Goal: Task Accomplishment & Management: Use online tool/utility

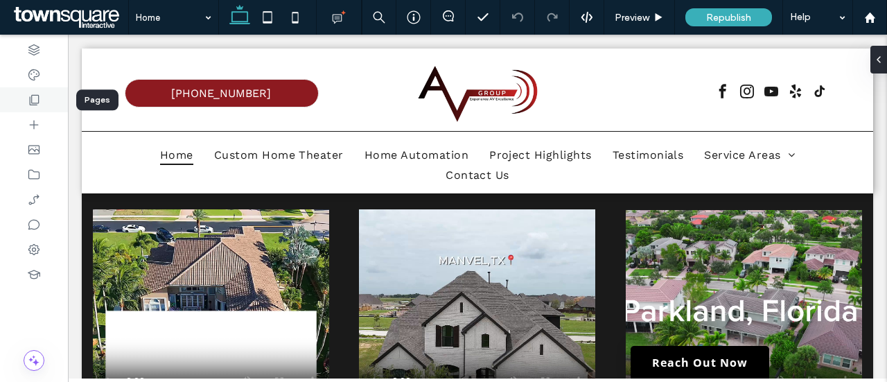
click at [34, 97] on icon at bounding box center [34, 100] width 14 height 14
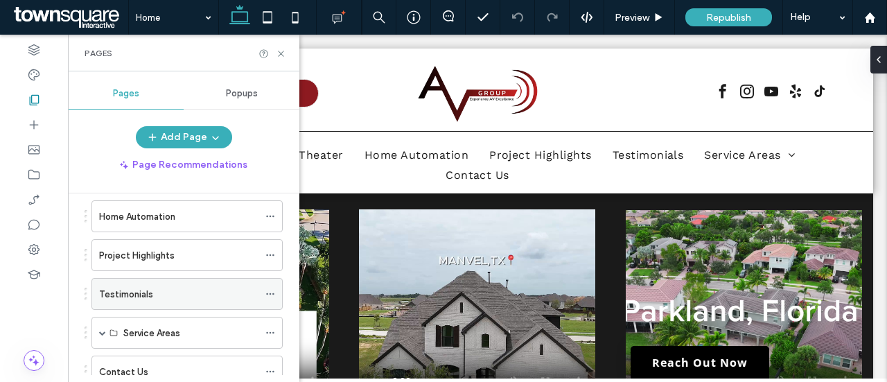
scroll to position [181, 0]
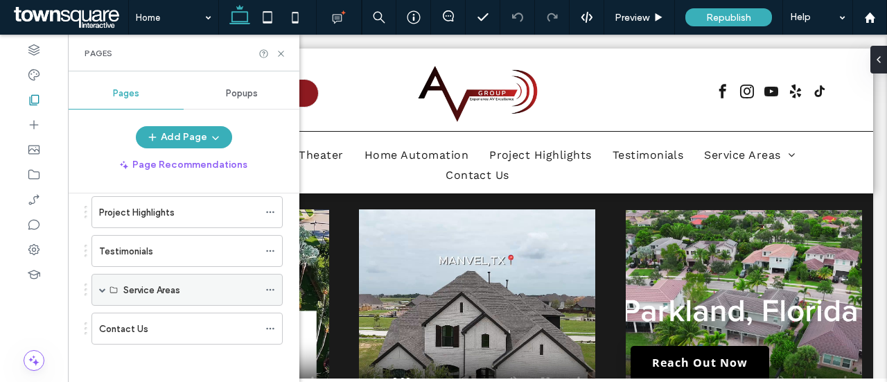
click at [103, 287] on span at bounding box center [102, 289] width 7 height 7
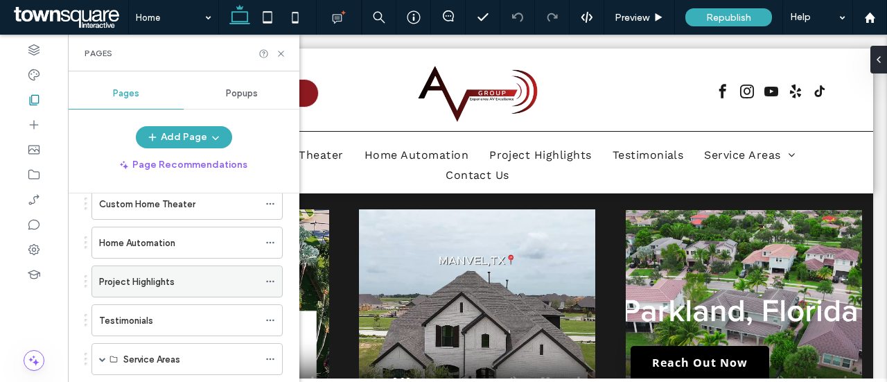
scroll to position [43, 0]
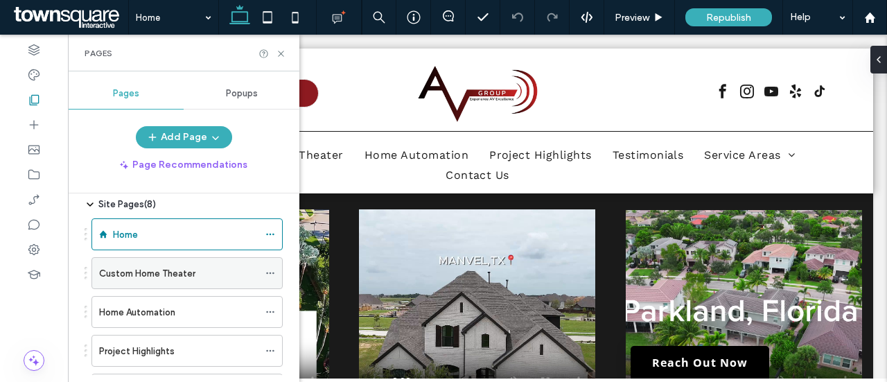
click at [272, 272] on icon at bounding box center [270, 273] width 10 height 10
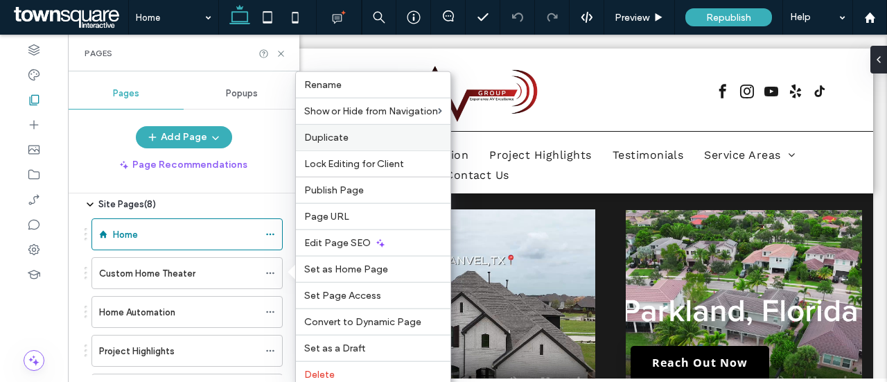
click at [338, 139] on span "Duplicate" at bounding box center [326, 138] width 44 height 12
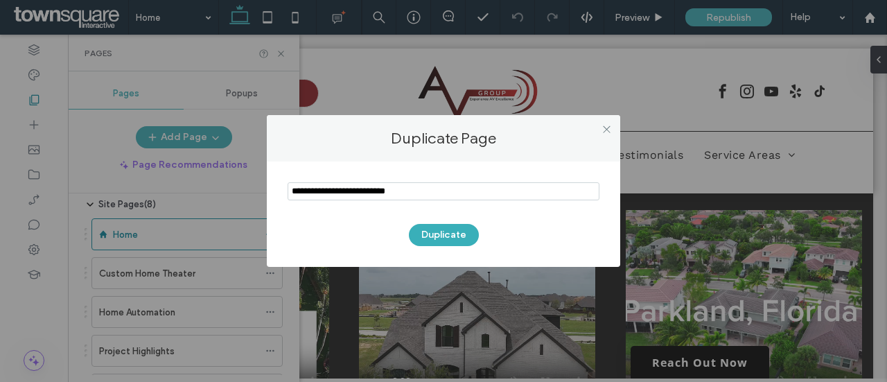
drag, startPoint x: 431, startPoint y: 186, endPoint x: 254, endPoint y: 196, distance: 176.9
click at [245, 194] on div "Duplicate Page Duplicate" at bounding box center [443, 191] width 887 height 382
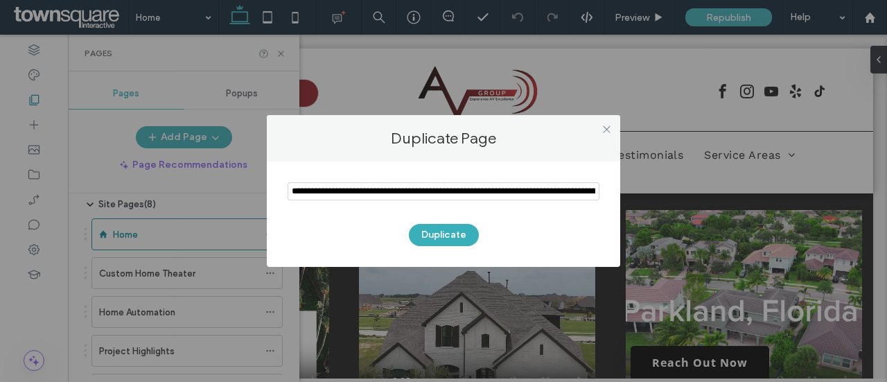
scroll to position [0, 4501]
drag, startPoint x: 353, startPoint y: 192, endPoint x: 676, endPoint y: 197, distance: 323.5
click at [676, 197] on div "Duplicate Page Duplicate" at bounding box center [443, 191] width 887 height 382
drag, startPoint x: 592, startPoint y: 193, endPoint x: 418, endPoint y: 205, distance: 175.0
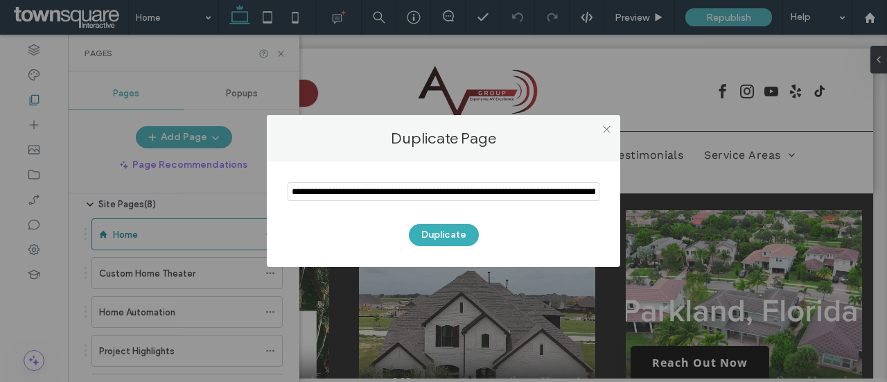
click at [418, 205] on section at bounding box center [443, 192] width 312 height 35
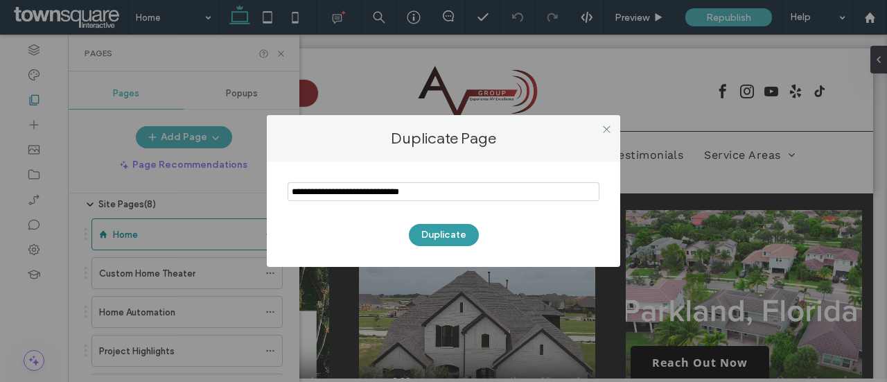
type input "**********"
click at [441, 236] on button "Duplicate" at bounding box center [444, 235] width 70 height 22
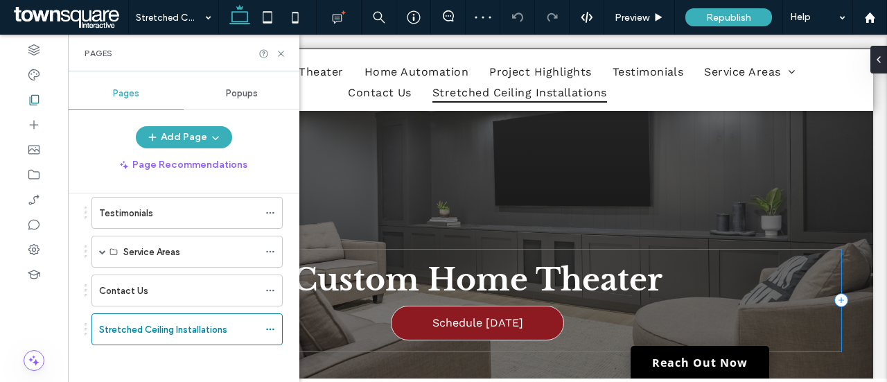
scroll to position [69, 0]
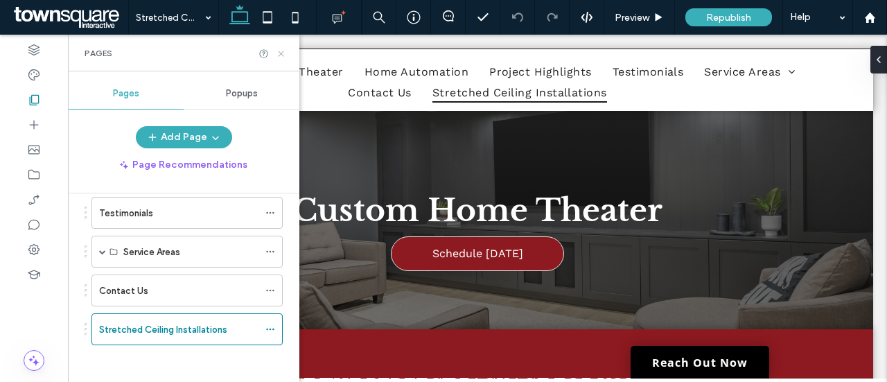
drag, startPoint x: 283, startPoint y: 57, endPoint x: 504, endPoint y: 160, distance: 243.9
click at [283, 57] on icon at bounding box center [281, 53] width 10 height 10
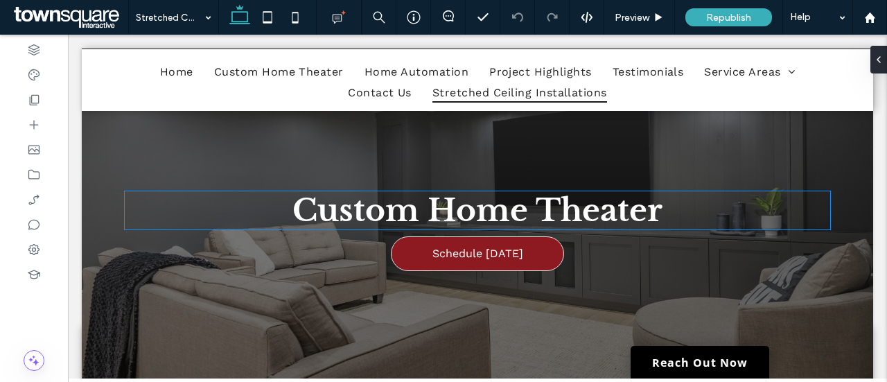
click at [637, 214] on span "Custom Home Theater" at bounding box center [477, 210] width 370 height 38
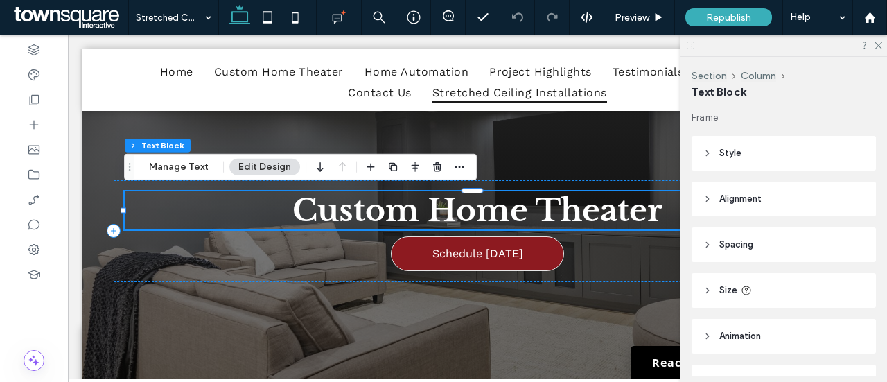
click at [597, 208] on span "Custom Home Theater" at bounding box center [477, 210] width 370 height 38
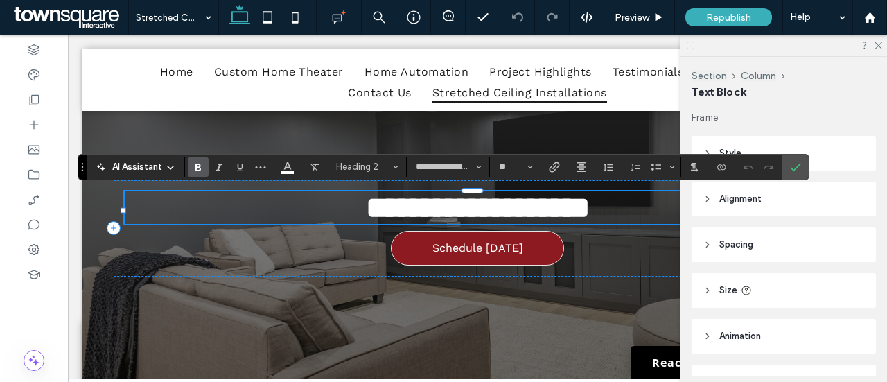
type input "**********"
type input "**"
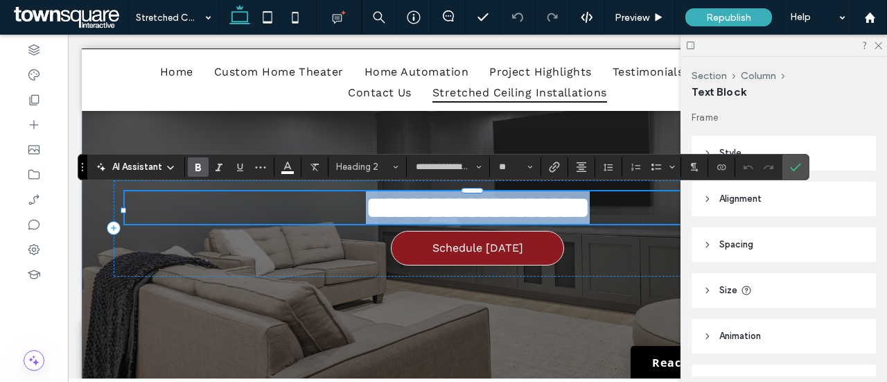
click at [659, 212] on h2 "**********" at bounding box center [478, 207] width 706 height 33
drag, startPoint x: 662, startPoint y: 211, endPoint x: 298, endPoint y: 207, distance: 364.3
click at [298, 207] on h2 "**********" at bounding box center [478, 207] width 706 height 33
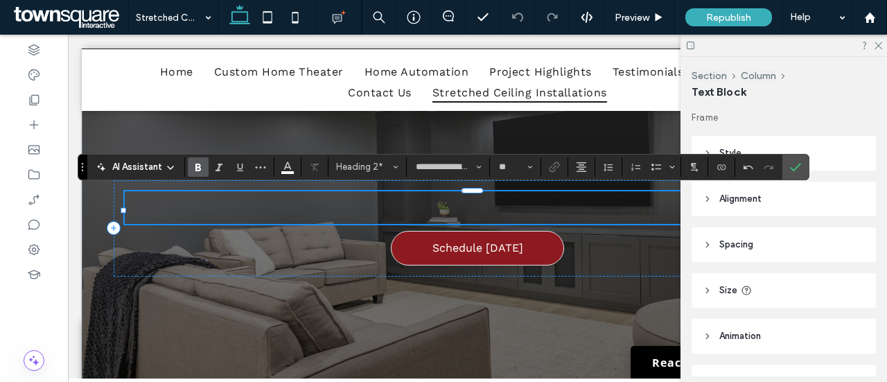
paste div
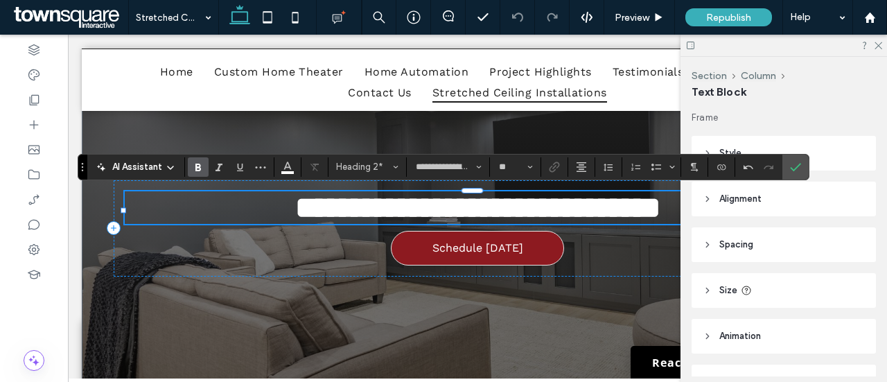
type input "**"
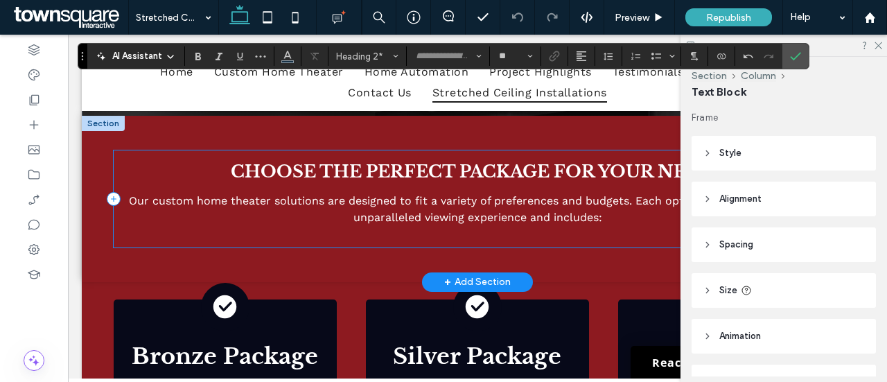
scroll to position [208, 0]
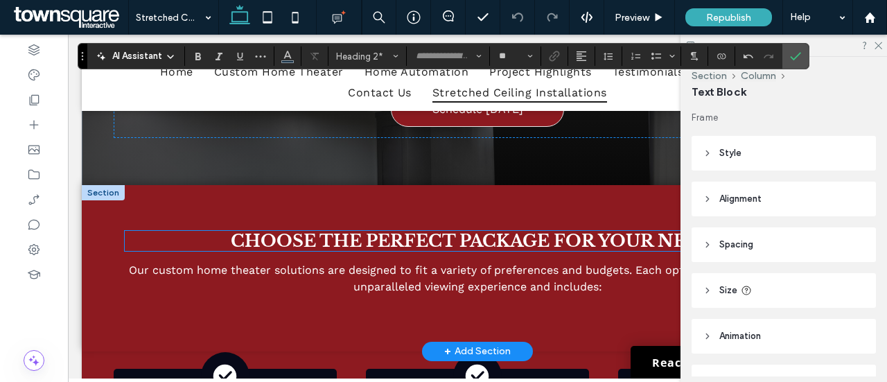
click at [569, 251] on span "Choose the perfect package for your needs" at bounding box center [478, 241] width 494 height 20
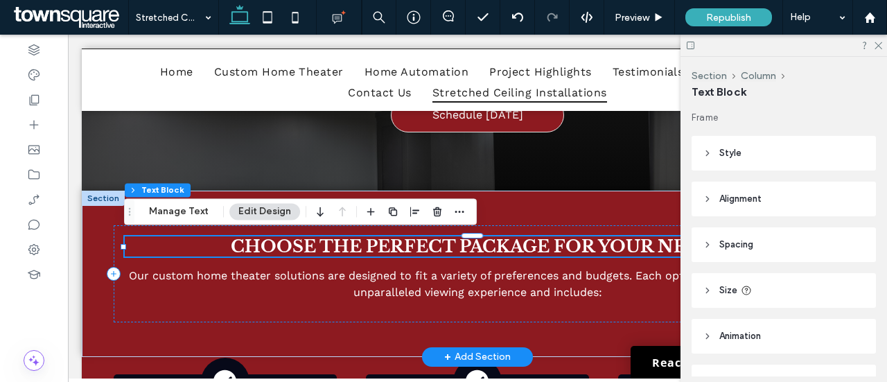
click at [446, 246] on span "Choose the perfect package for your needs" at bounding box center [478, 246] width 494 height 20
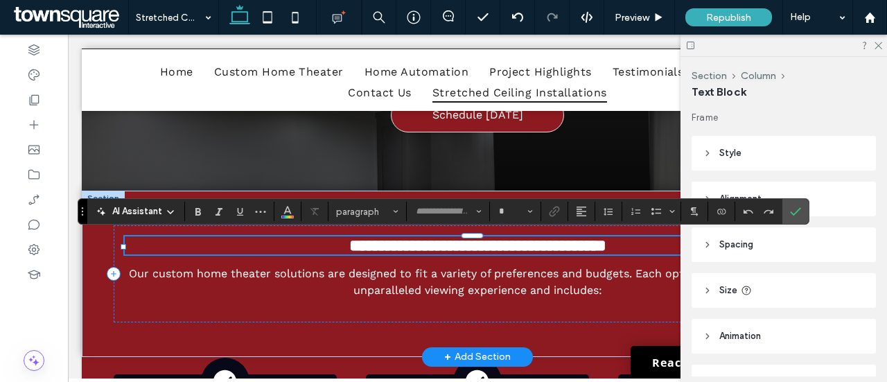
type input "**********"
type input "**"
paste div
type input "**"
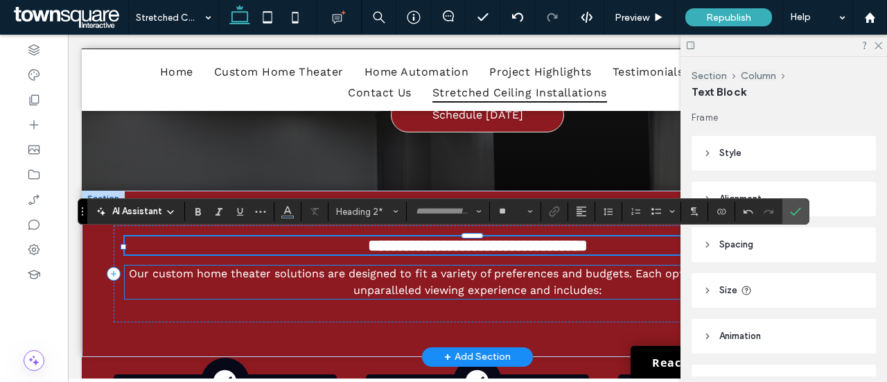
click at [447, 285] on span "Our custom home theater solutions are designed to fit a variety of preferences …" at bounding box center [477, 282] width 697 height 30
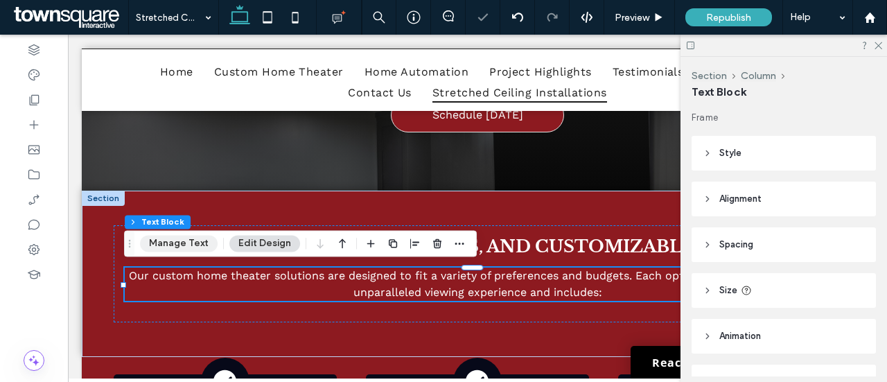
click at [163, 247] on button "Manage Text" at bounding box center [179, 243] width 78 height 17
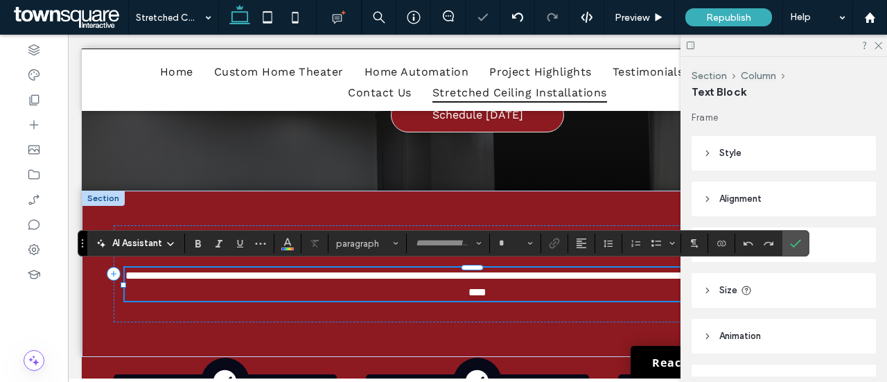
type input "*********"
type input "**"
click at [158, 244] on span "AI Assistant" at bounding box center [137, 243] width 50 height 14
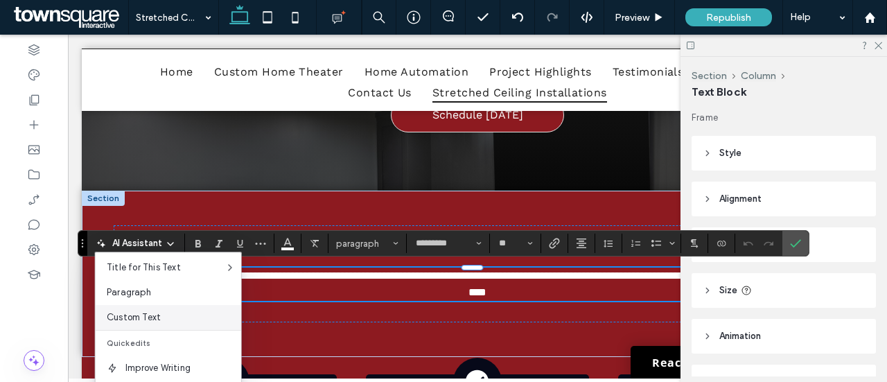
scroll to position [21, 0]
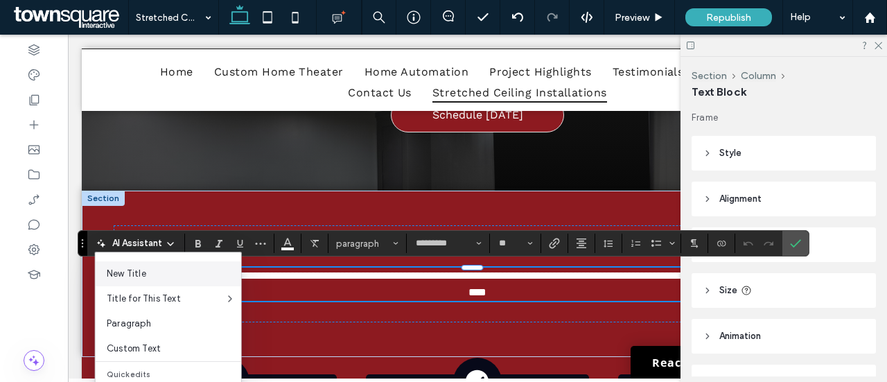
click at [136, 275] on span "New Title" at bounding box center [174, 274] width 134 height 14
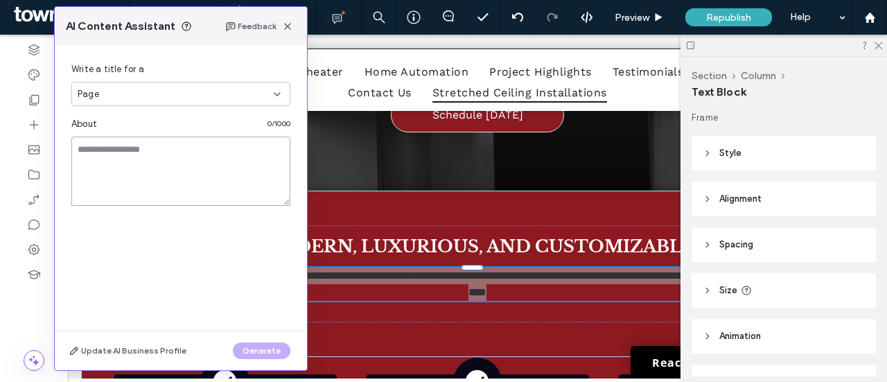
click at [184, 154] on textarea at bounding box center [180, 170] width 219 height 69
paste textarea "**********"
type textarea "**********"
paste textarea "**********"
type textarea "**********"
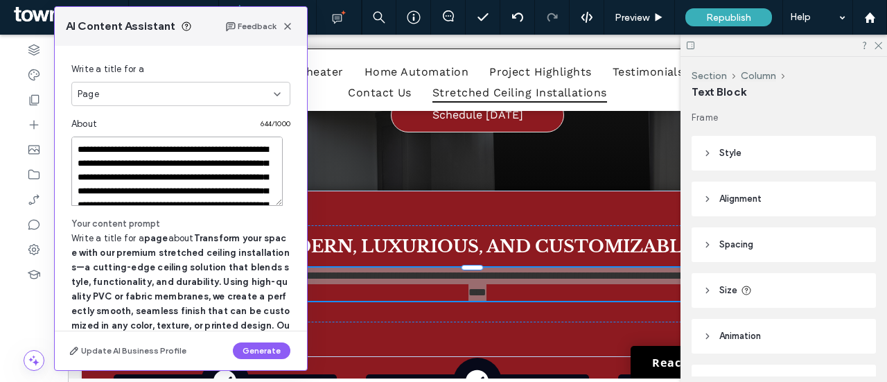
scroll to position [172, 0]
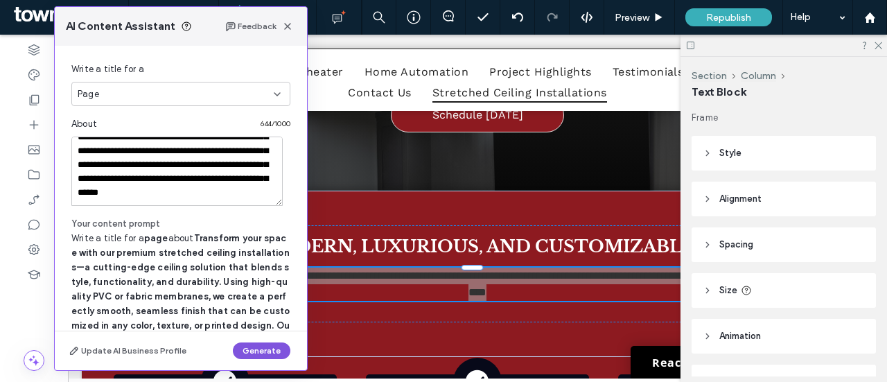
click at [266, 354] on button "Generate" at bounding box center [261, 350] width 57 height 17
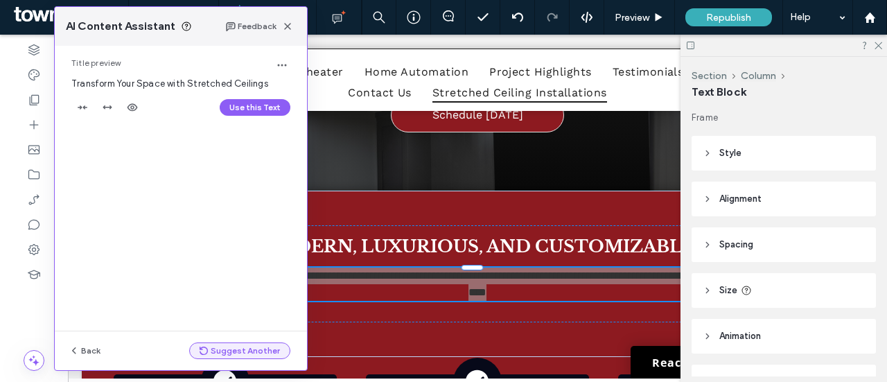
click at [241, 346] on button "Suggest Another" at bounding box center [239, 350] width 101 height 17
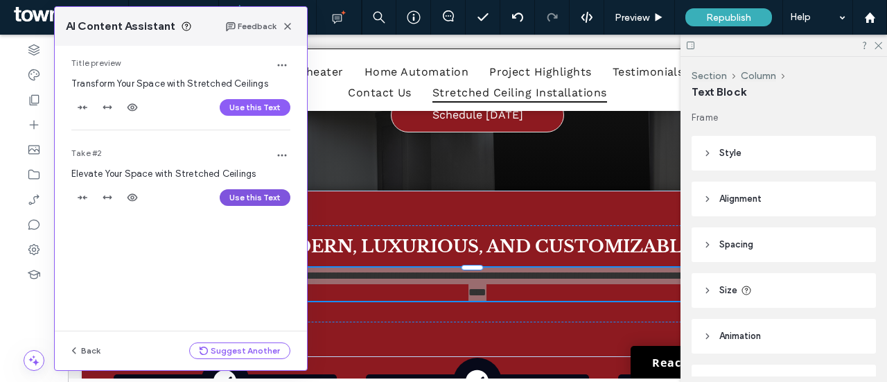
click at [260, 195] on button "Use this Text" at bounding box center [255, 197] width 71 height 17
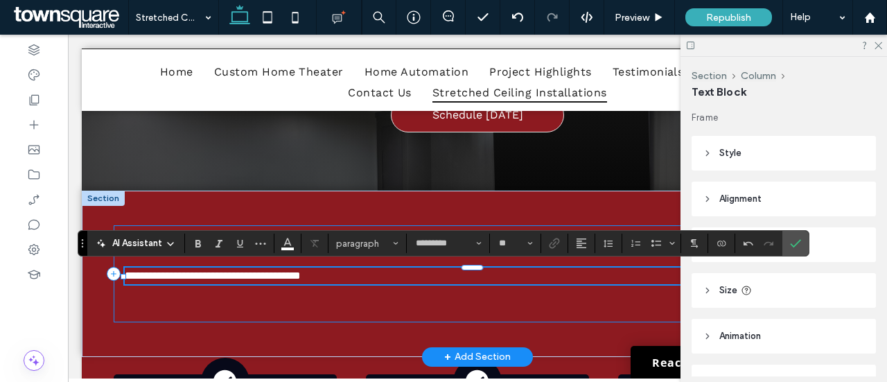
click at [393, 308] on div "**********" at bounding box center [478, 273] width 728 height 97
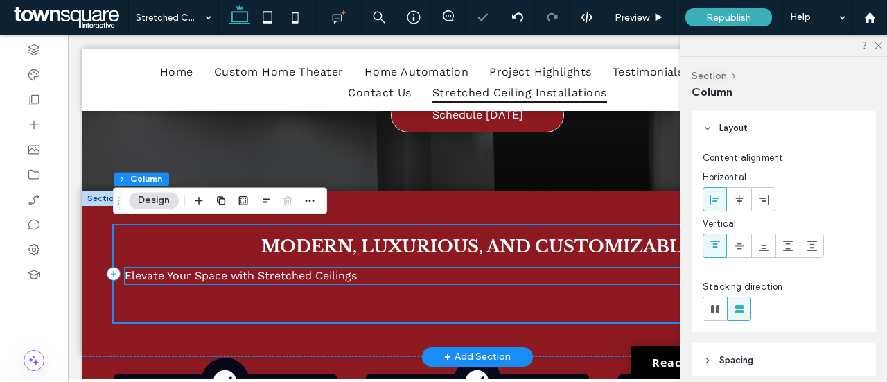
click at [385, 283] on p "Elevate Your Space with Stretched Ceilings" at bounding box center [478, 275] width 706 height 17
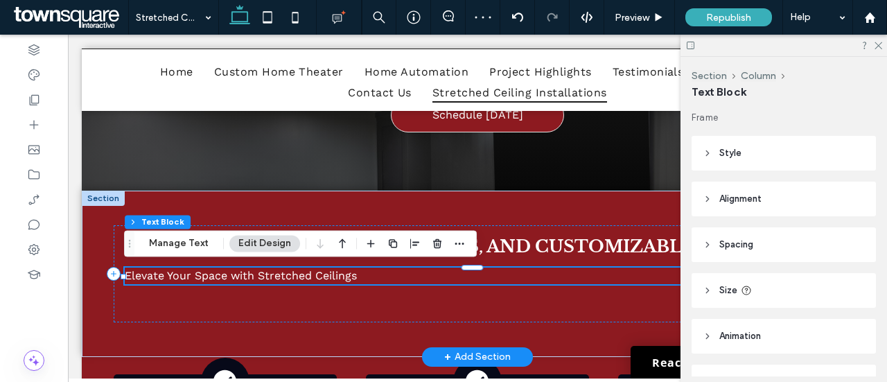
click at [378, 274] on p "Elevate Your Space with Stretched Ceilings" at bounding box center [478, 275] width 706 height 17
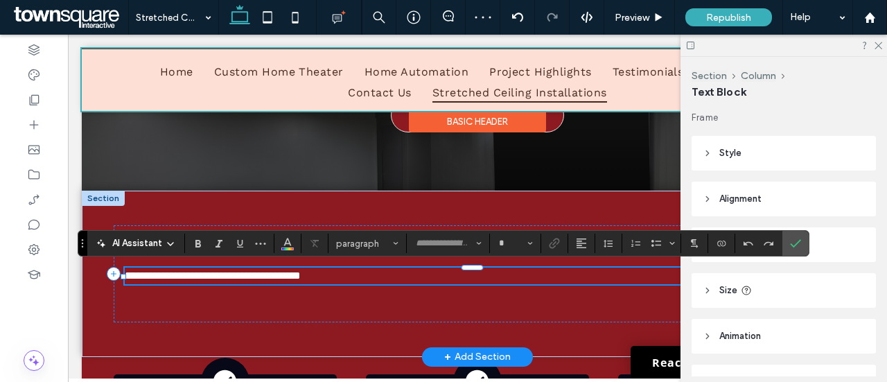
type input "*********"
type input "**"
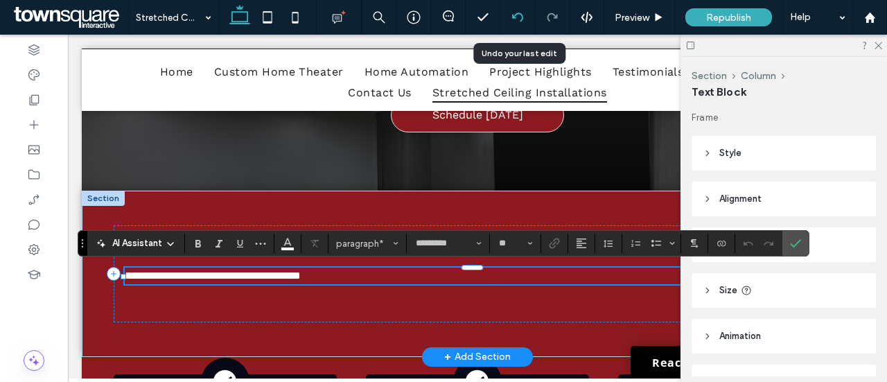
click at [513, 19] on icon at bounding box center [517, 17] width 11 height 11
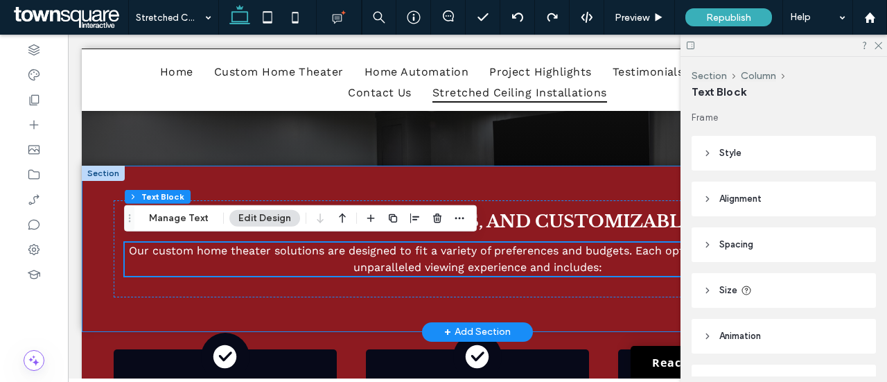
scroll to position [234, 0]
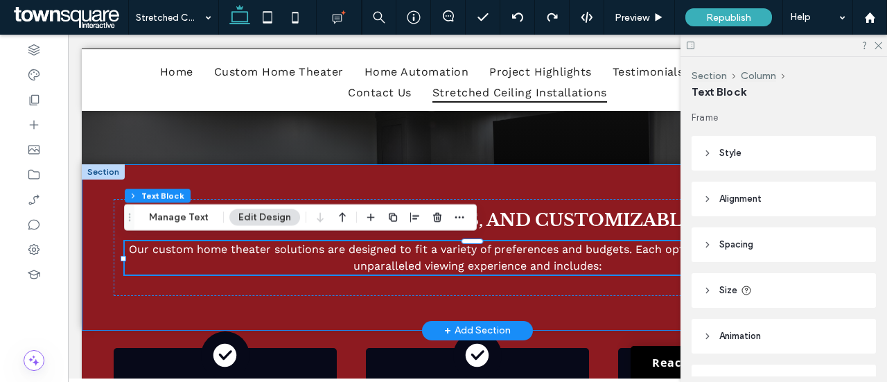
click at [98, 199] on div "Modern, Luxurious, and Customizable Our custom home theater solutions are desig…" at bounding box center [477, 247] width 791 height 166
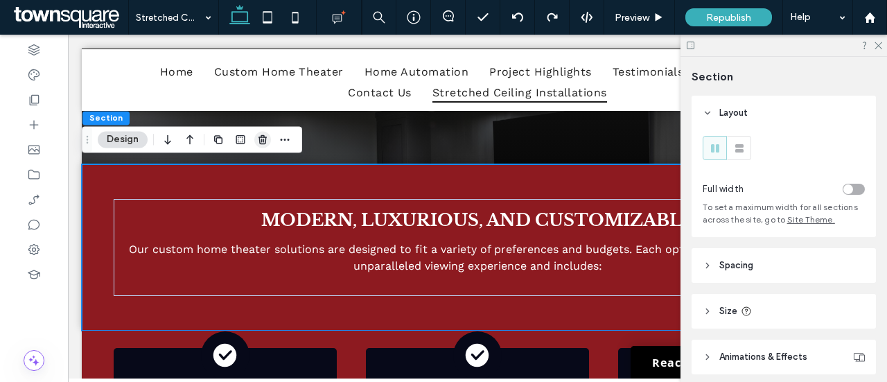
click at [260, 141] on icon "button" at bounding box center [262, 139] width 11 height 11
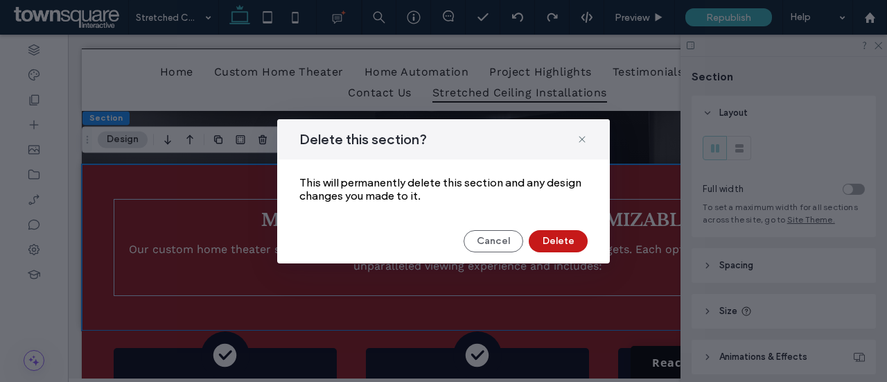
click at [560, 242] on button "Delete" at bounding box center [557, 241] width 59 height 22
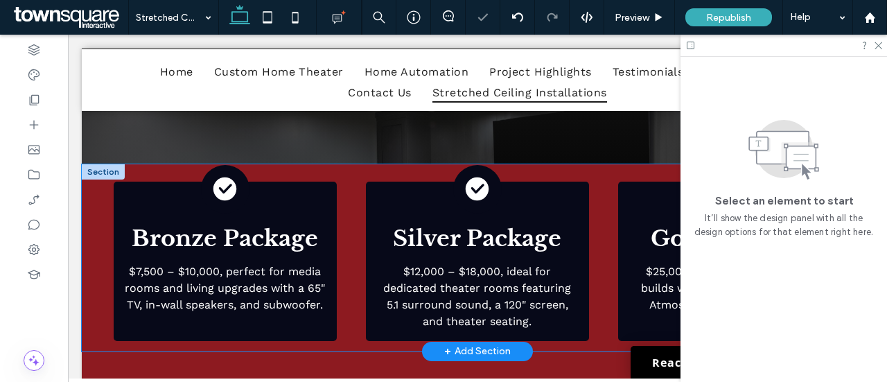
click at [98, 196] on div "A white check mark in a black circle on a white background. Bronze Package $7,5…" at bounding box center [477, 257] width 791 height 187
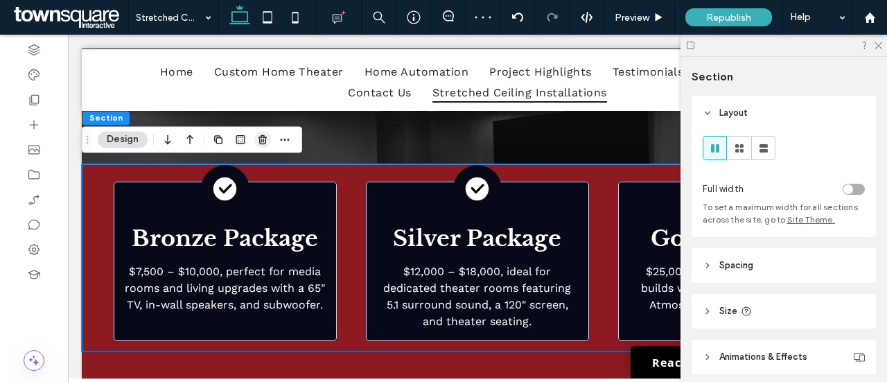
click at [255, 139] on span "button" at bounding box center [262, 139] width 17 height 17
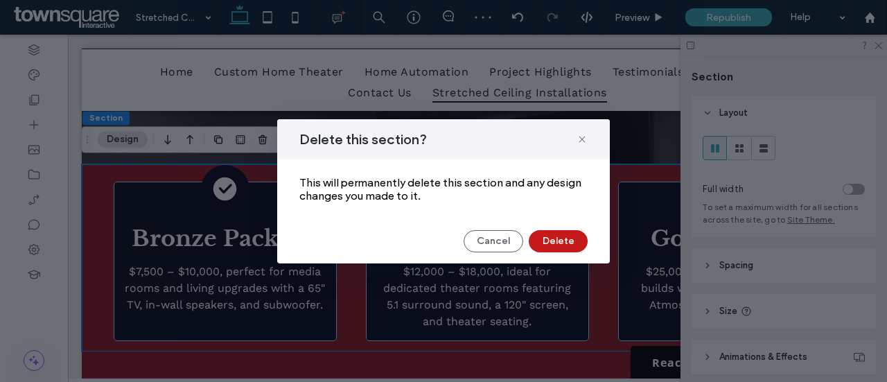
click at [551, 243] on button "Delete" at bounding box center [557, 241] width 59 height 22
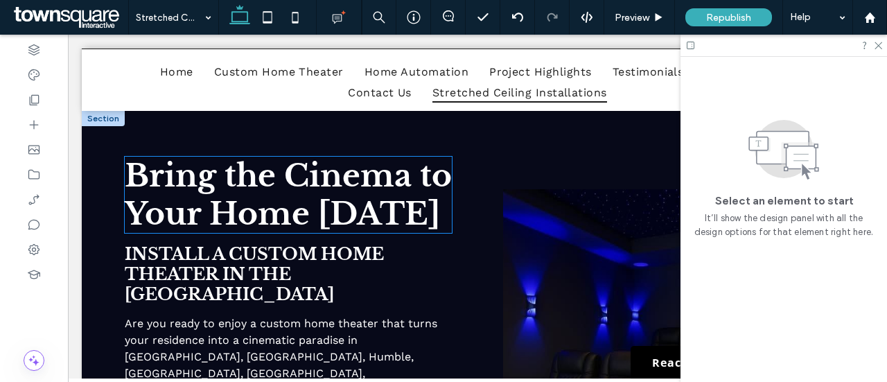
scroll to position [442, 0]
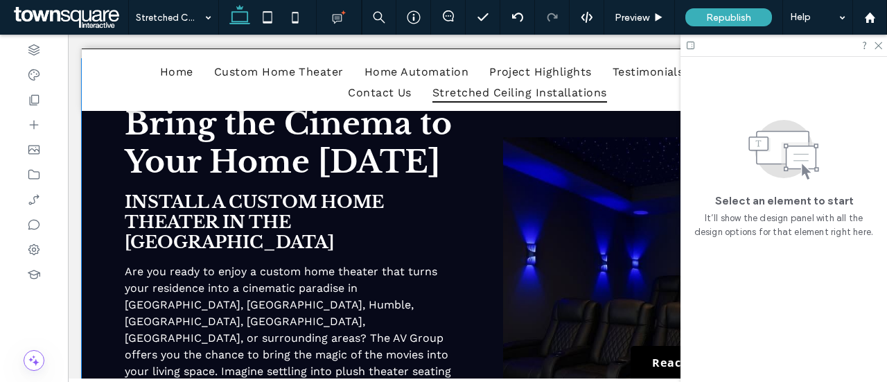
click at [100, 155] on div "Bring the Cinema to Your Home Today Install a Custom Home Theater in the Housto…" at bounding box center [477, 300] width 791 height 483
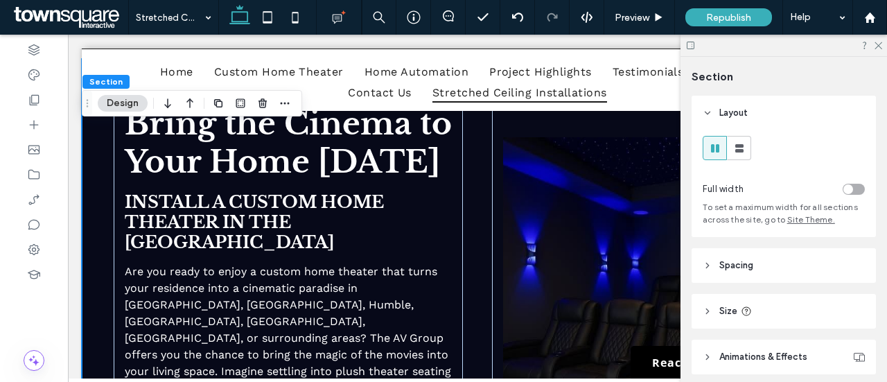
click at [117, 105] on button "Design" at bounding box center [123, 103] width 50 height 17
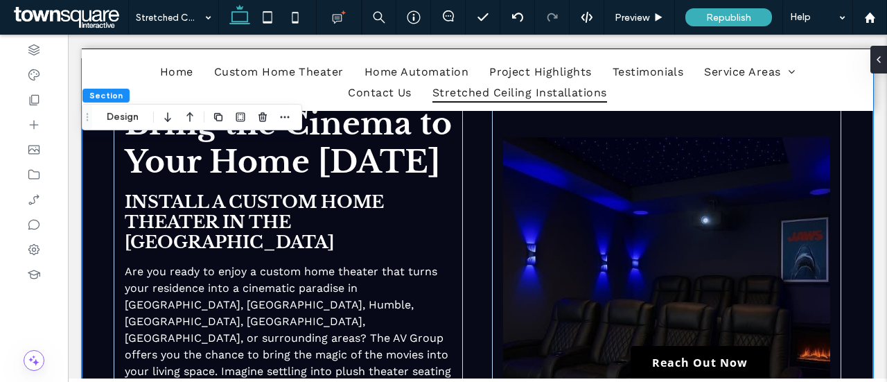
click at [90, 118] on icon "Drag" at bounding box center [87, 117] width 11 height 10
click at [88, 118] on icon "Drag" at bounding box center [86, 117] width 11 height 10
click at [97, 167] on div "Bring the Cinema to Your Home Today Install a Custom Home Theater in the Housto…" at bounding box center [477, 300] width 791 height 483
click at [294, 181] on h2 "Bring the Cinema to Your Home Today" at bounding box center [288, 143] width 327 height 76
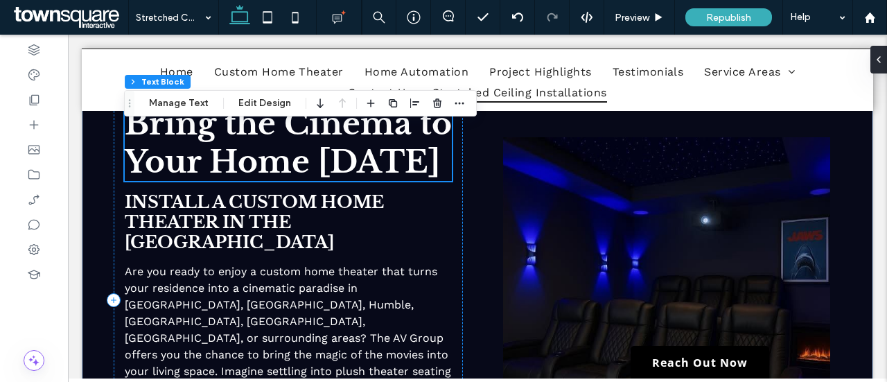
scroll to position [373, 0]
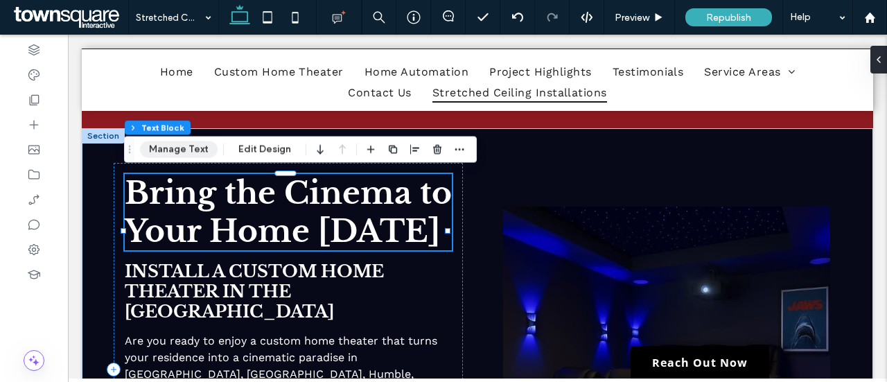
click at [193, 155] on button "Manage Text" at bounding box center [179, 149] width 78 height 17
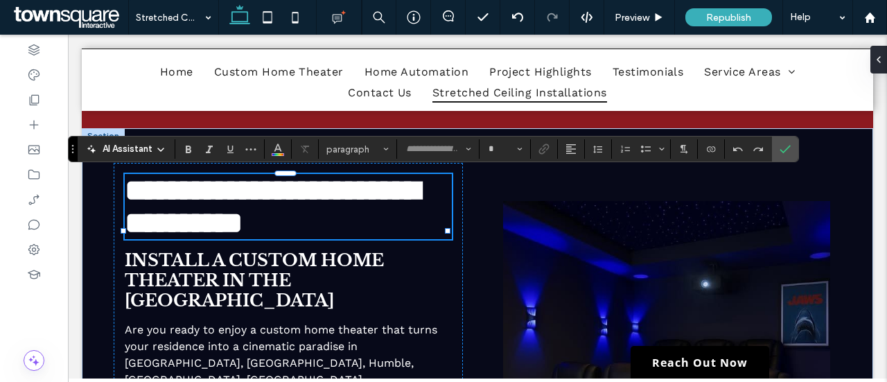
type input "**********"
type input "**"
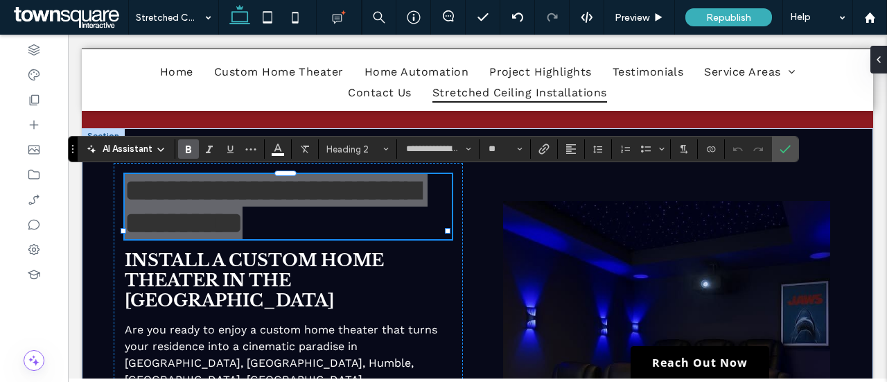
click at [152, 152] on div "AI Assistant" at bounding box center [125, 149] width 91 height 14
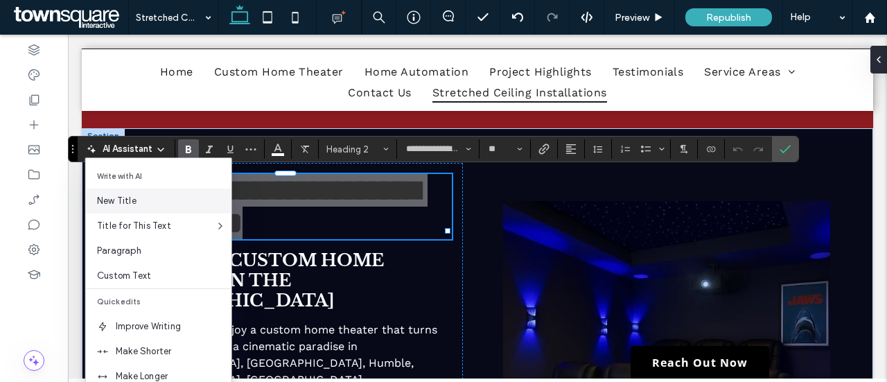
click at [154, 203] on span "New Title" at bounding box center [164, 201] width 134 height 14
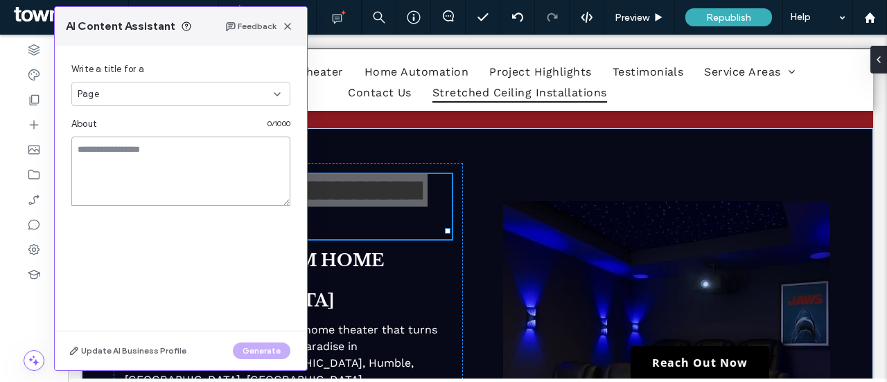
click at [179, 185] on textarea at bounding box center [180, 170] width 219 height 69
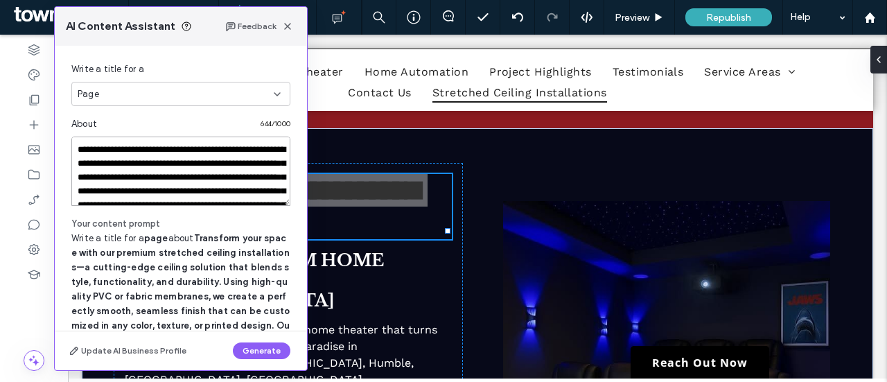
scroll to position [172, 0]
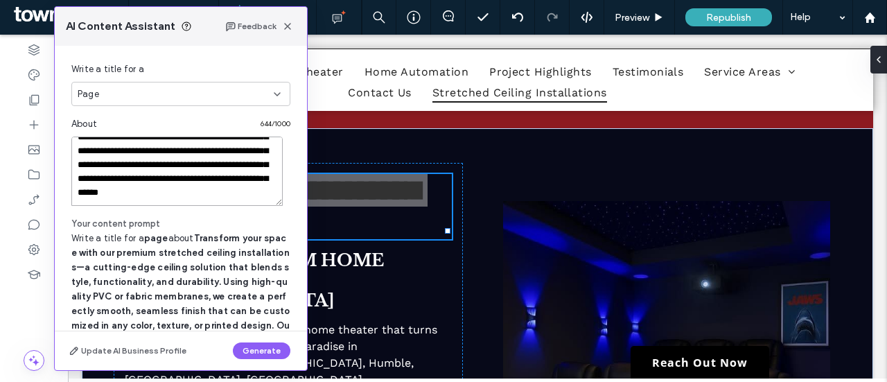
type textarea "**********"
click at [244, 103] on div "Page" at bounding box center [180, 94] width 219 height 24
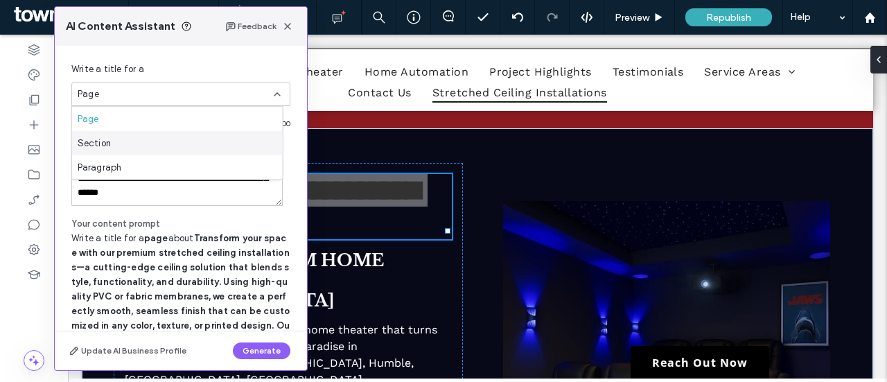
click at [194, 141] on div "Section" at bounding box center [177, 143] width 211 height 24
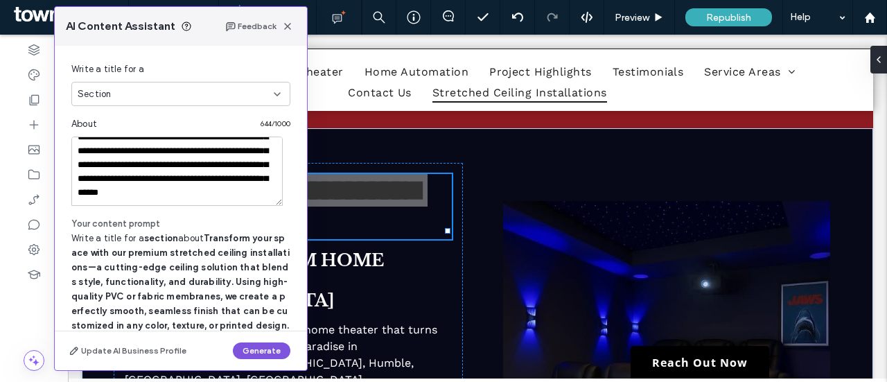
click at [267, 355] on button "Generate" at bounding box center [261, 350] width 57 height 17
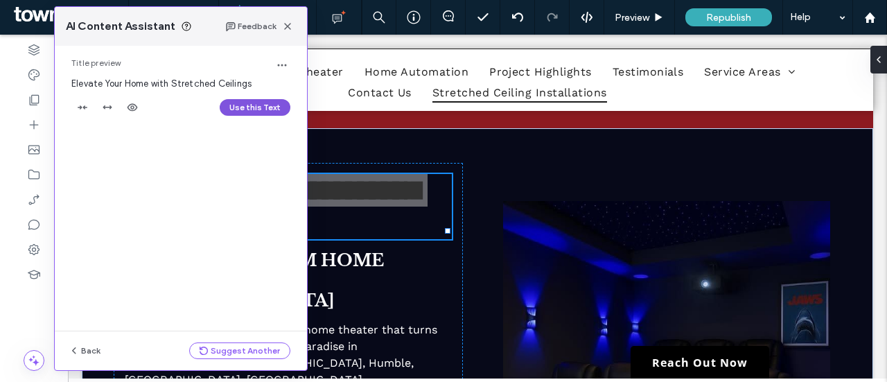
click at [247, 107] on button "Use this Text" at bounding box center [255, 107] width 71 height 17
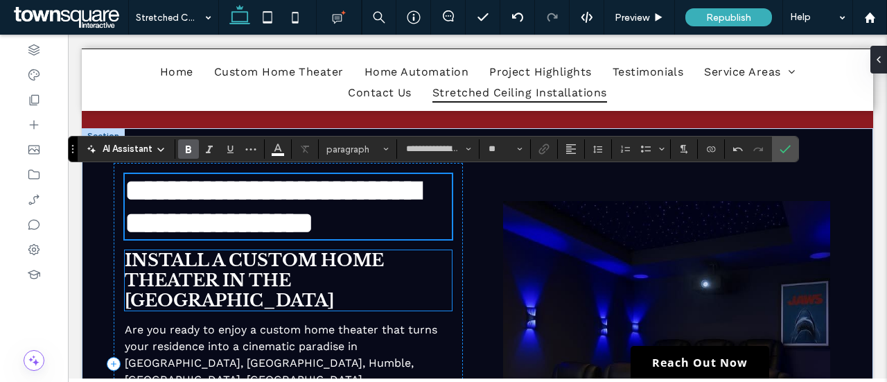
scroll to position [442, 0]
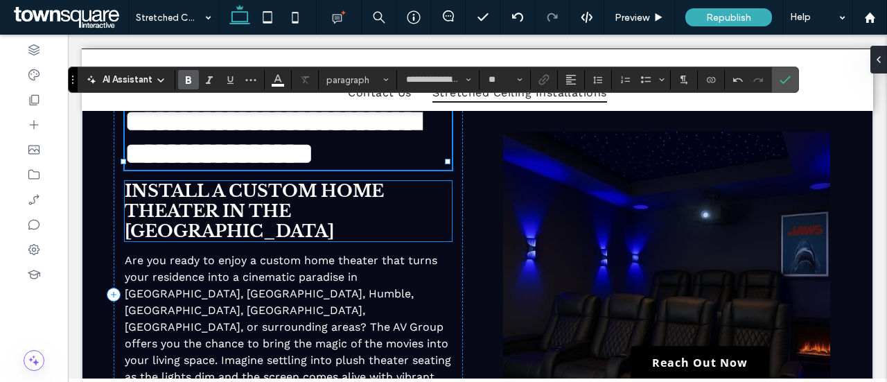
click at [248, 241] on span "Install a Custom Home Theater in the Houston Metro Area" at bounding box center [254, 211] width 259 height 60
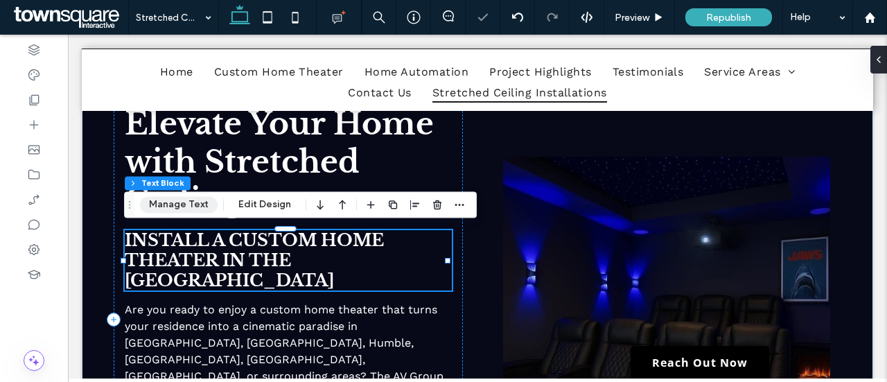
click at [177, 204] on button "Manage Text" at bounding box center [179, 204] width 78 height 17
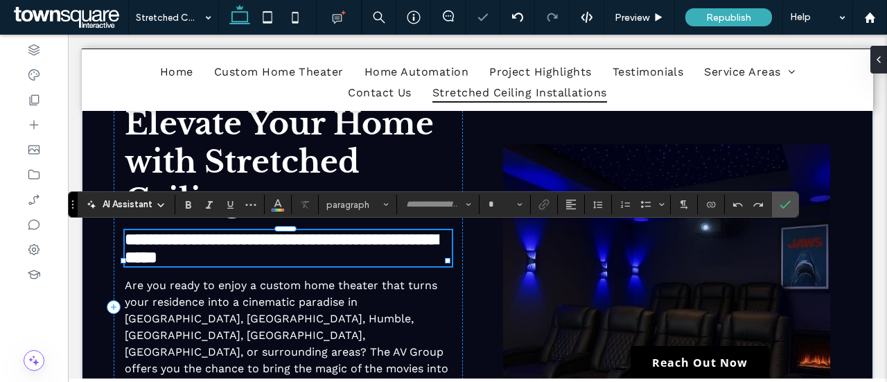
type input "**********"
type input "**"
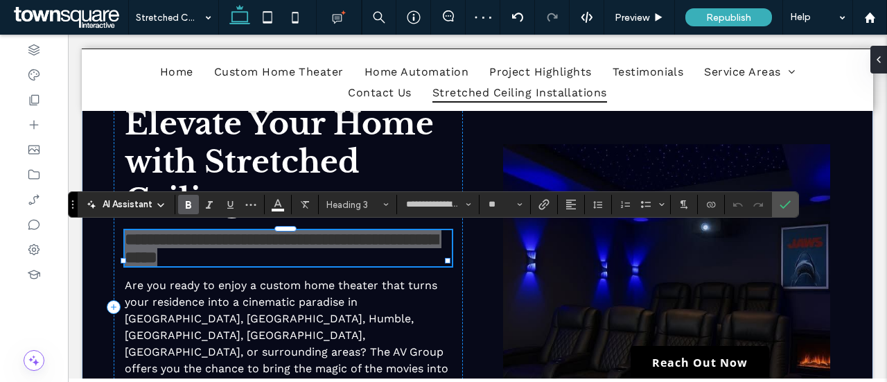
click at [143, 202] on span "AI Assistant" at bounding box center [128, 204] width 50 height 14
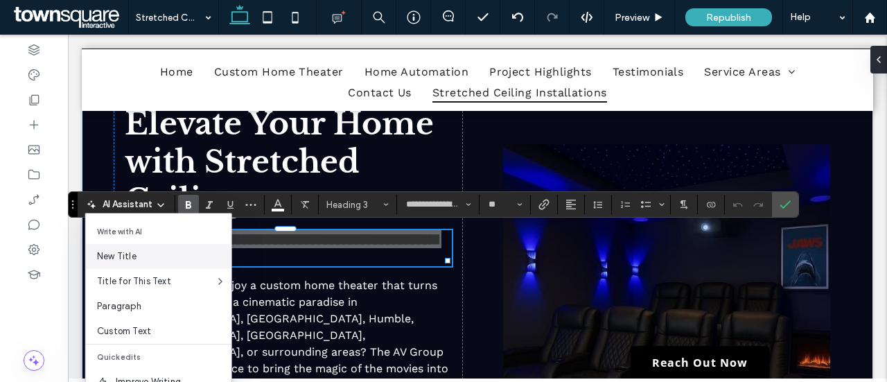
click at [172, 261] on span "New Title" at bounding box center [164, 256] width 134 height 14
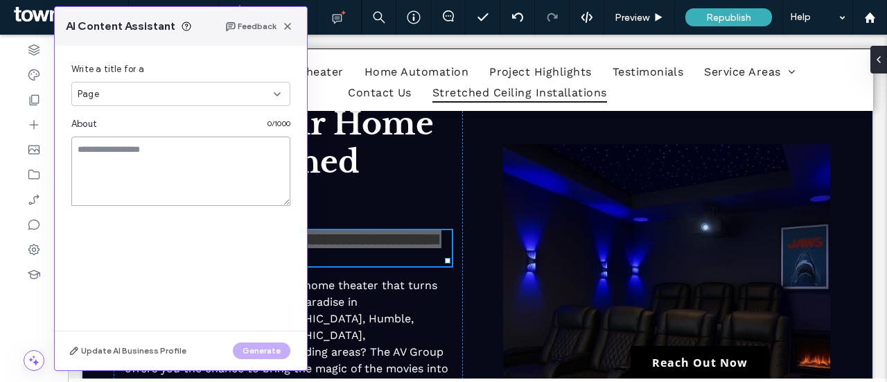
click at [175, 168] on textarea at bounding box center [180, 170] width 219 height 69
click at [219, 89] on div "Page" at bounding box center [176, 94] width 196 height 14
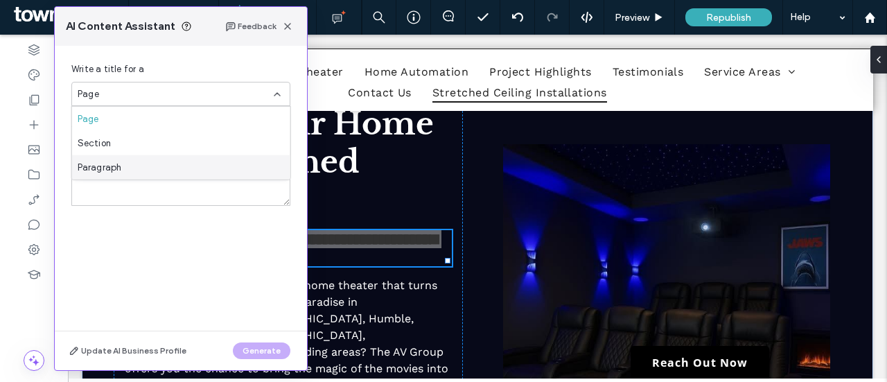
click at [152, 161] on div "Paragraph" at bounding box center [181, 167] width 218 height 24
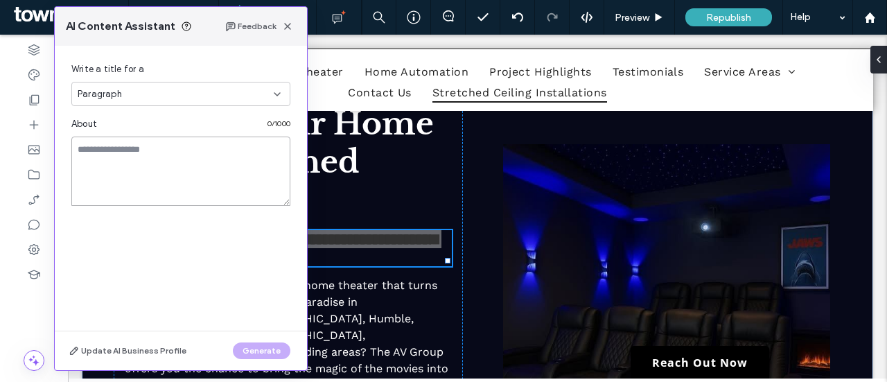
click at [155, 184] on textarea at bounding box center [180, 170] width 219 height 69
paste textarea "**********"
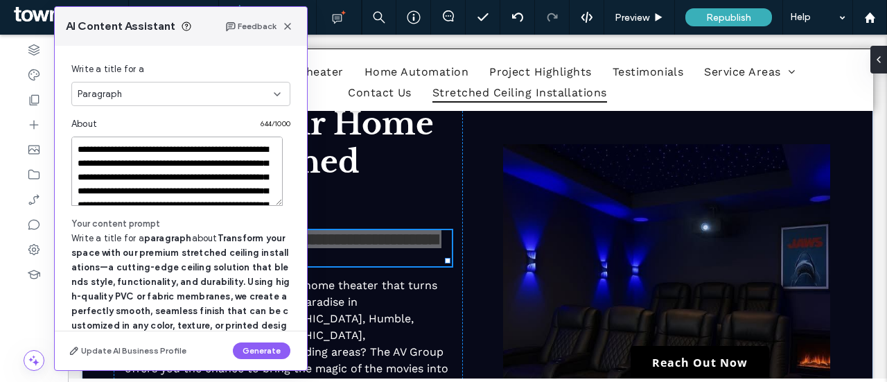
scroll to position [172, 0]
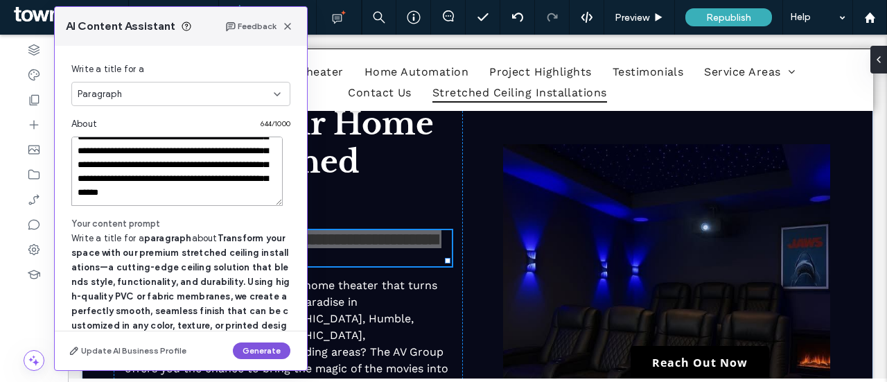
type textarea "**********"
click at [272, 355] on button "Generate" at bounding box center [261, 350] width 57 height 17
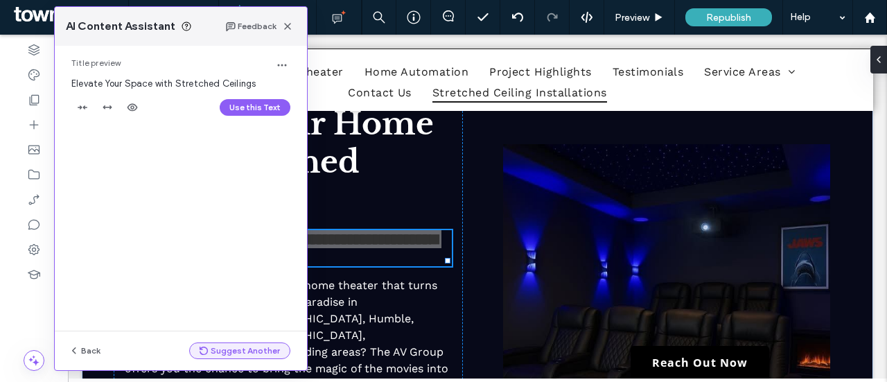
click at [222, 350] on button "Suggest Another" at bounding box center [239, 350] width 101 height 17
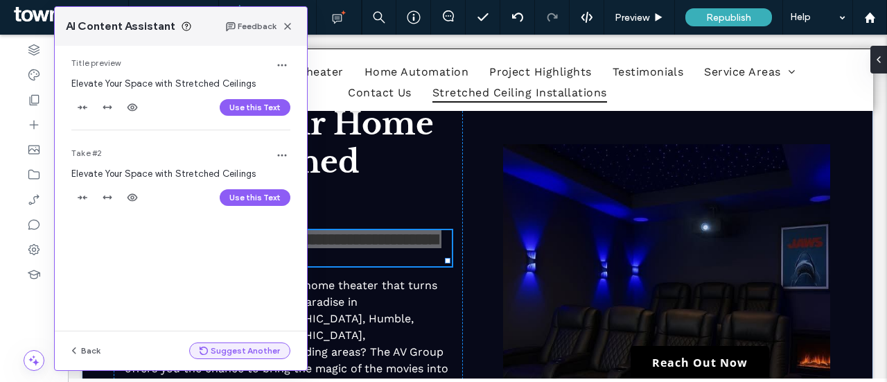
click at [229, 351] on button "Suggest Another" at bounding box center [239, 350] width 101 height 17
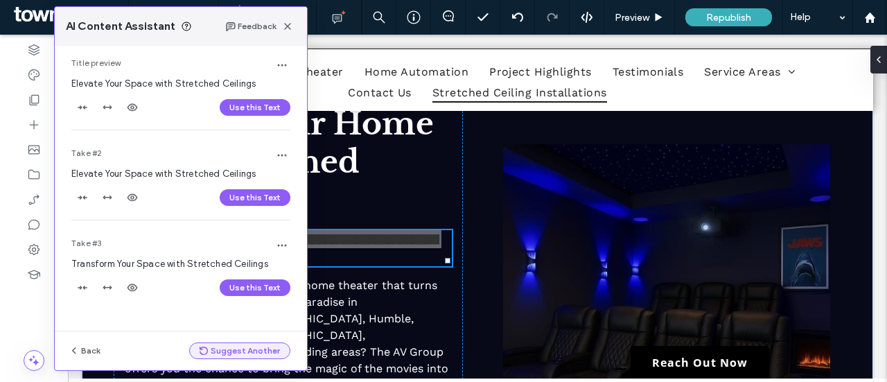
click at [229, 351] on button "Suggest Another" at bounding box center [239, 350] width 101 height 17
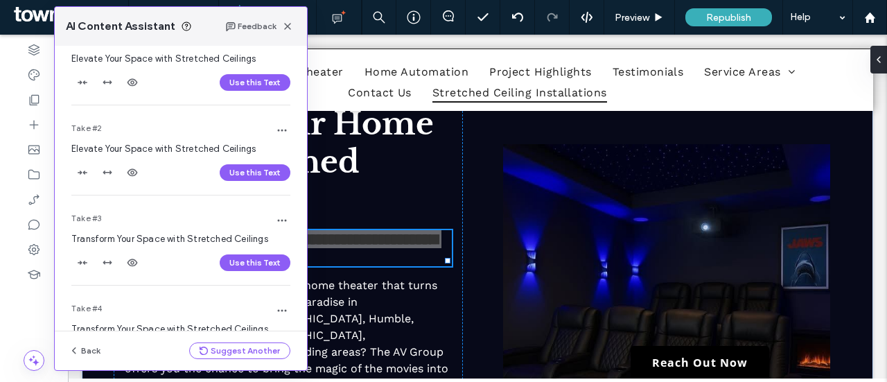
scroll to position [0, 0]
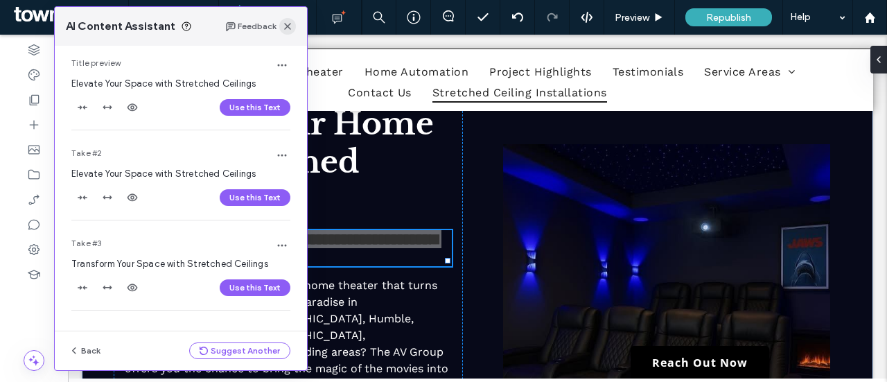
click at [287, 24] on icon "button" at bounding box center [287, 26] width 11 height 11
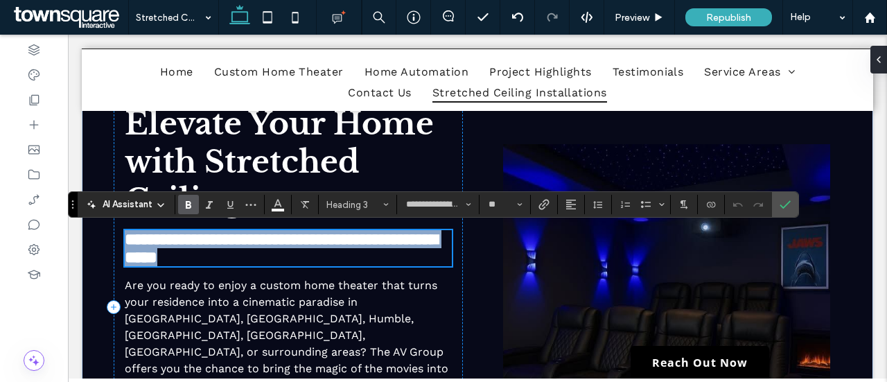
scroll to position [511, 0]
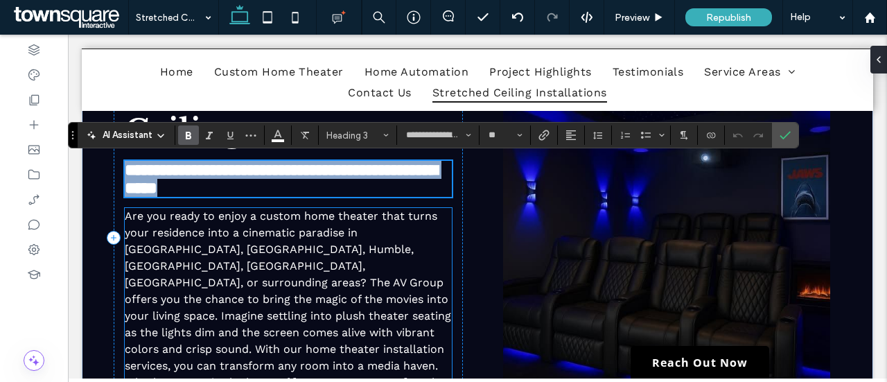
click at [267, 275] on span "Are you ready to enjoy a custom home theater that turns your residence into a c…" at bounding box center [288, 323] width 326 height 229
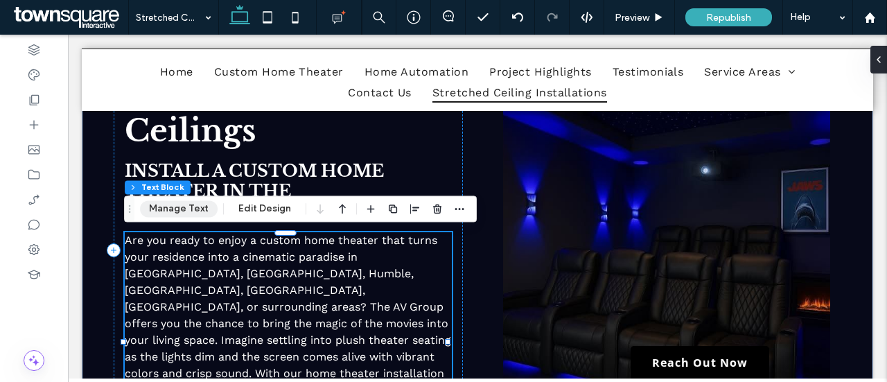
click at [169, 211] on button "Manage Text" at bounding box center [179, 208] width 78 height 17
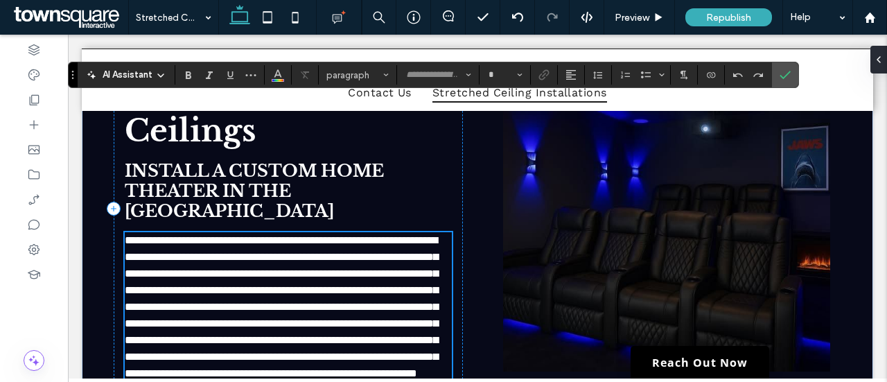
type input "*********"
type input "**"
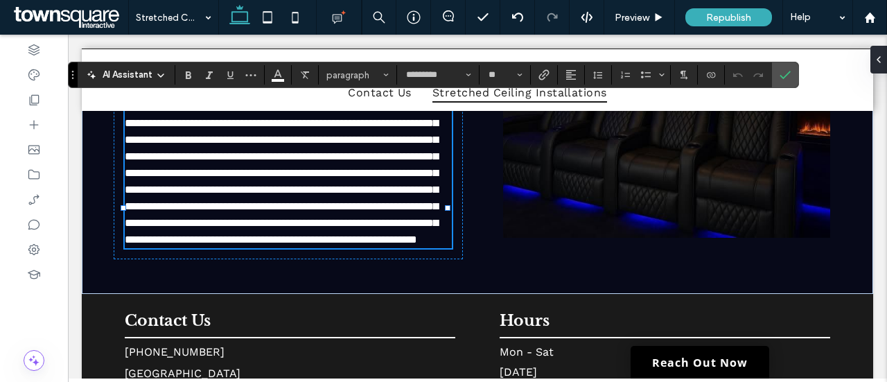
click at [161, 75] on use at bounding box center [161, 75] width 6 height 3
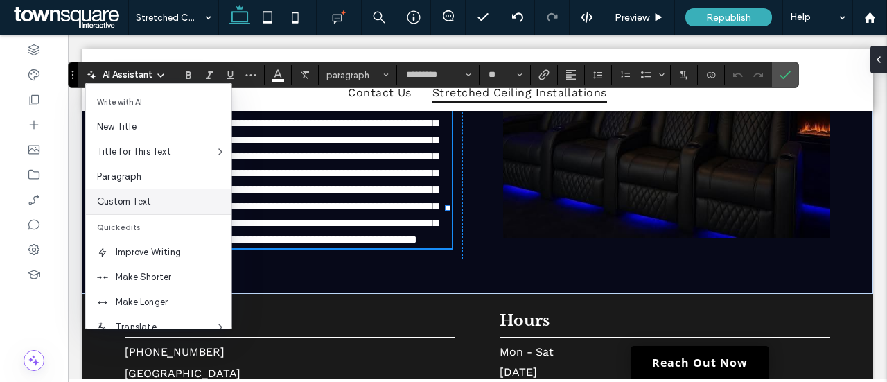
click at [148, 201] on span "Custom Text" at bounding box center [164, 202] width 134 height 14
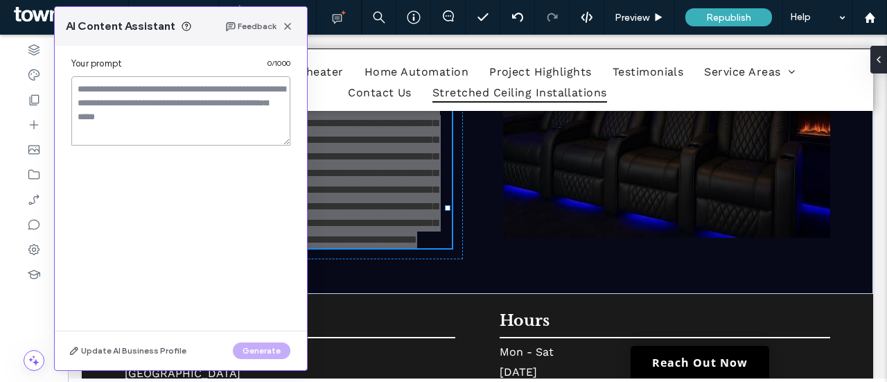
click at [170, 131] on textarea at bounding box center [180, 110] width 219 height 69
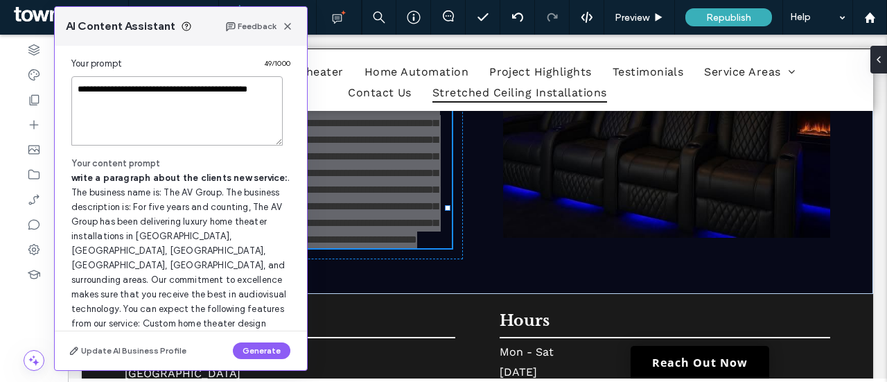
paste textarea "**********"
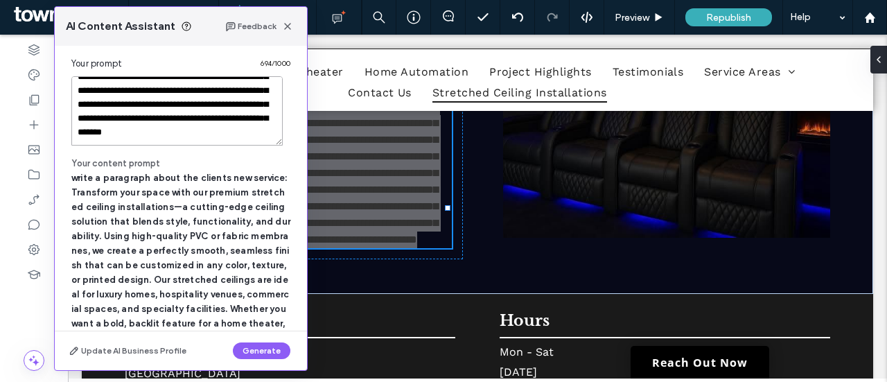
scroll to position [199, 0]
type textarea "**********"
click at [274, 355] on button "Generate" at bounding box center [261, 350] width 57 height 17
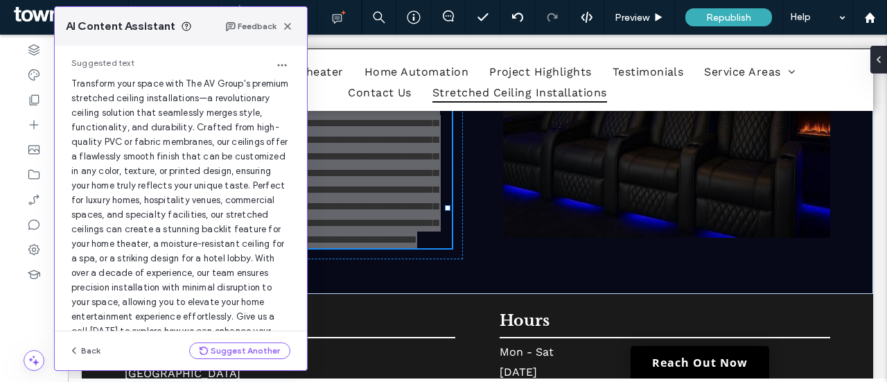
scroll to position [62, 0]
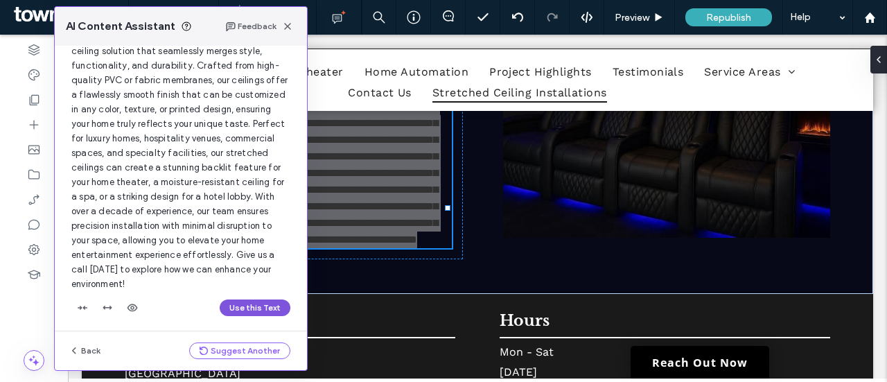
click at [240, 301] on button "Use this Text" at bounding box center [255, 307] width 71 height 17
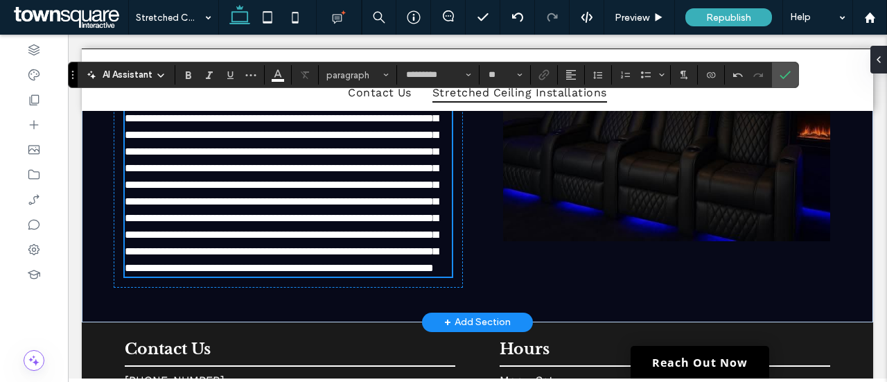
scroll to position [645, 0]
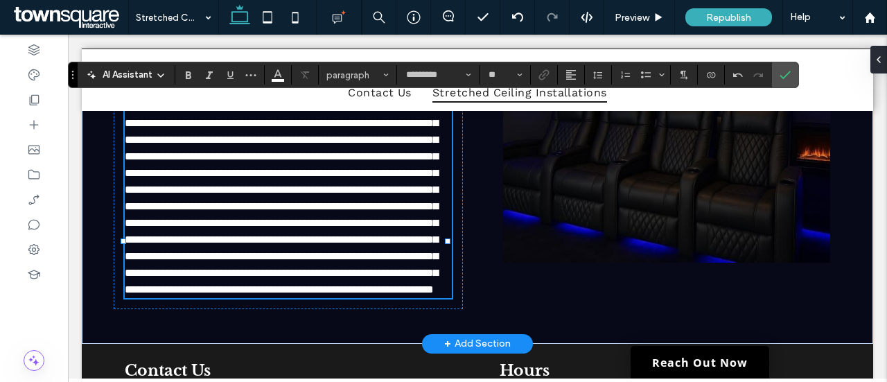
click at [162, 224] on span "**********" at bounding box center [281, 197] width 313 height 193
click at [158, 221] on span "**********" at bounding box center [281, 197] width 313 height 193
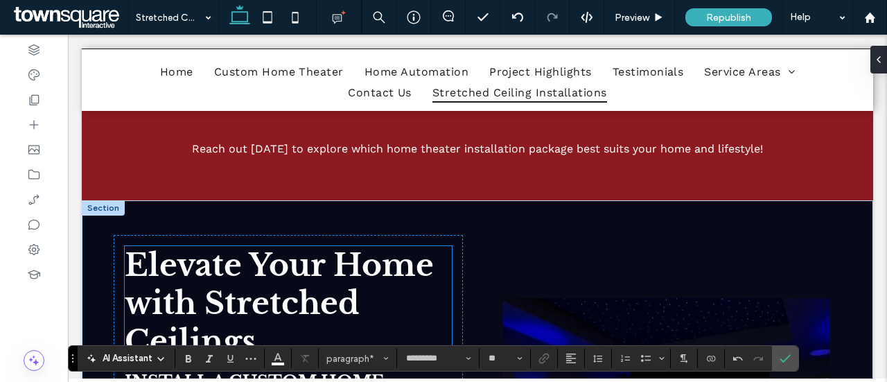
scroll to position [299, 0]
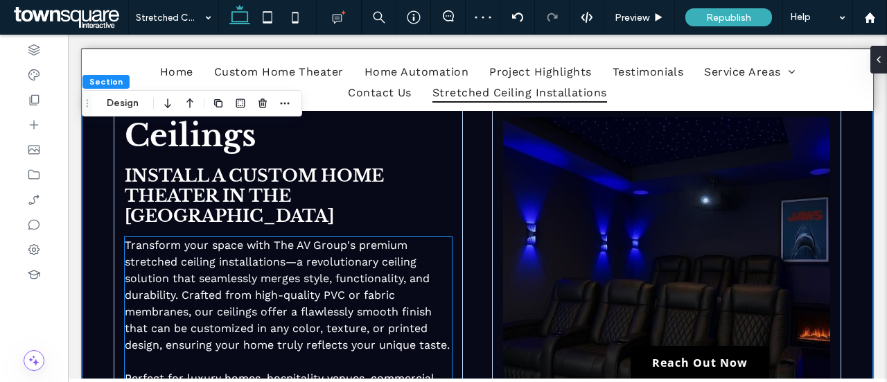
scroll to position [576, 0]
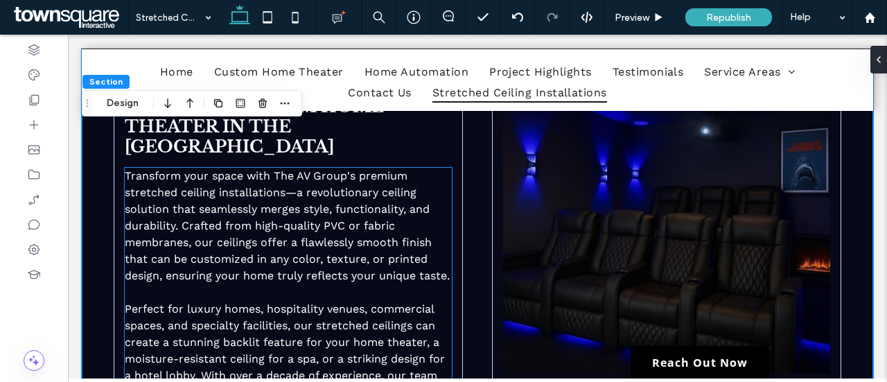
click at [197, 224] on span "Transform your space with The AV Group's premium stretched ceiling installation…" at bounding box center [287, 225] width 325 height 113
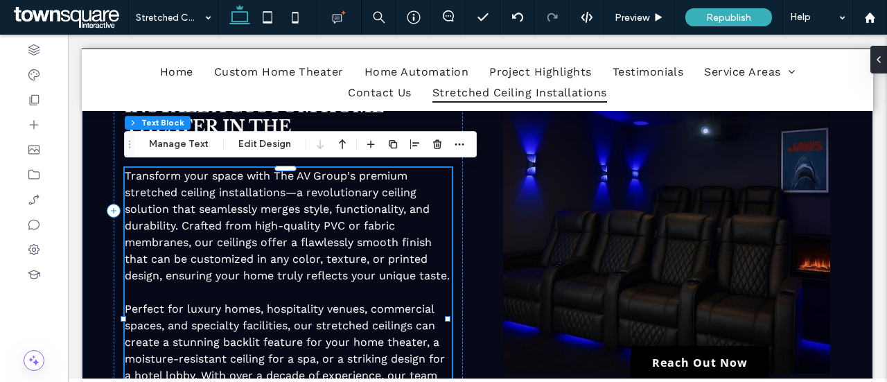
click at [155, 278] on span "Transform your space with The AV Group's premium stretched ceiling installation…" at bounding box center [287, 225] width 325 height 113
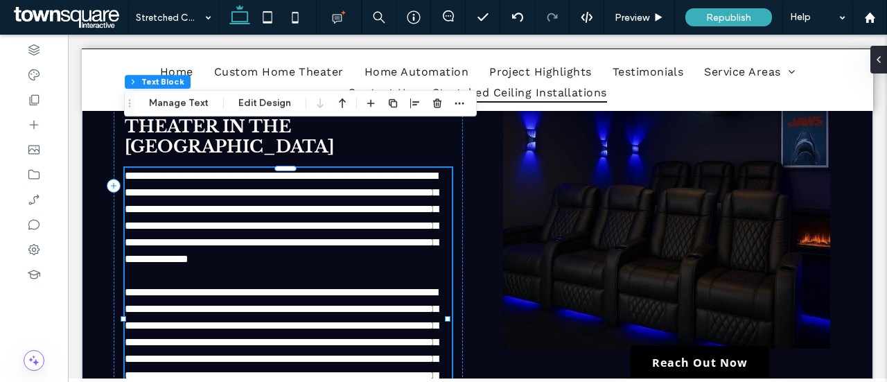
scroll to position [686, 0]
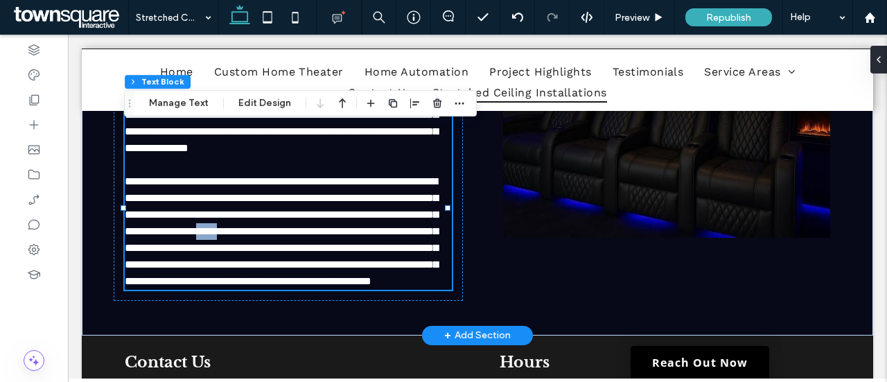
type input "*********"
type input "**"
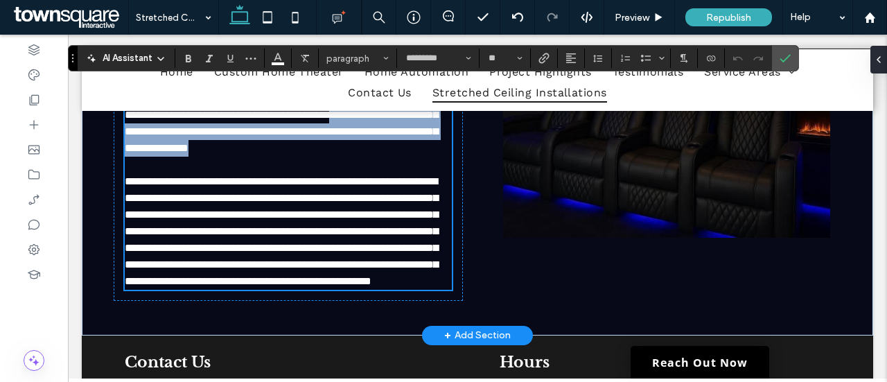
scroll to position [617, 0]
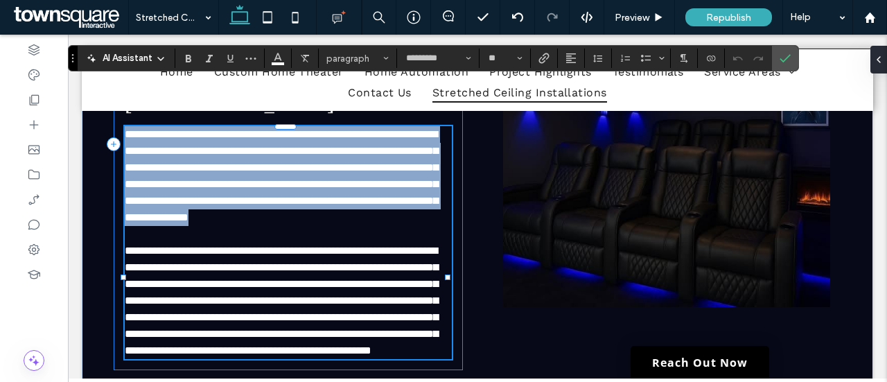
drag, startPoint x: 165, startPoint y: 178, endPoint x: 121, endPoint y: 132, distance: 63.2
click at [121, 132] on div "**********" at bounding box center [288, 144] width 349 height 452
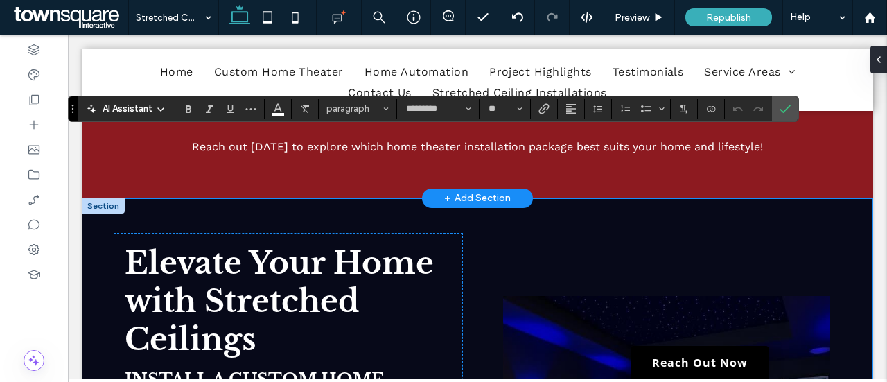
scroll to position [271, 0]
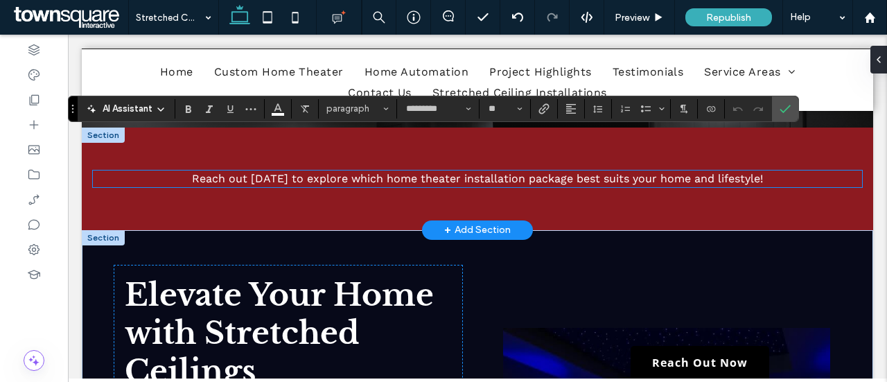
click at [454, 177] on span "Reach out today to explore which home theater installation package best suits y…" at bounding box center [477, 178] width 571 height 13
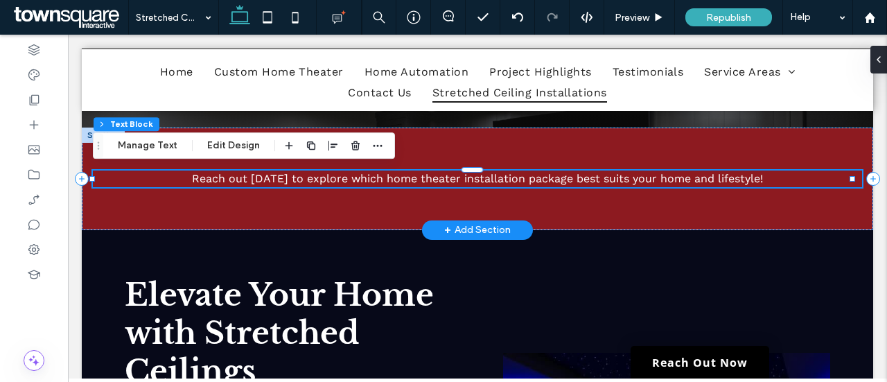
click at [756, 177] on p "Reach out today to explore which home theater installation package best suits y…" at bounding box center [477, 178] width 769 height 17
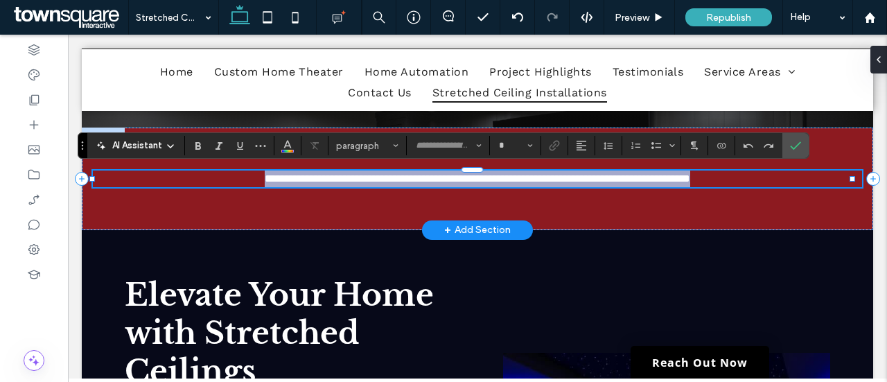
type input "*********"
type input "**"
paste div
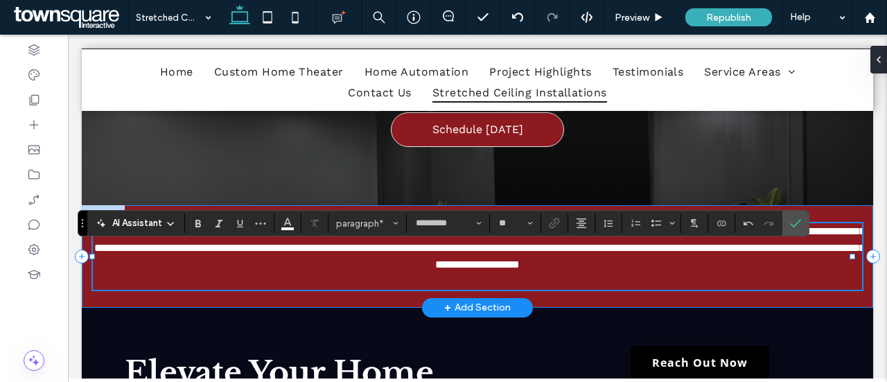
scroll to position [202, 0]
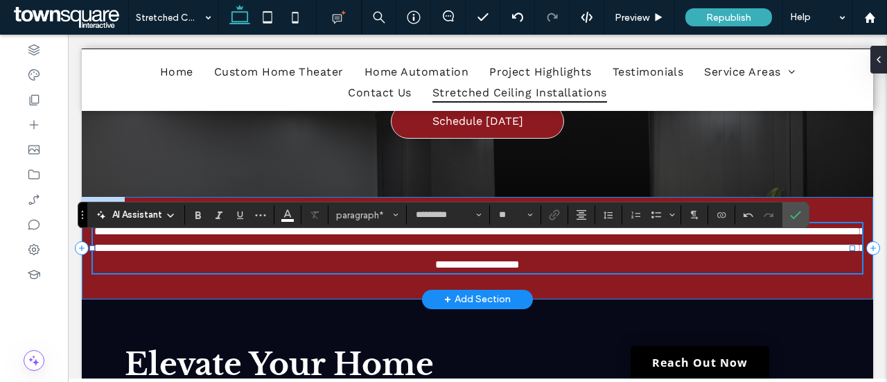
click at [717, 290] on div "**********" at bounding box center [477, 248] width 791 height 103
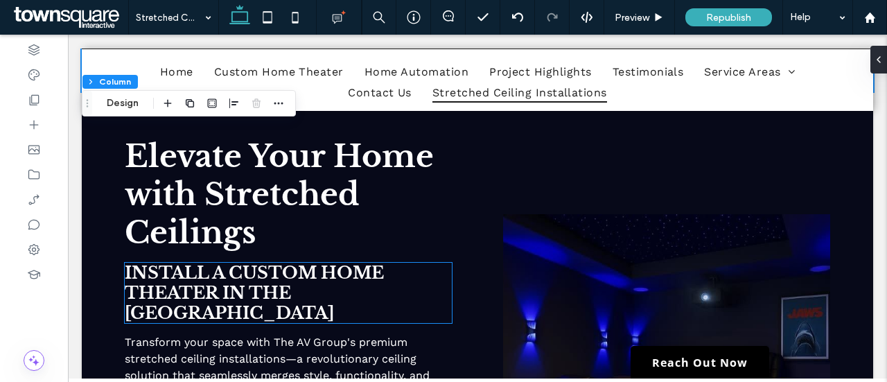
scroll to position [479, 0]
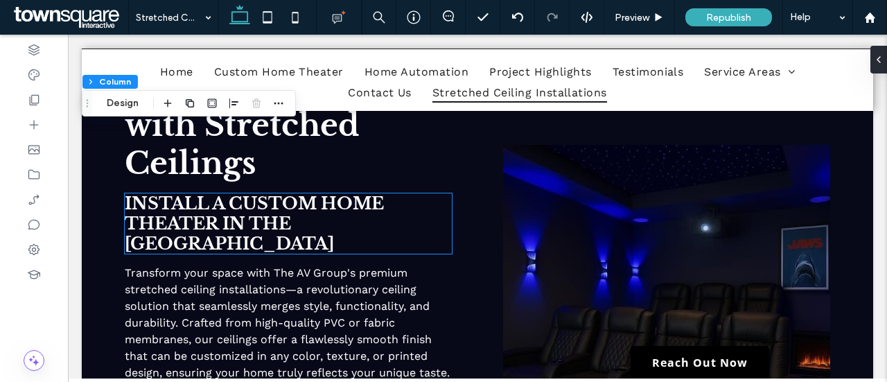
click at [277, 214] on span "Install a Custom Home Theater in the Houston Metro Area" at bounding box center [254, 223] width 259 height 60
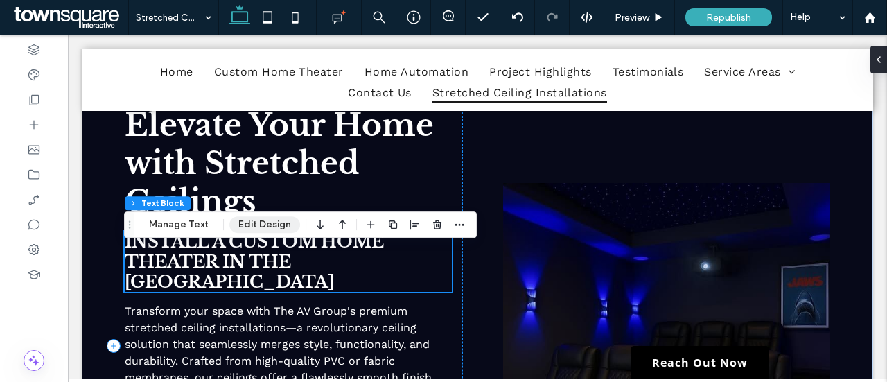
scroll to position [409, 0]
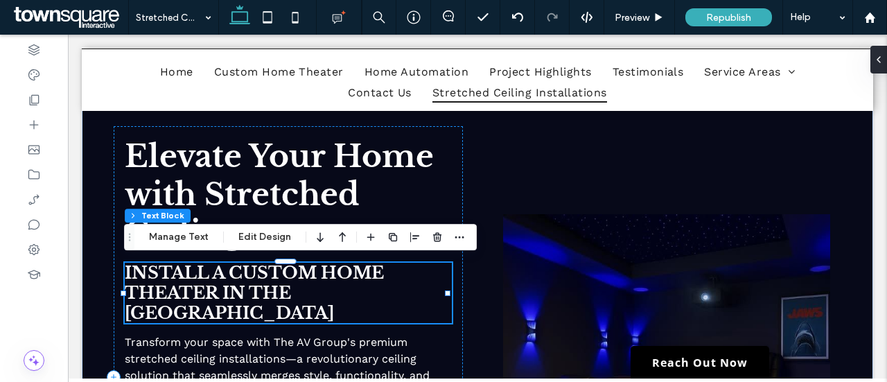
click at [238, 272] on span "Install a Custom Home Theater in the Houston Metro Area" at bounding box center [254, 292] width 259 height 60
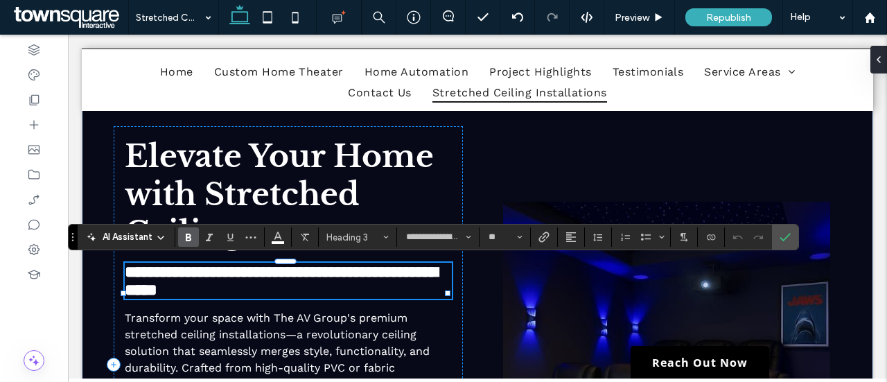
click at [234, 270] on span "**********" at bounding box center [281, 280] width 312 height 35
drag, startPoint x: 233, startPoint y: 269, endPoint x: 215, endPoint y: 290, distance: 27.0
click at [215, 290] on span "**********" at bounding box center [281, 280] width 312 height 35
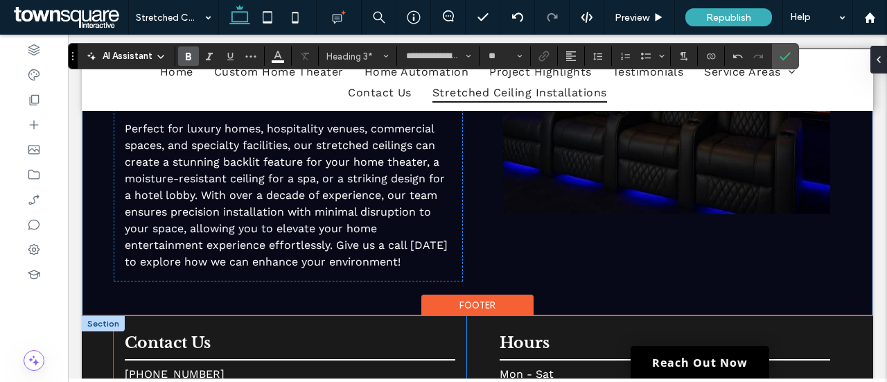
scroll to position [756, 0]
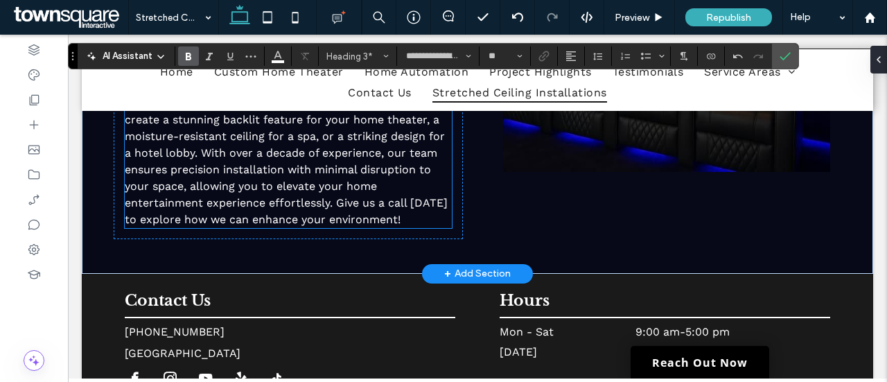
click at [420, 228] on p "Perfect for luxury homes, hospitality venues, commercial spaces, and specialty …" at bounding box center [288, 153] width 327 height 150
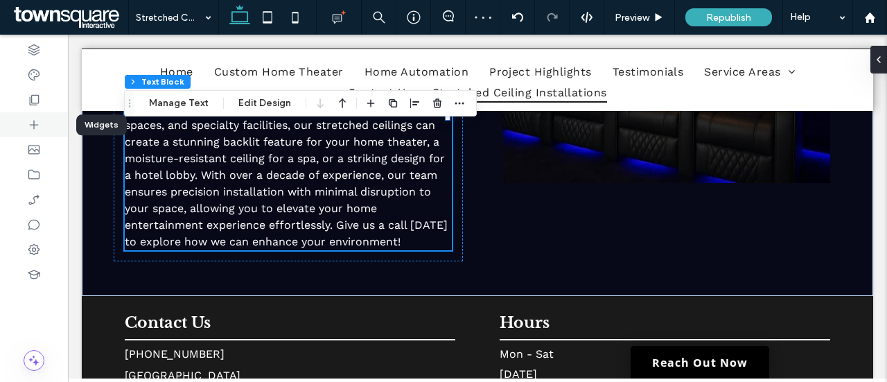
drag, startPoint x: 33, startPoint y: 120, endPoint x: 269, endPoint y: 197, distance: 247.9
click at [33, 120] on icon at bounding box center [34, 125] width 14 height 14
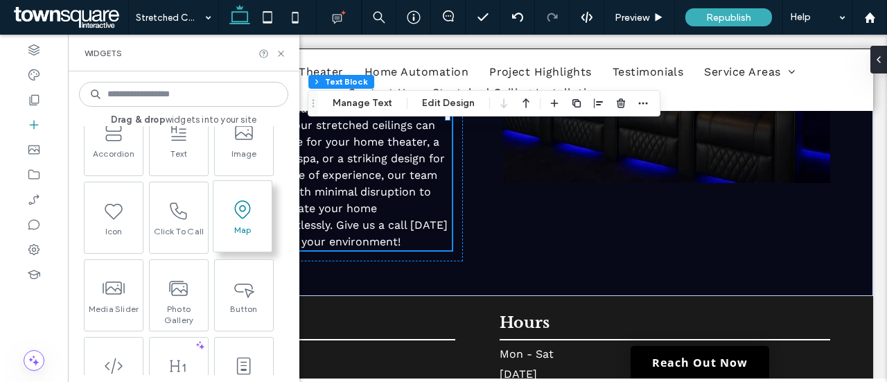
scroll to position [208, 0]
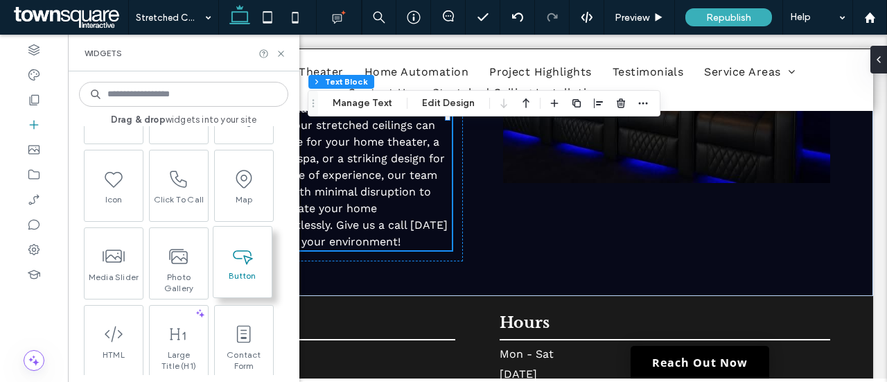
click at [244, 266] on span at bounding box center [242, 254] width 58 height 31
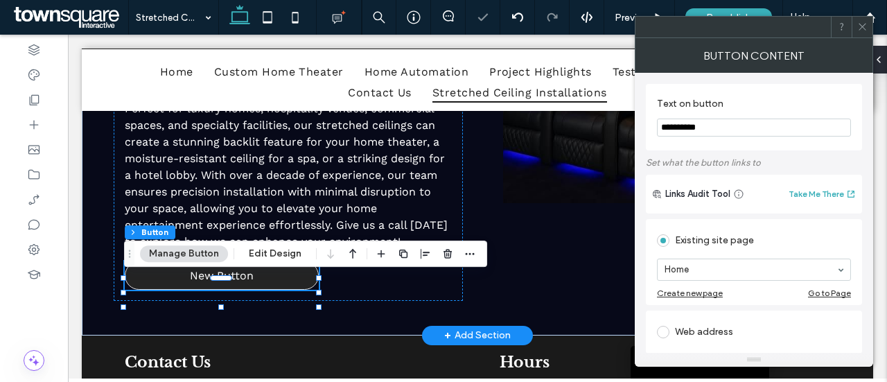
type input "**"
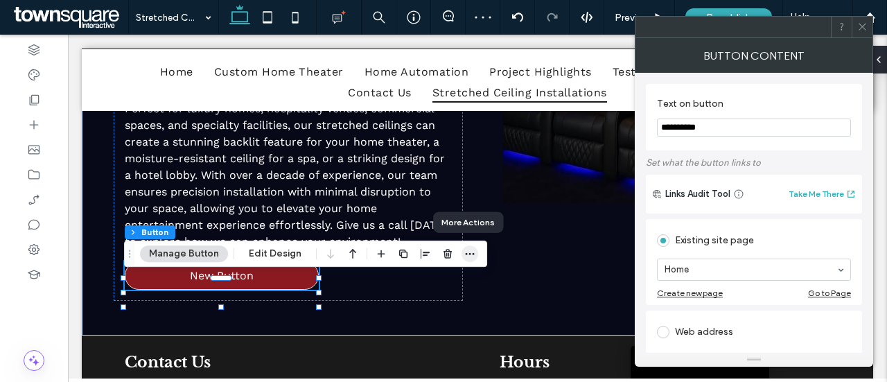
click at [472, 249] on icon "button" at bounding box center [469, 253] width 11 height 11
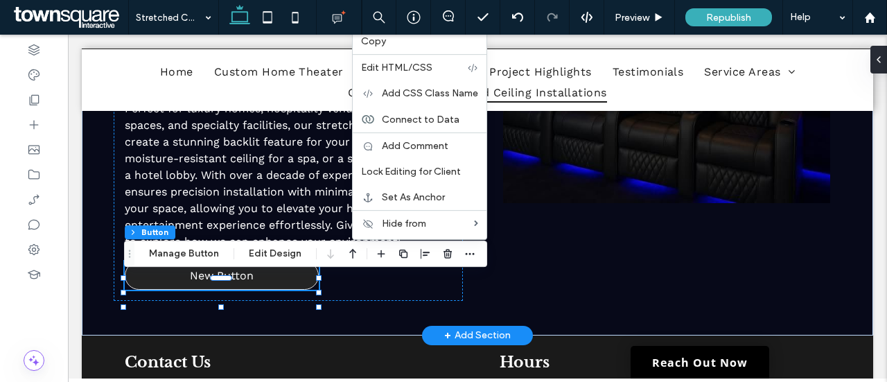
click at [233, 282] on span "New Button" at bounding box center [222, 275] width 64 height 13
click at [255, 290] on link "New Button" at bounding box center [222, 275] width 194 height 28
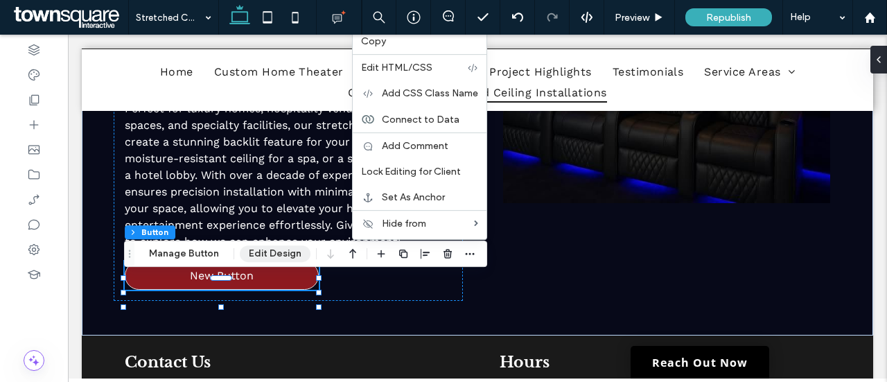
click at [274, 256] on button "Edit Design" at bounding box center [275, 253] width 71 height 17
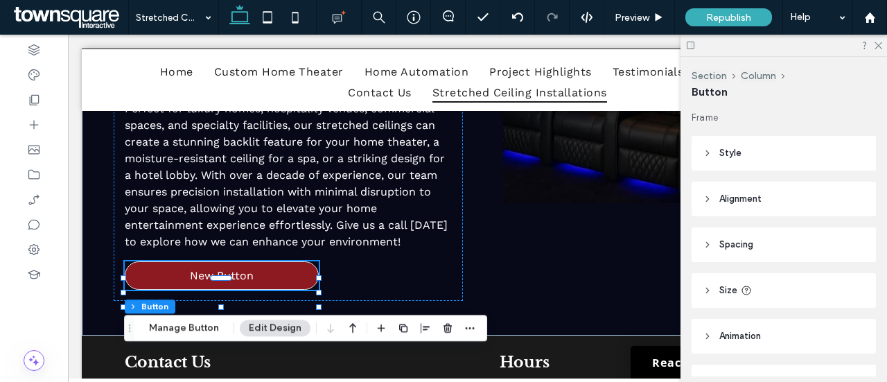
click at [731, 204] on span "Alignment" at bounding box center [740, 199] width 42 height 14
click at [744, 239] on icon at bounding box center [738, 234] width 11 height 11
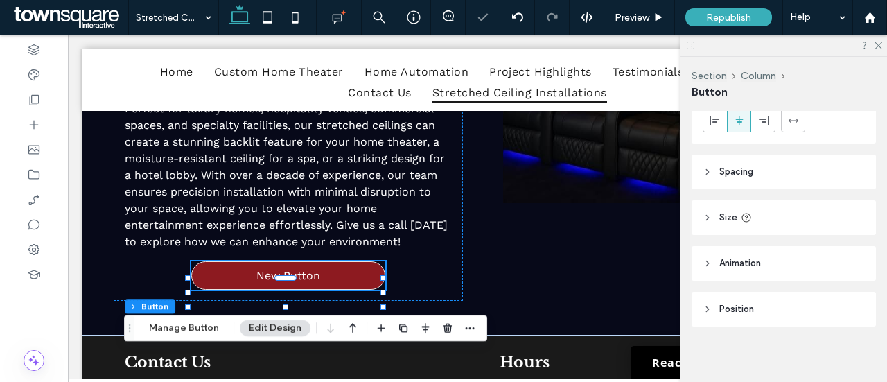
scroll to position [118, 0]
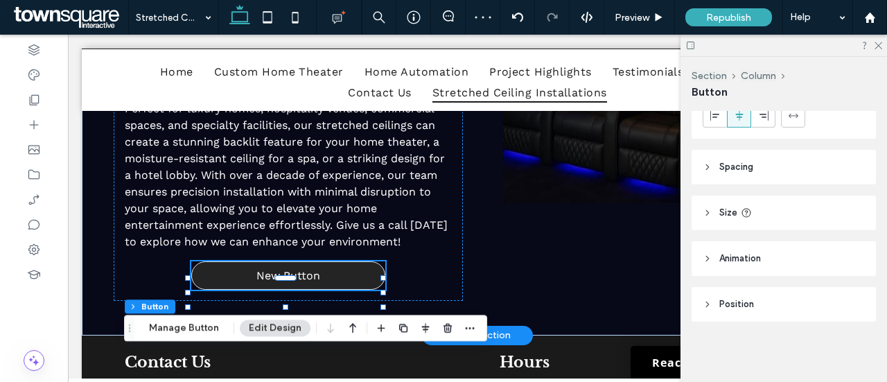
click at [270, 282] on span "New Button" at bounding box center [288, 275] width 64 height 13
type input "*"
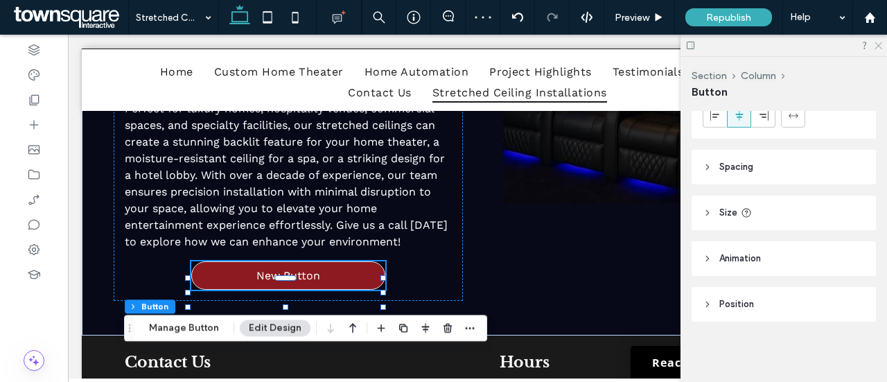
drag, startPoint x: 879, startPoint y: 42, endPoint x: 499, endPoint y: 176, distance: 403.3
click at [879, 42] on icon at bounding box center [877, 44] width 9 height 9
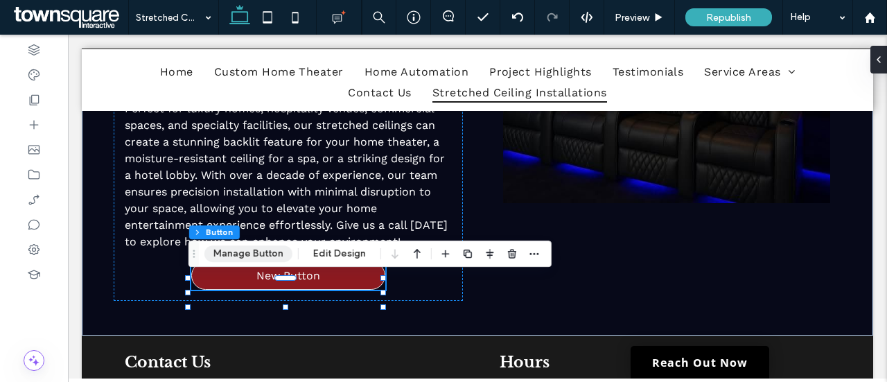
click at [258, 253] on button "Manage Button" at bounding box center [248, 253] width 88 height 17
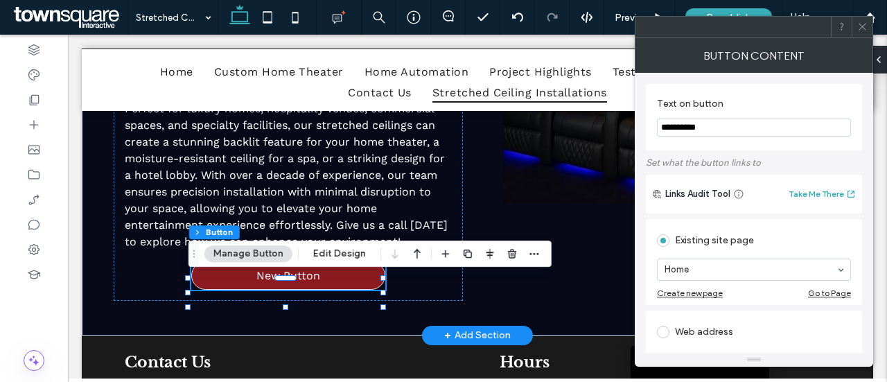
drag, startPoint x: 795, startPoint y: 160, endPoint x: 600, endPoint y: 123, distance: 198.7
type input "*"
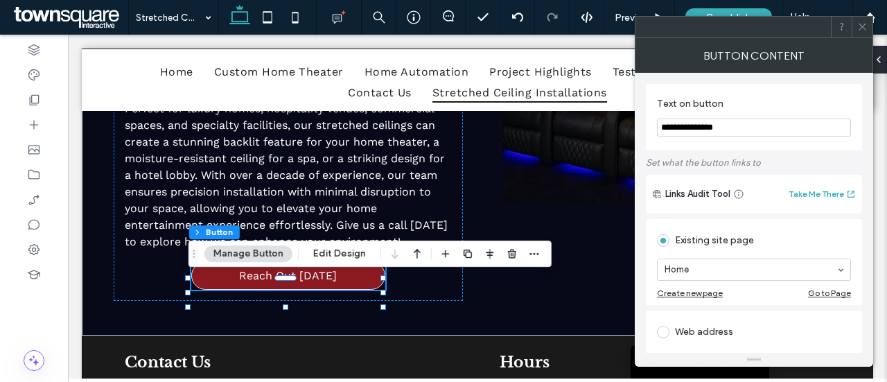
type input "**********"
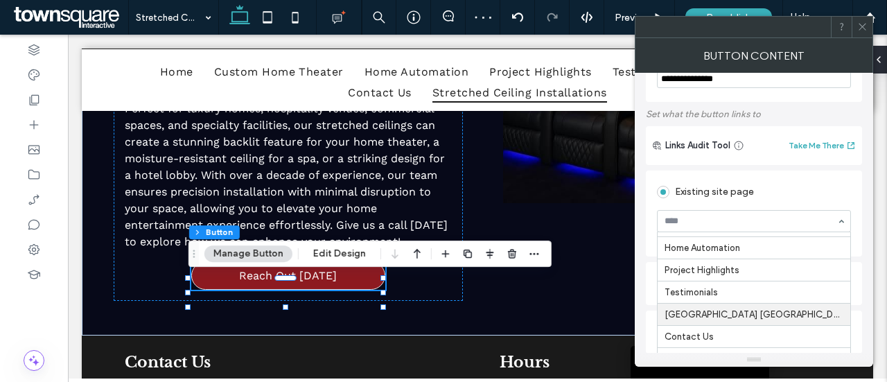
scroll to position [69, 0]
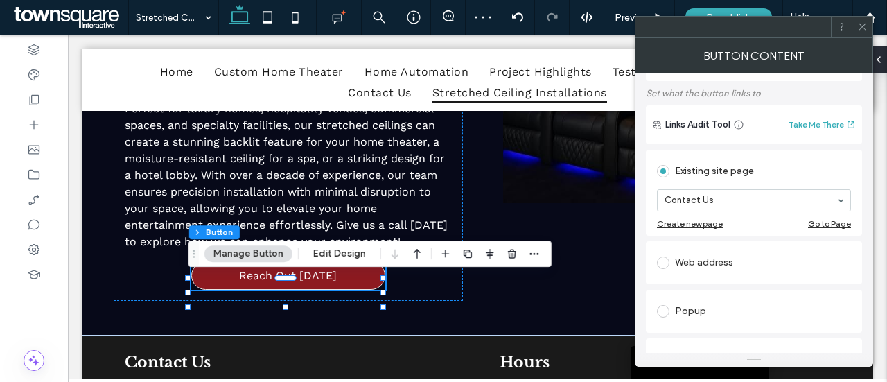
click at [866, 24] on icon at bounding box center [862, 26] width 10 height 10
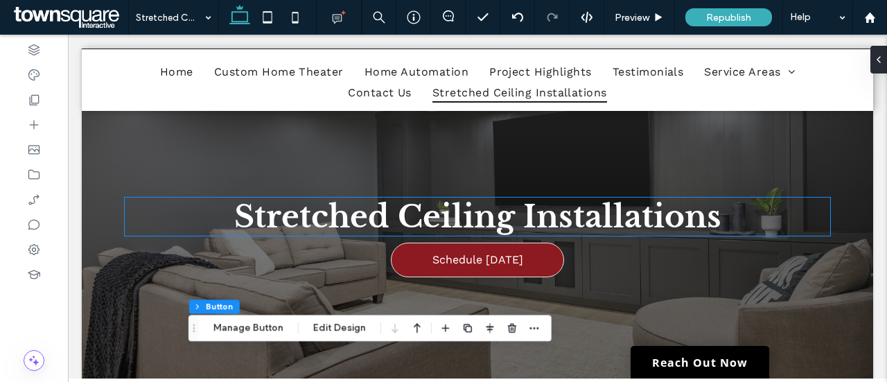
scroll to position [0, 0]
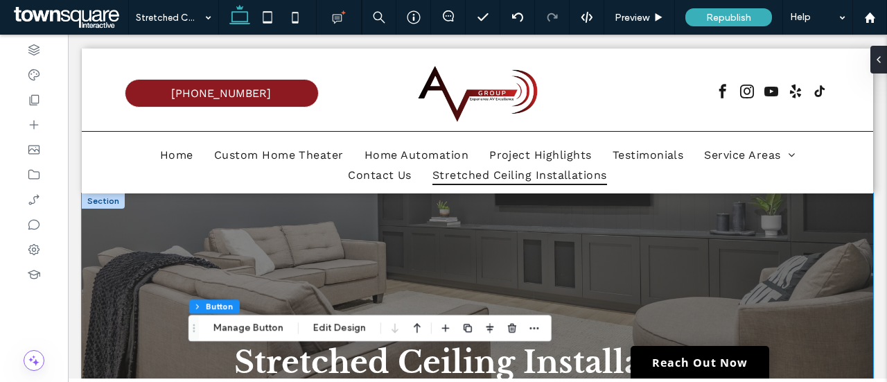
click at [247, 231] on div "Stretched Ceiling Installations Schedule Today" at bounding box center [477, 382] width 791 height 379
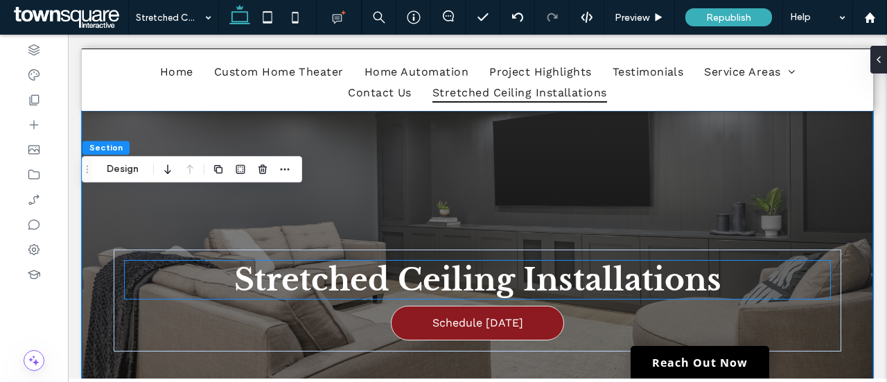
scroll to position [69, 0]
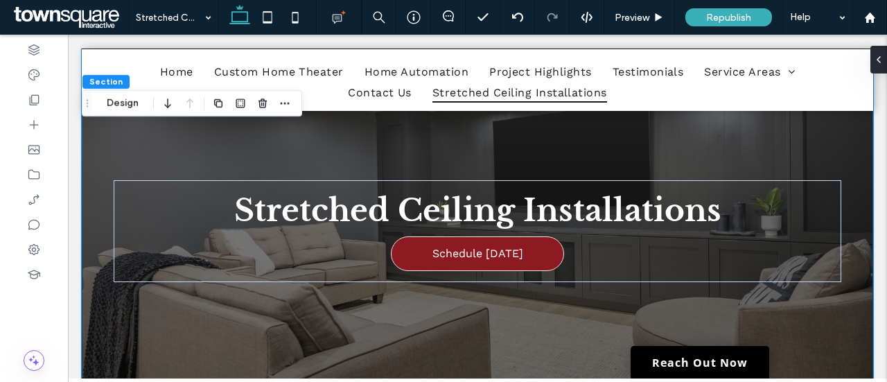
click at [218, 154] on div "Stretched Ceiling Installations Schedule Today" at bounding box center [477, 231] width 791 height 379
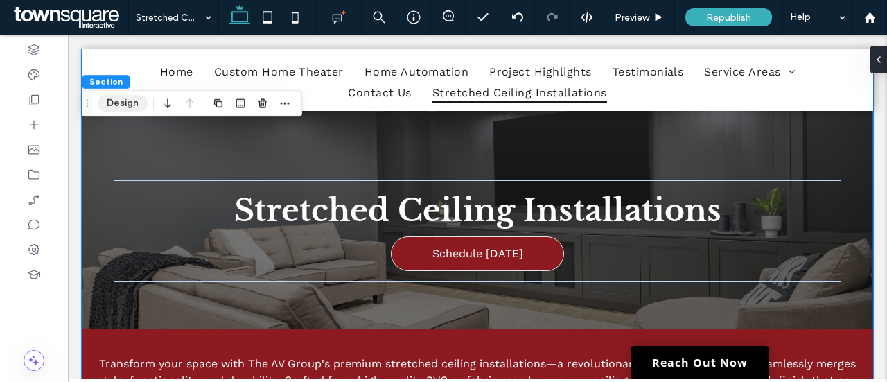
click at [124, 106] on button "Design" at bounding box center [123, 103] width 50 height 17
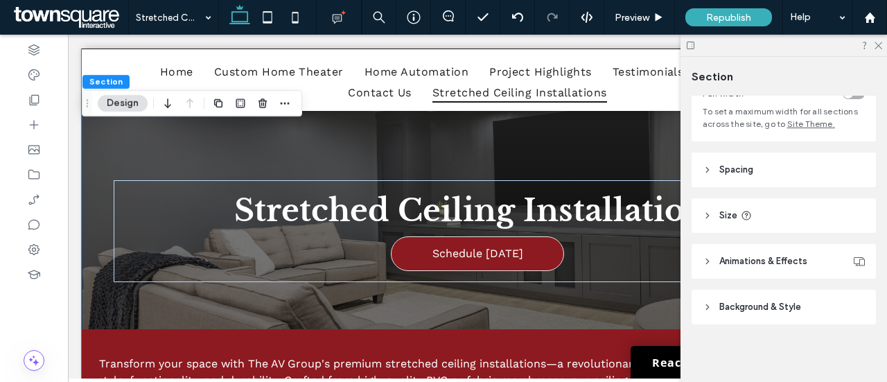
scroll to position [99, 0]
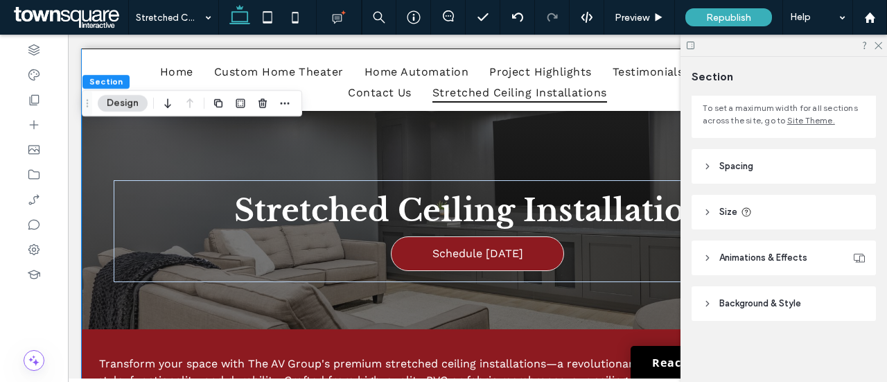
click at [756, 311] on header "Background & Style" at bounding box center [783, 303] width 184 height 35
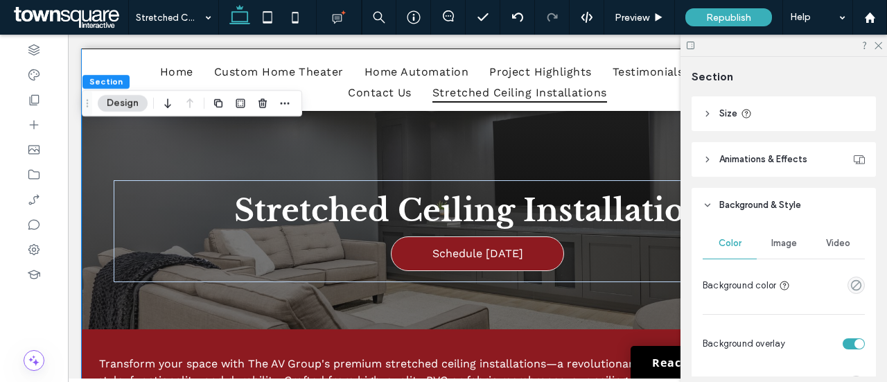
scroll to position [238, 0]
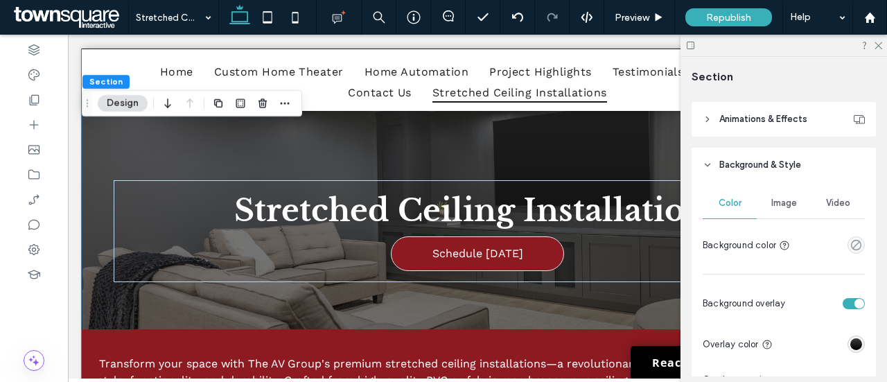
click at [783, 204] on span "Image" at bounding box center [784, 202] width 26 height 11
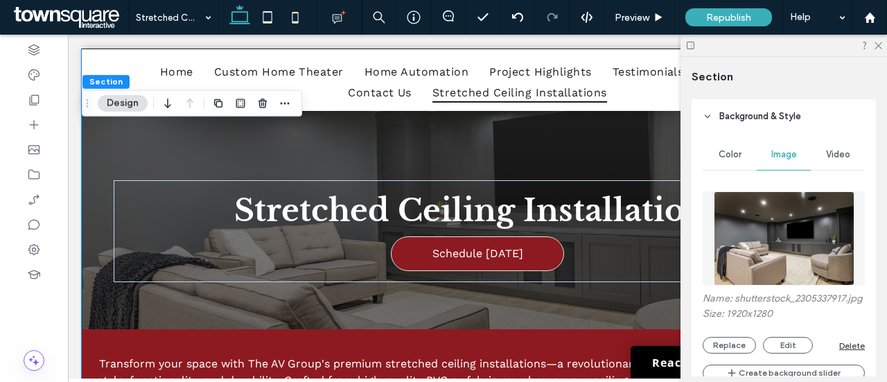
scroll to position [307, 0]
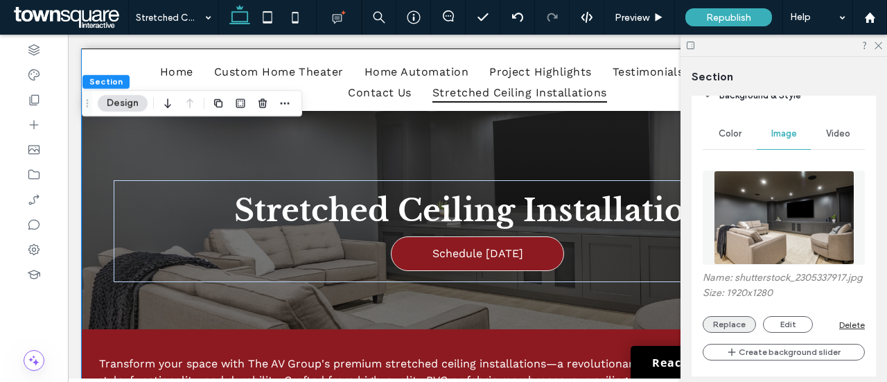
click at [742, 332] on button "Replace" at bounding box center [728, 324] width 53 height 17
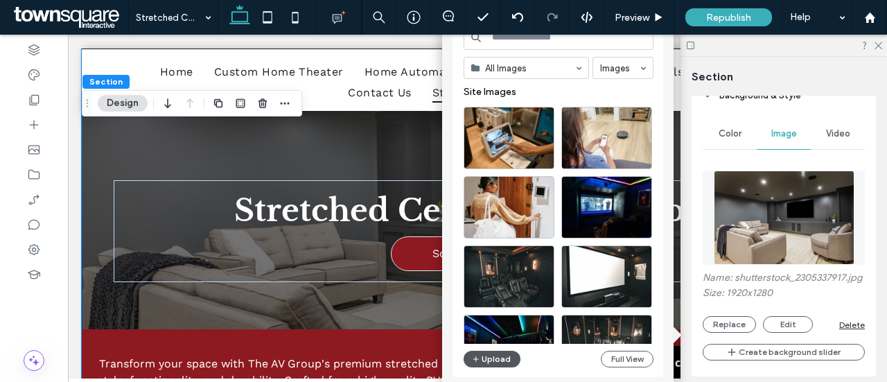
click at [492, 361] on button "Upload" at bounding box center [491, 358] width 57 height 17
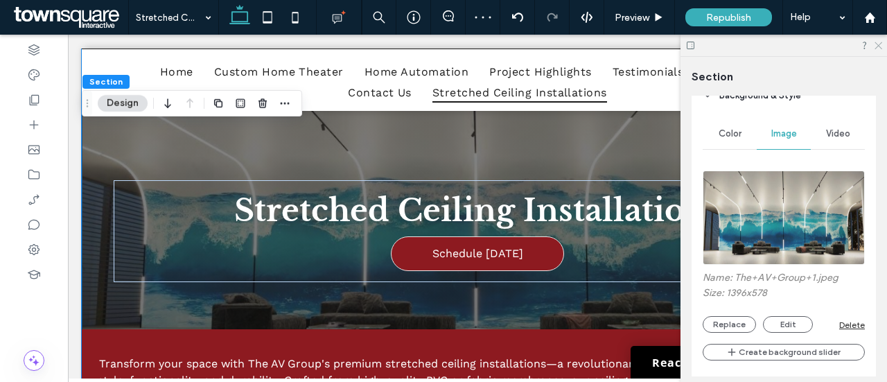
click at [876, 43] on icon at bounding box center [877, 44] width 9 height 9
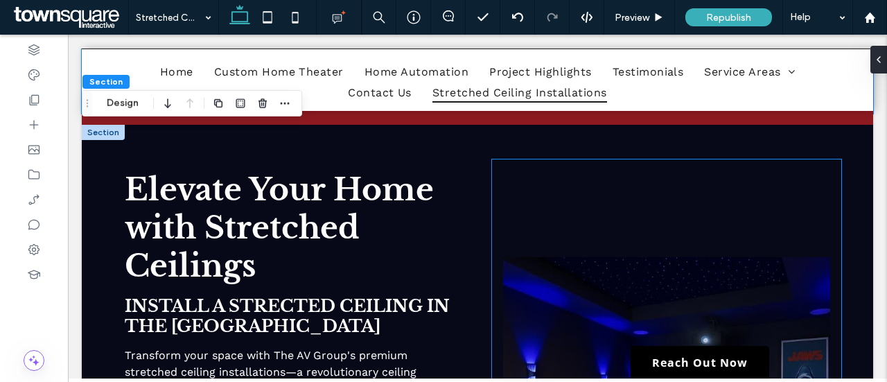
scroll to position [485, 0]
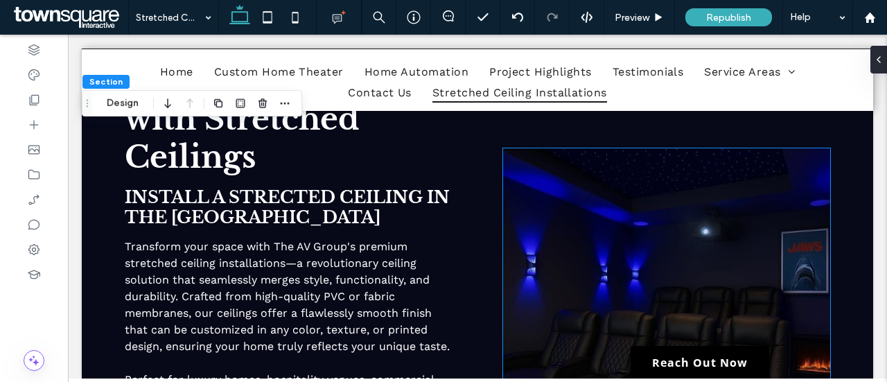
click at [607, 247] on img at bounding box center [666, 311] width 327 height 326
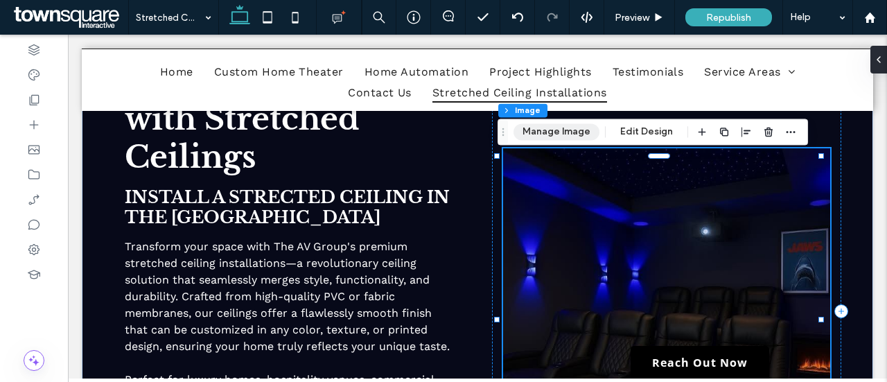
click at [578, 134] on button "Manage Image" at bounding box center [556, 131] width 86 height 17
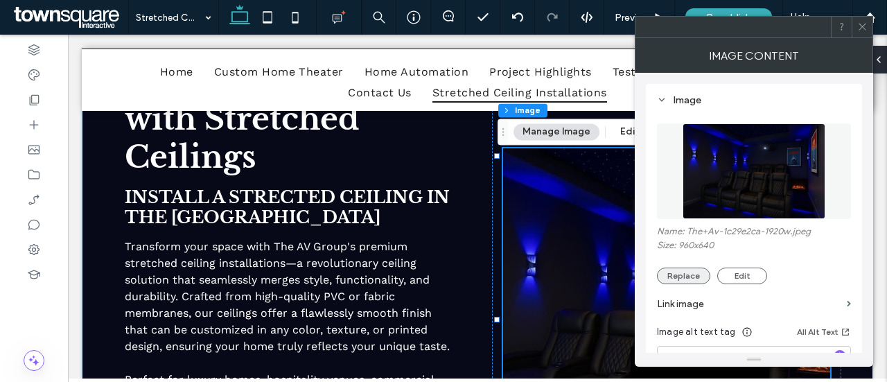
click at [686, 273] on button "Replace" at bounding box center [683, 275] width 53 height 17
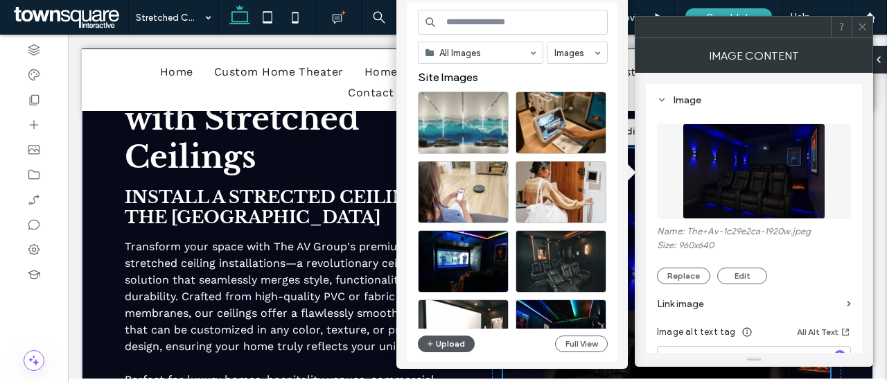
click at [450, 344] on button "Upload" at bounding box center [446, 343] width 57 height 17
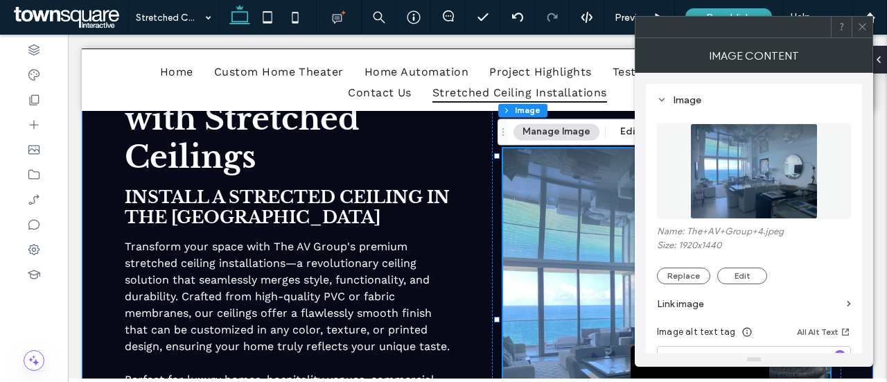
click at [457, 199] on div "Elevate Your Home with Stretched Ceilings Install a Strected Ceiling in the Hou…" at bounding box center [288, 311] width 349 height 521
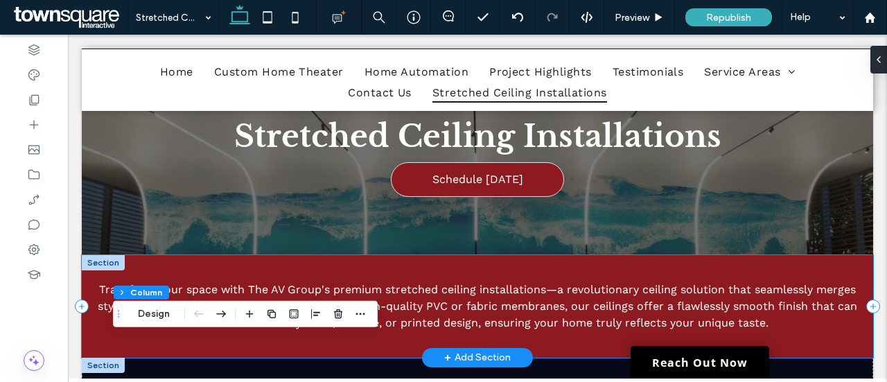
scroll to position [139, 0]
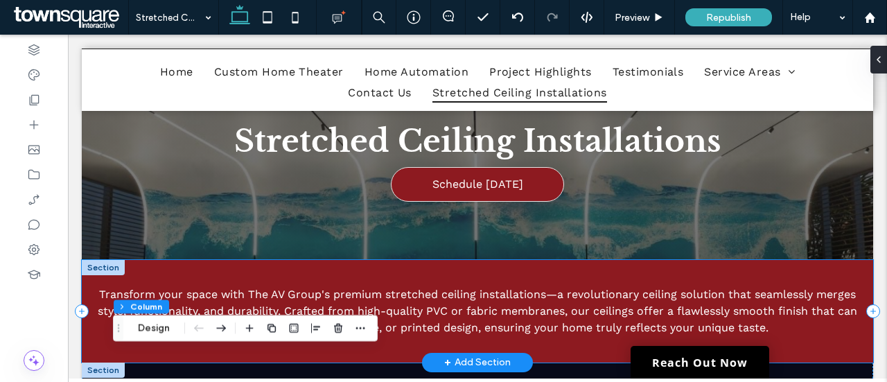
click at [785, 341] on div "Transform your space with The AV Group's premium stretched ceiling installation…" at bounding box center [477, 311] width 791 height 103
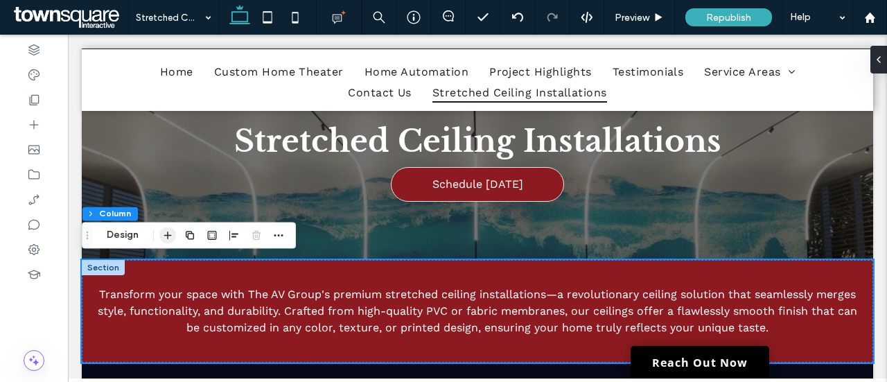
click at [170, 235] on icon "button" at bounding box center [167, 234] width 11 height 11
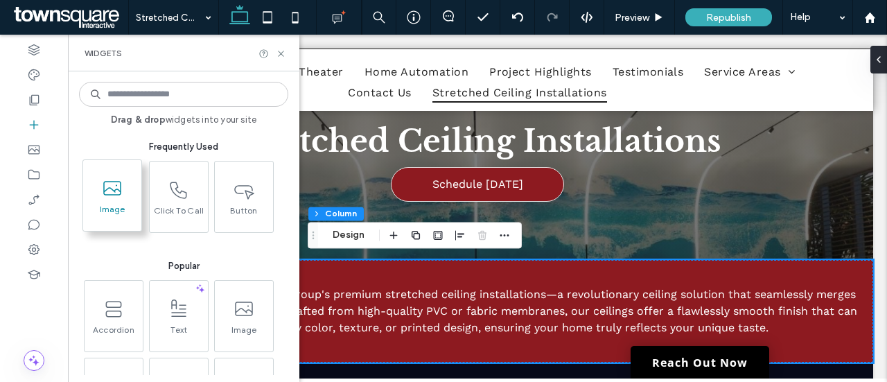
click at [122, 208] on span "Image" at bounding box center [112, 213] width 58 height 19
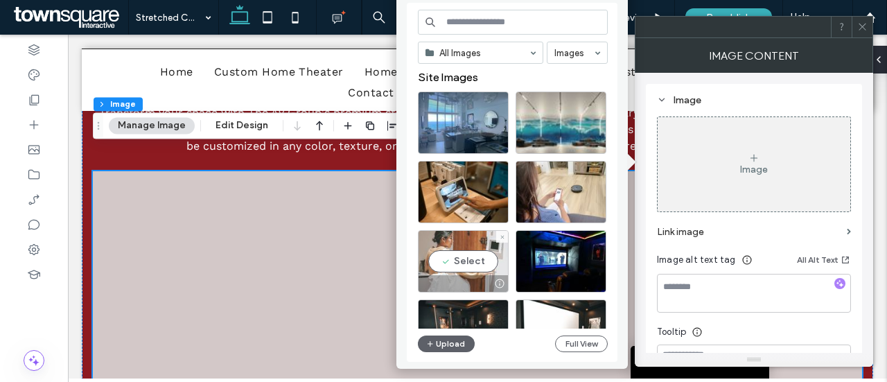
scroll to position [346, 0]
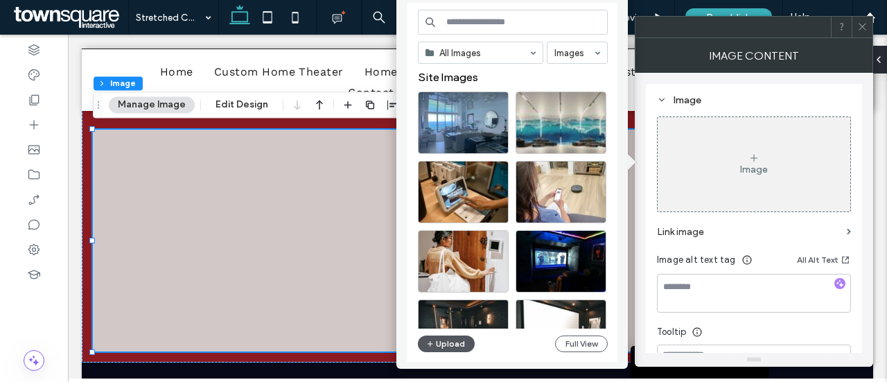
click at [454, 346] on button "Upload" at bounding box center [446, 343] width 57 height 17
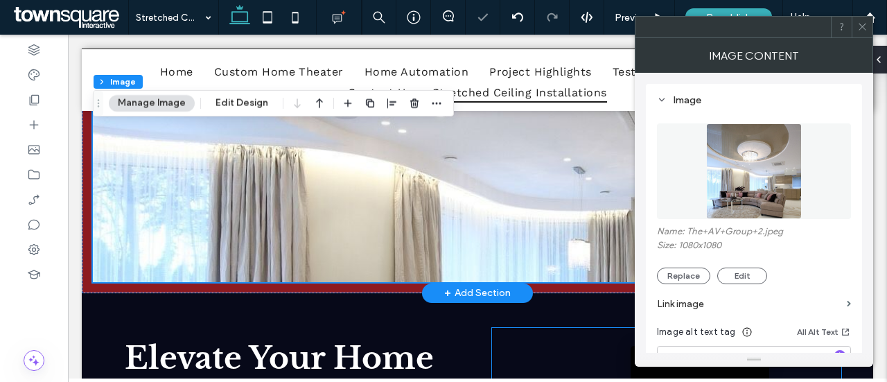
scroll to position [416, 0]
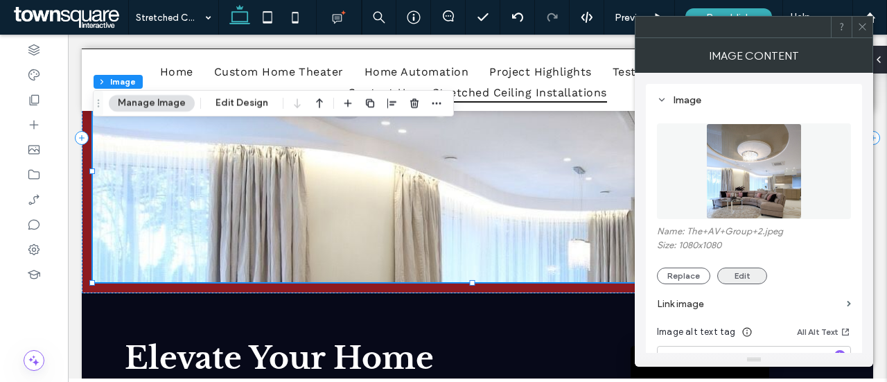
click at [729, 274] on button "Edit" at bounding box center [742, 275] width 50 height 17
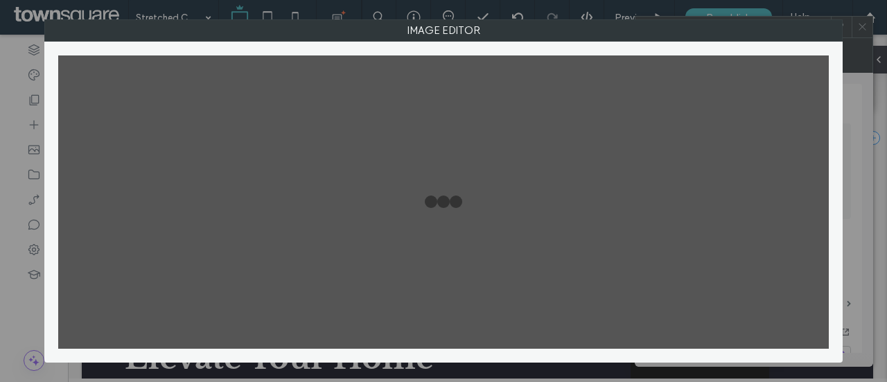
click at [861, 26] on div "Image Editor Undo Redo - 4.6 % + Save and Close Cancel Transform Filters Adjust…" at bounding box center [443, 191] width 887 height 382
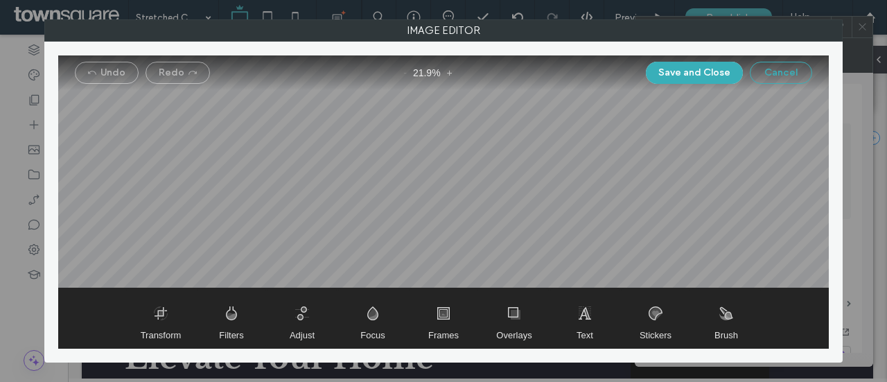
click at [786, 70] on button "Cancel" at bounding box center [780, 73] width 62 height 22
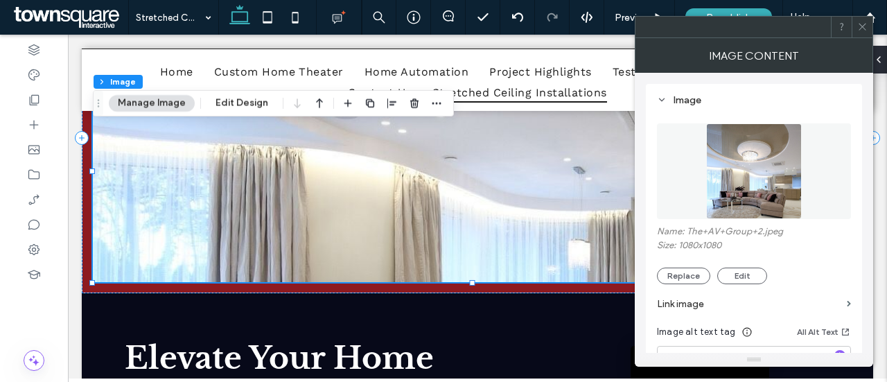
click at [724, 142] on img at bounding box center [754, 171] width 96 height 96
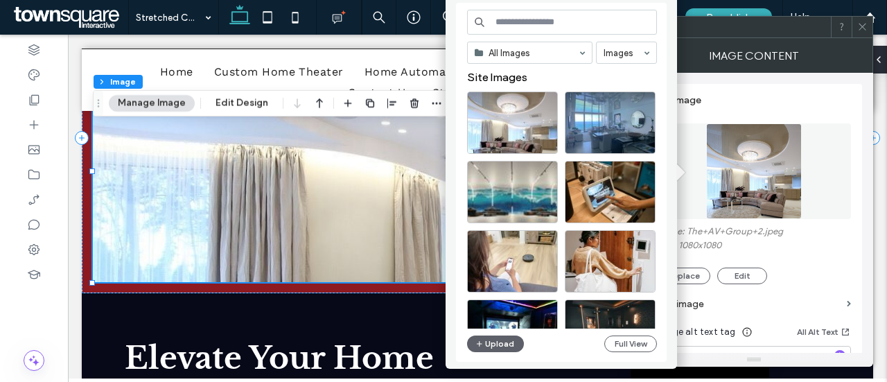
click at [777, 84] on div "Image Name: The+AV+Group+2.jpeg Size: 1080x1080 Replace Edit Link image Image a…" at bounding box center [754, 287] width 216 height 407
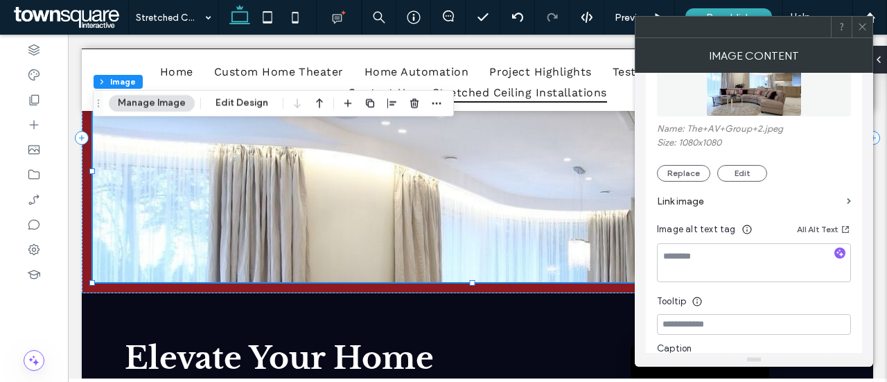
scroll to position [0, 0]
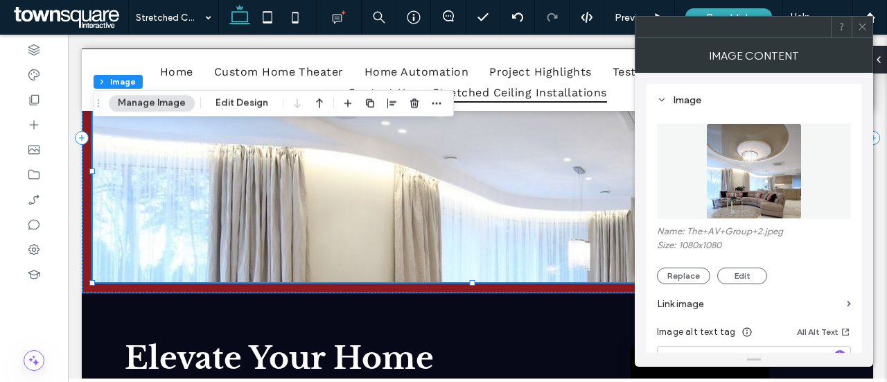
click at [862, 33] on span at bounding box center [862, 27] width 10 height 21
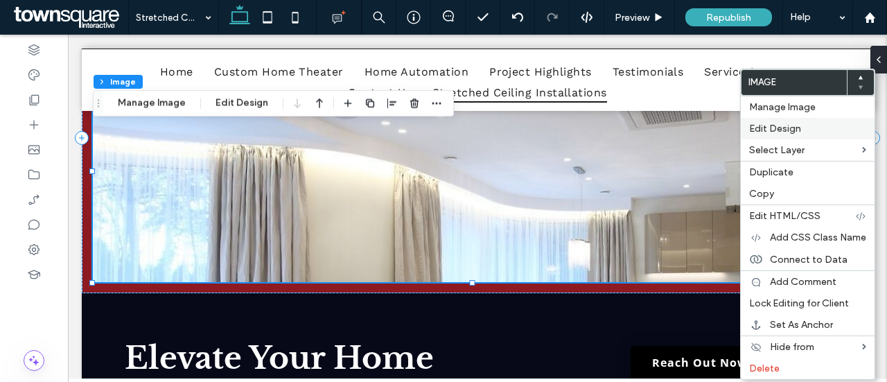
click at [772, 124] on span "Edit Design" at bounding box center [775, 129] width 52 height 12
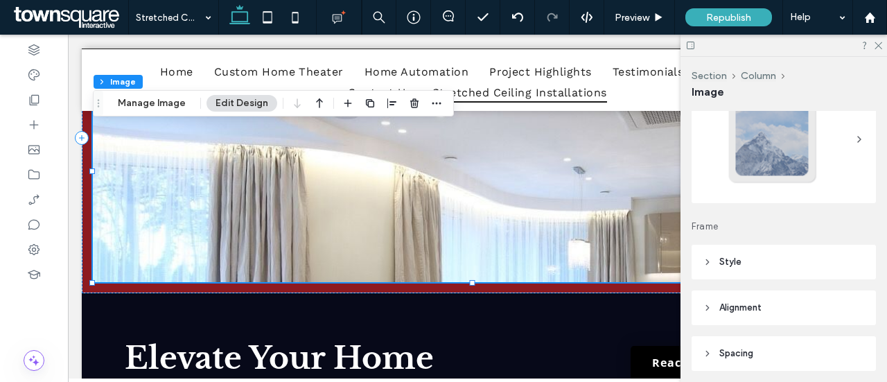
scroll to position [139, 0]
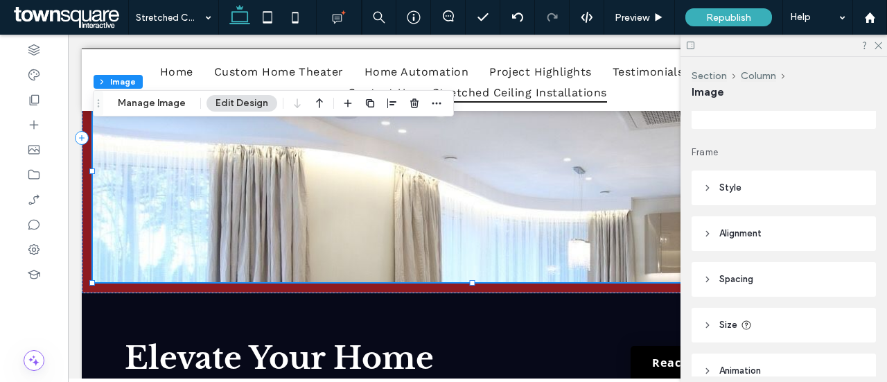
click at [749, 281] on span "Spacing" at bounding box center [736, 279] width 34 height 14
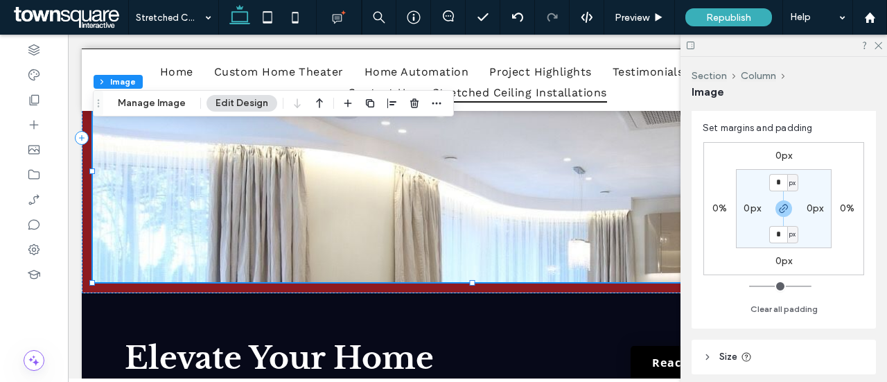
scroll to position [416, 0]
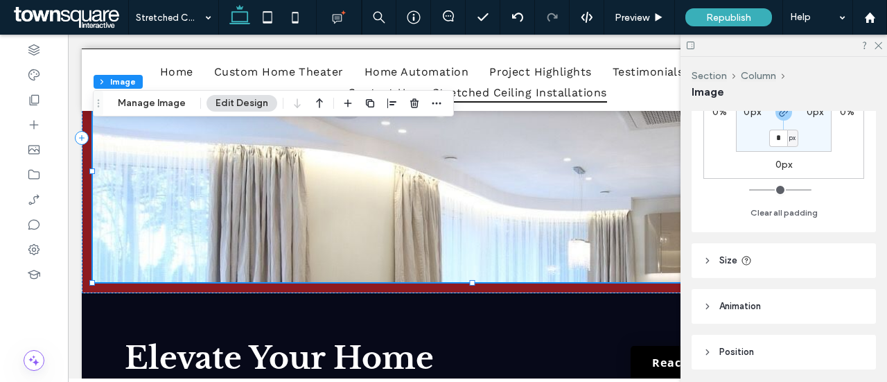
click at [751, 265] on header "Size" at bounding box center [783, 260] width 184 height 35
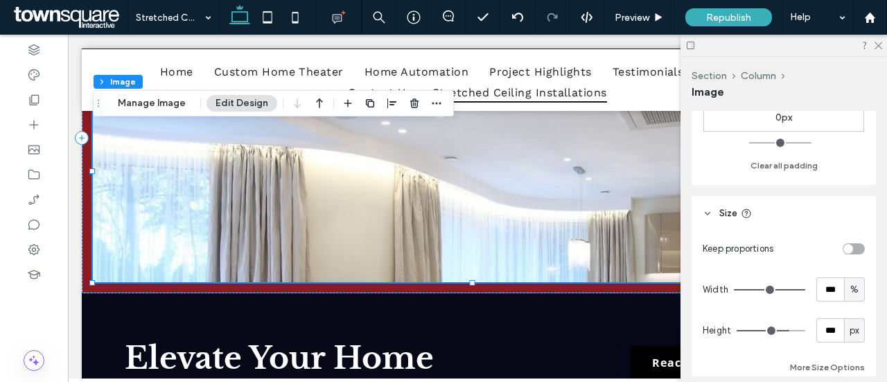
scroll to position [485, 0]
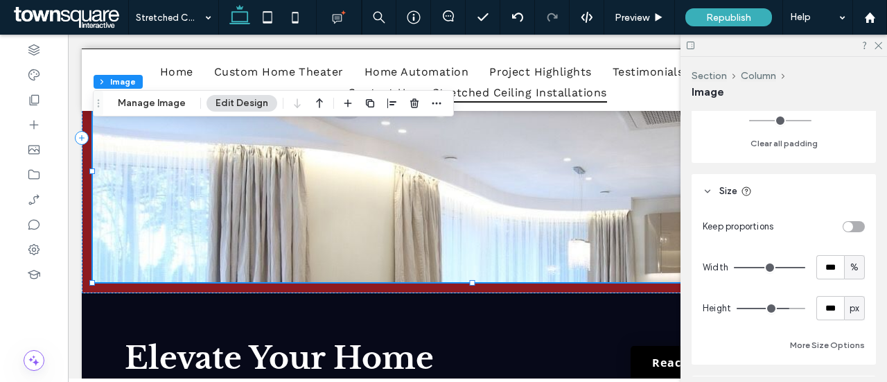
click at [843, 229] on div "toggle" at bounding box center [848, 227] width 10 height 10
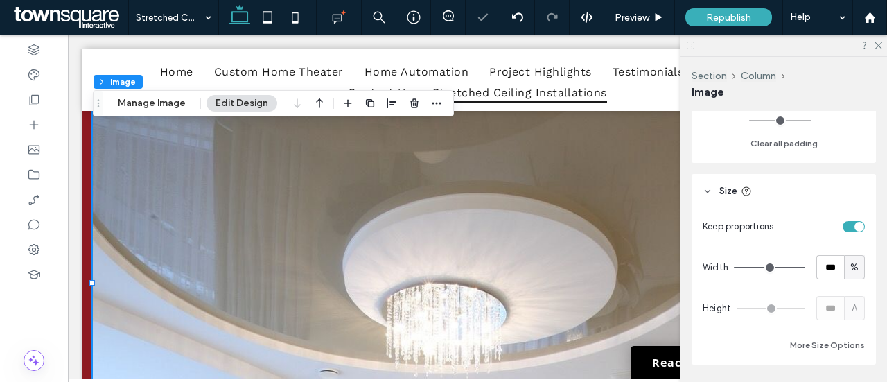
type input "*"
type input "**"
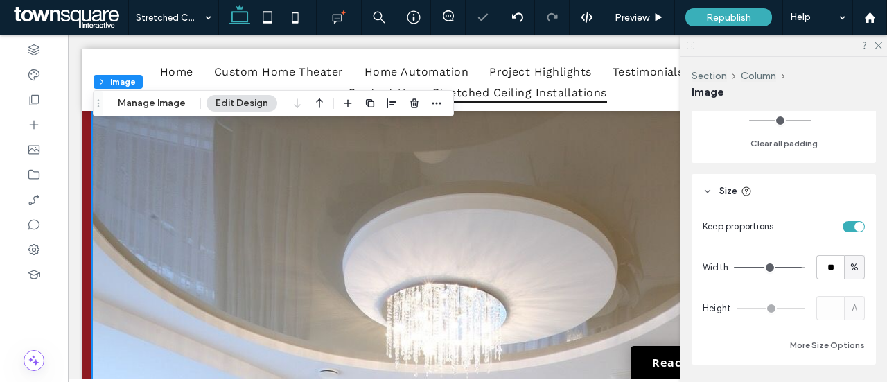
type input "**"
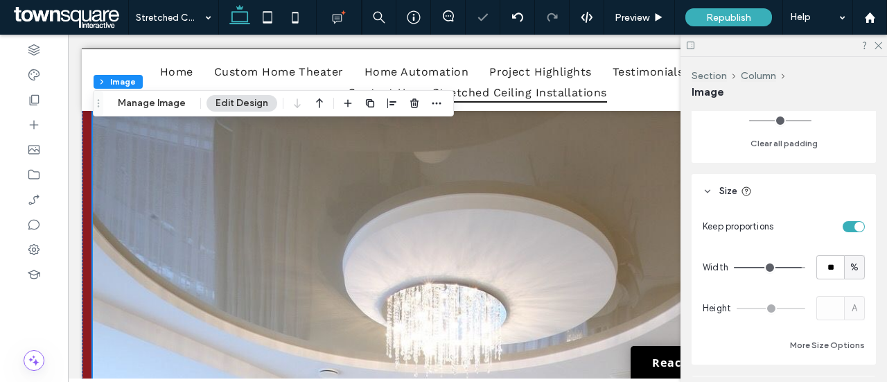
type input "**"
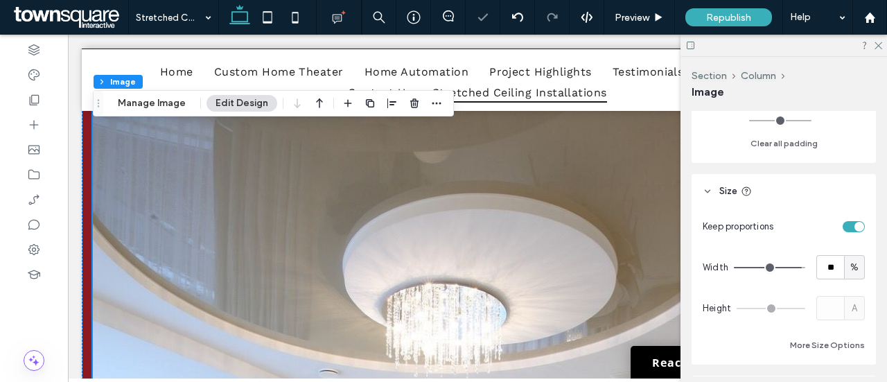
type input "**"
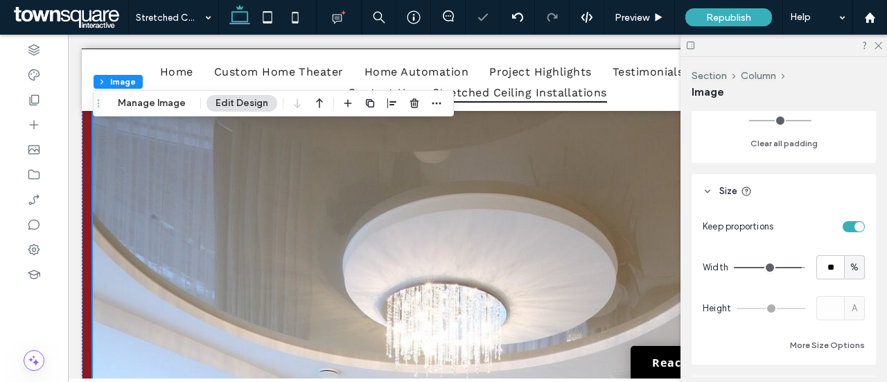
type input "**"
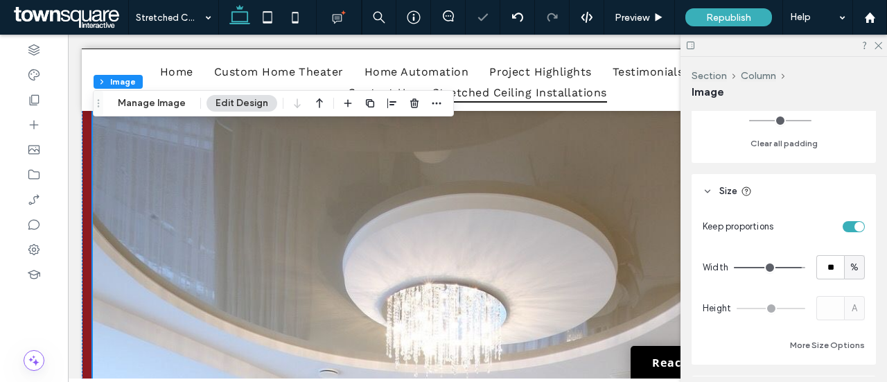
type input "**"
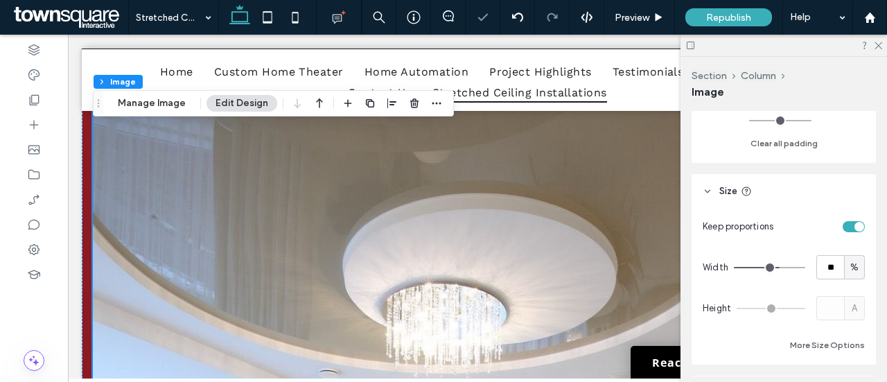
type input "**"
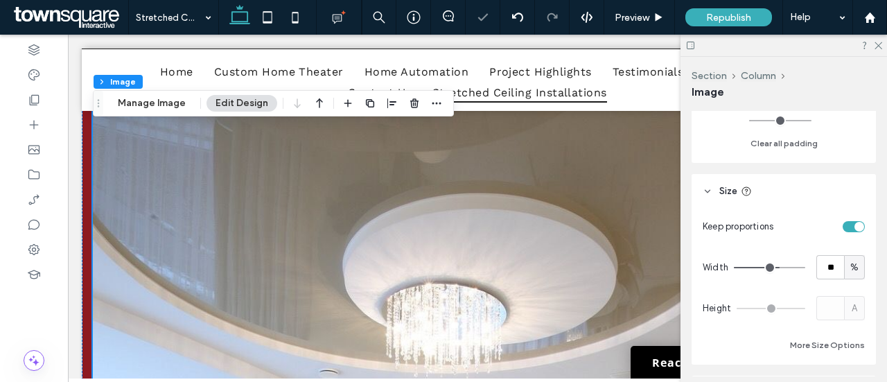
type input "**"
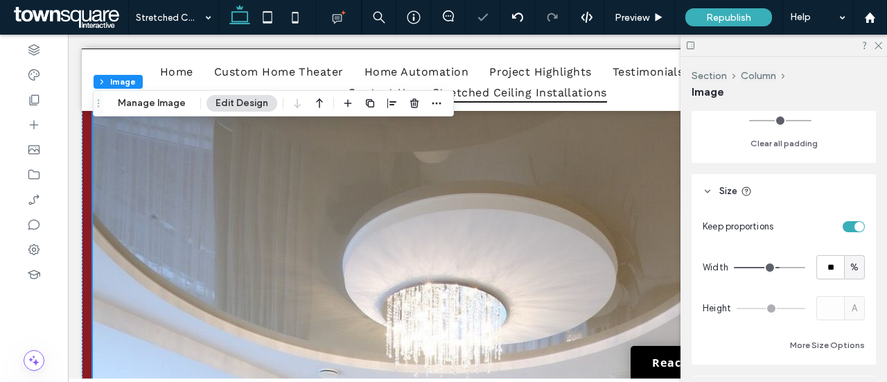
type input "**"
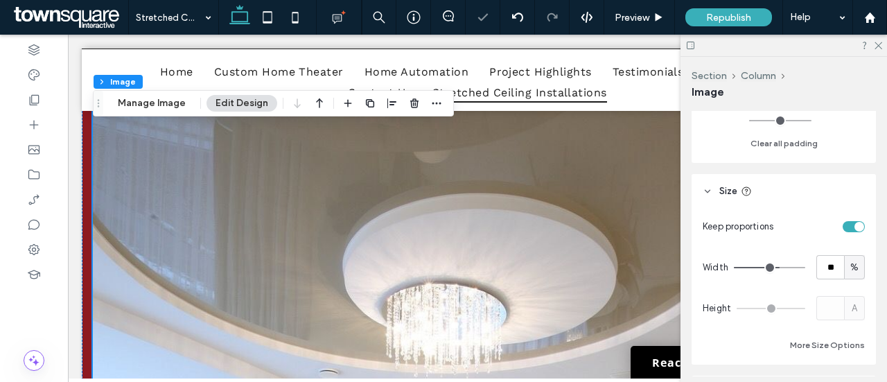
type input "**"
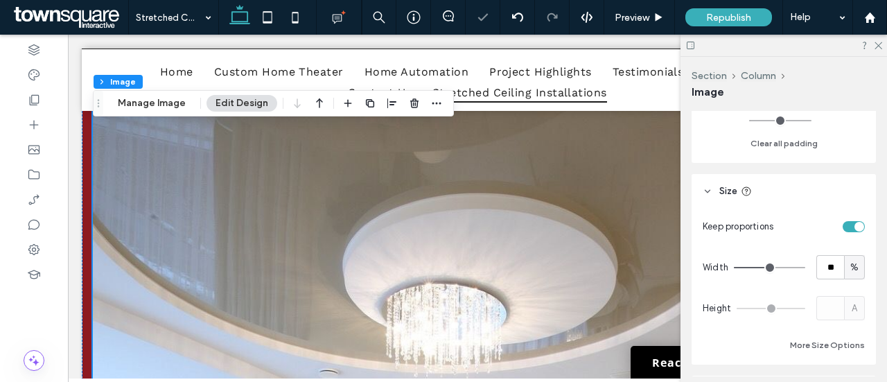
type input "**"
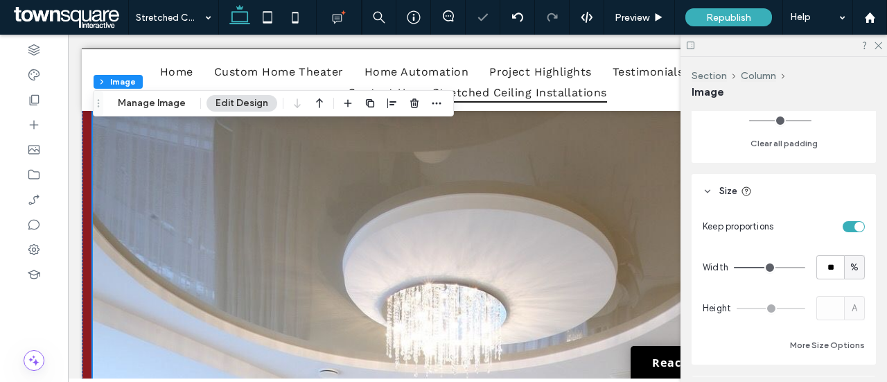
type input "**"
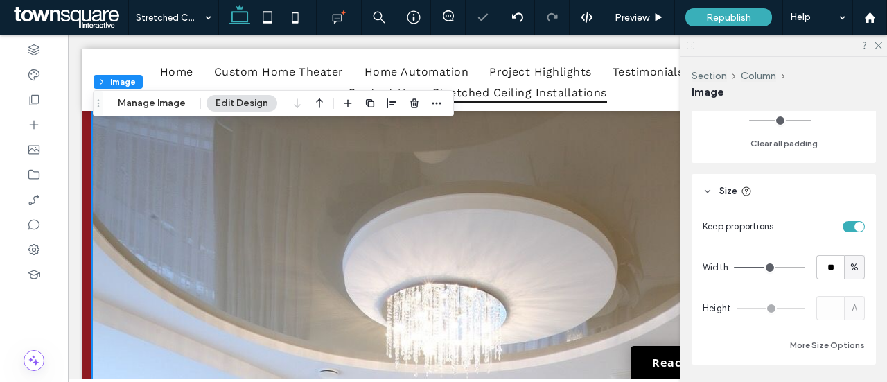
type input "**"
drag, startPoint x: 791, startPoint y: 267, endPoint x: 755, endPoint y: 267, distance: 36.0
click at [755, 267] on input "range" at bounding box center [768, 267] width 71 height 1
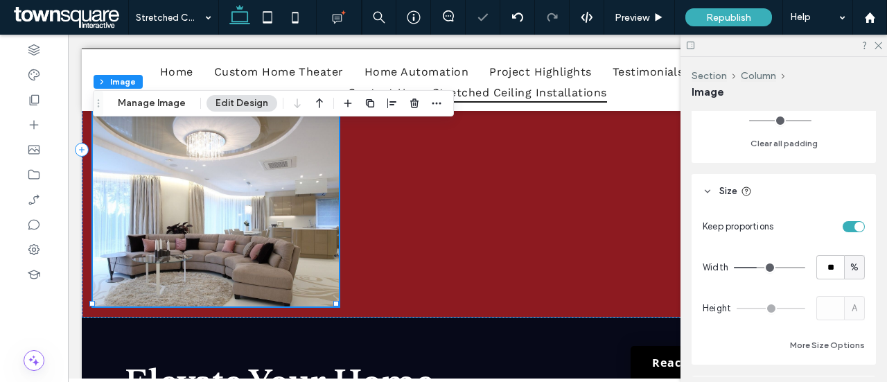
type input "**"
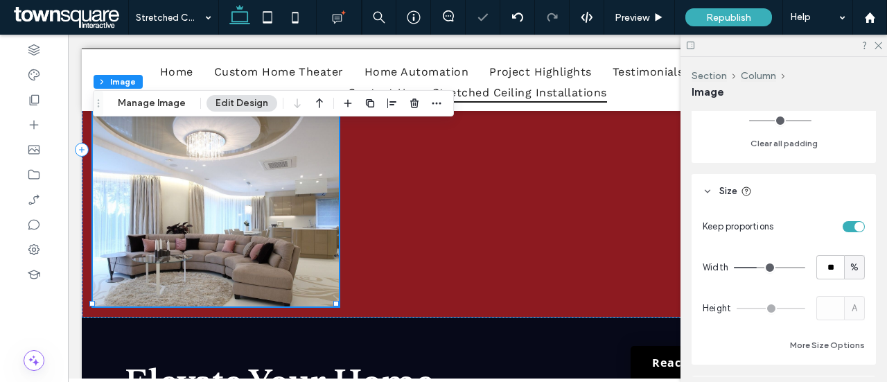
type input "**"
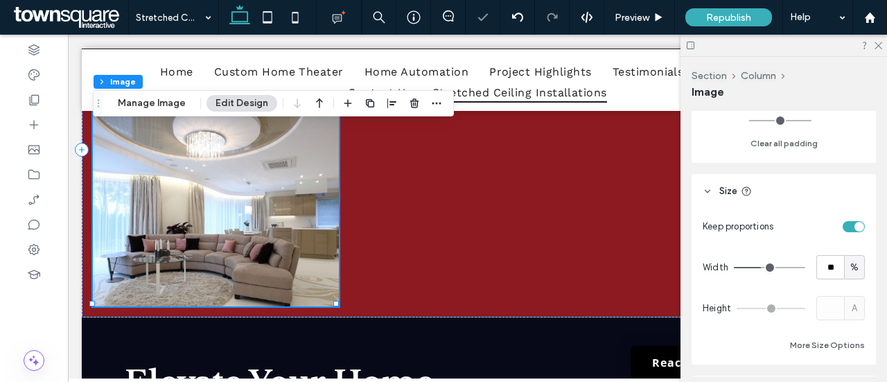
type input "**"
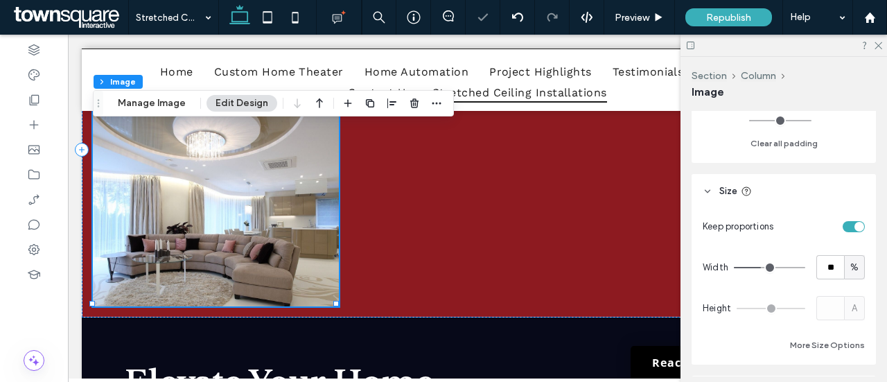
type input "**"
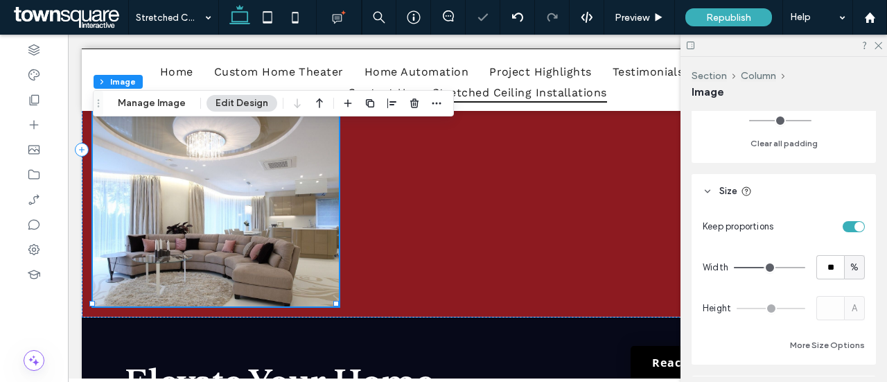
type input "**"
click at [760, 267] on input "range" at bounding box center [768, 267] width 71 height 1
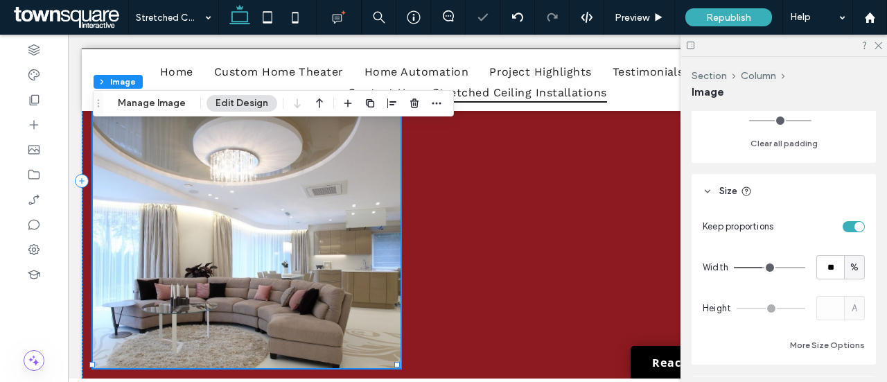
type input "**"
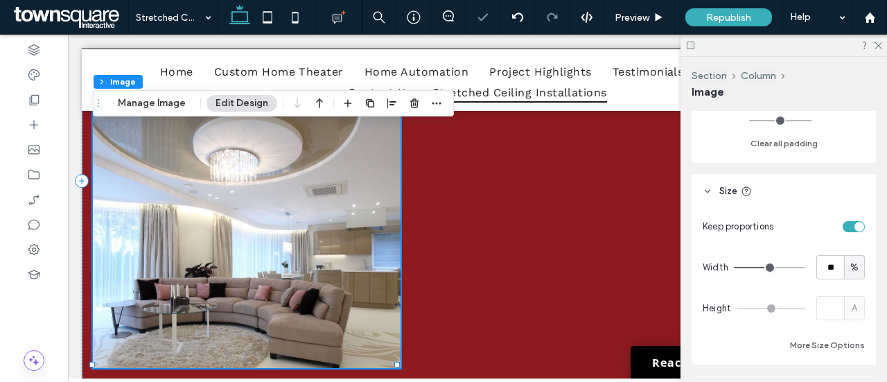
type input "**"
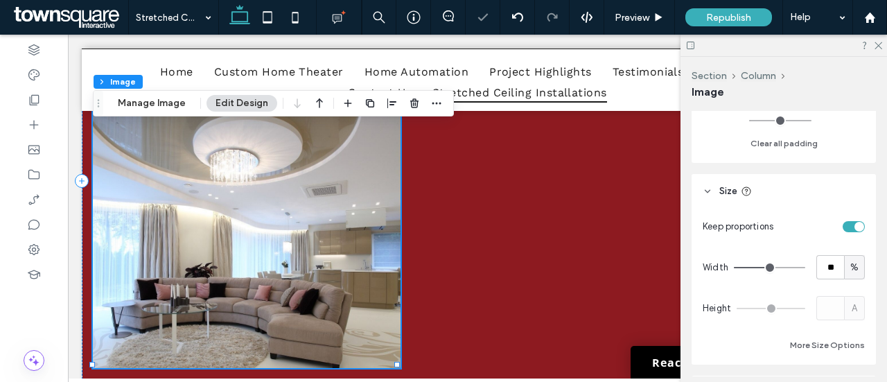
type input "**"
click at [762, 267] on input "range" at bounding box center [768, 267] width 71 height 1
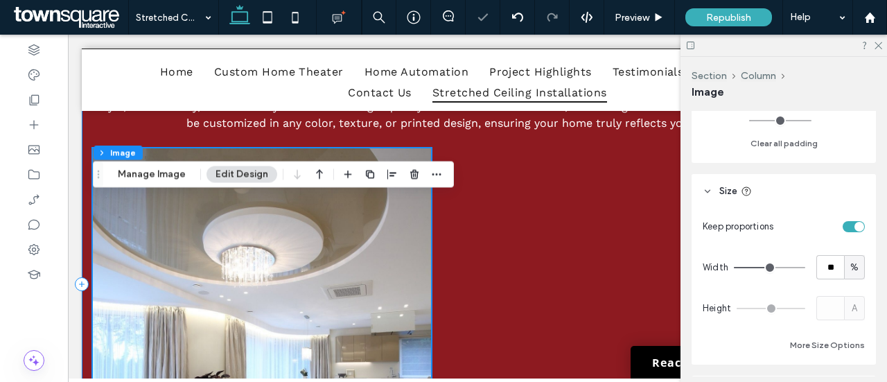
scroll to position [346, 0]
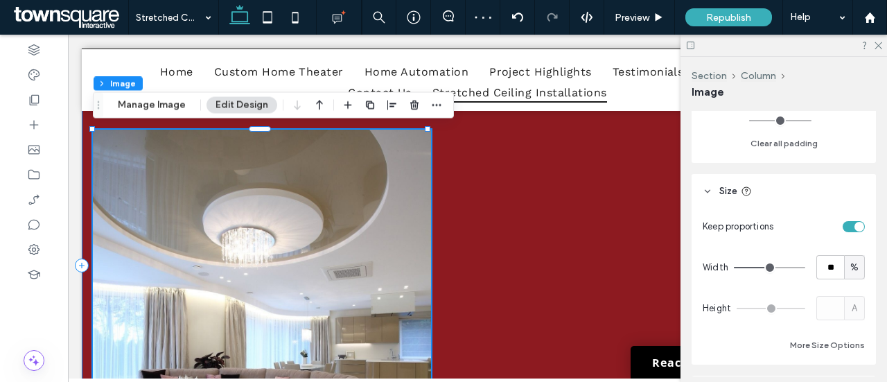
click at [553, 238] on div "Transform your space with The AV Group's premium stretched ceiling installation…" at bounding box center [477, 265] width 791 height 427
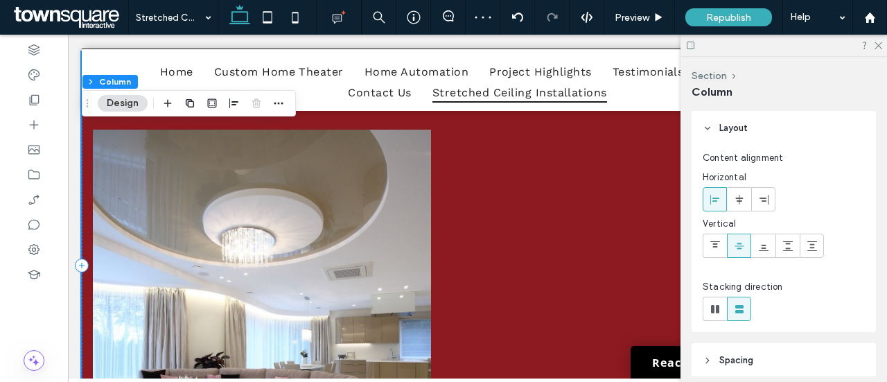
click at [517, 207] on div "Transform your space with The AV Group's premium stretched ceiling installation…" at bounding box center [477, 265] width 791 height 427
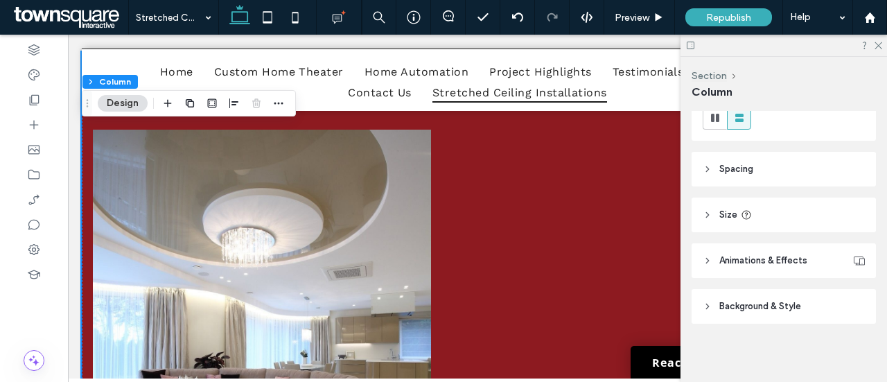
scroll to position [193, 0]
click at [161, 107] on span "button" at bounding box center [167, 103] width 17 height 17
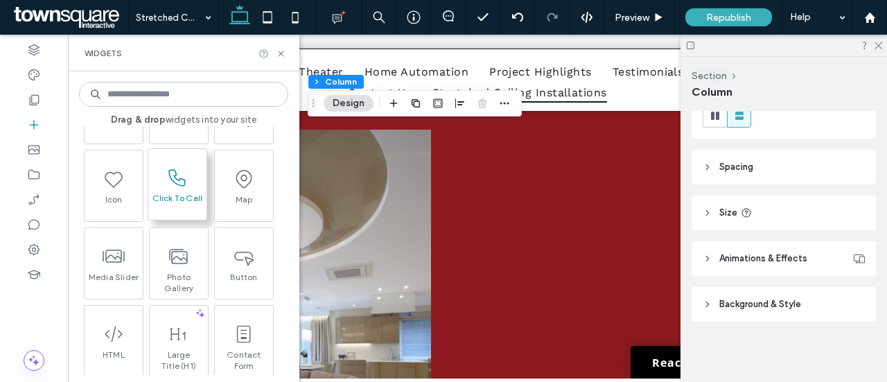
scroll to position [277, 0]
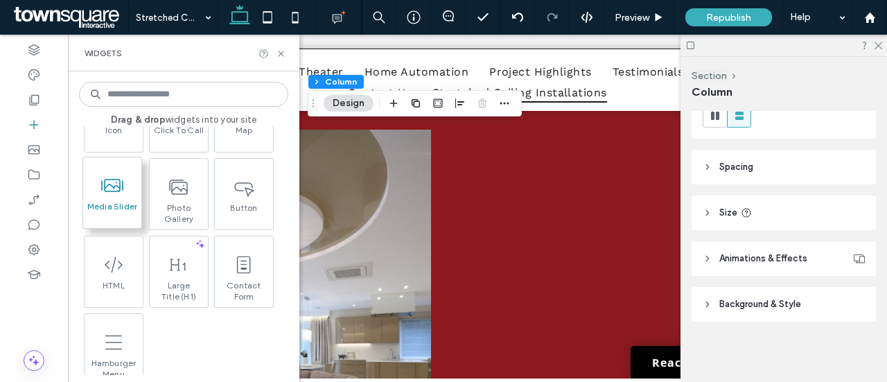
click at [122, 199] on span at bounding box center [112, 185] width 58 height 31
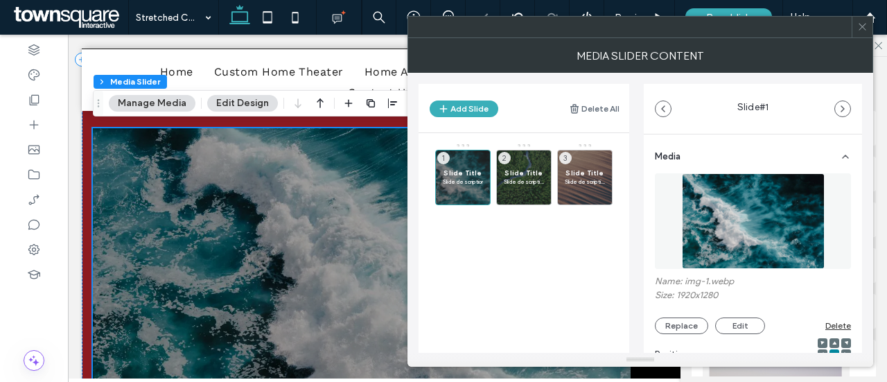
scroll to position [765, 0]
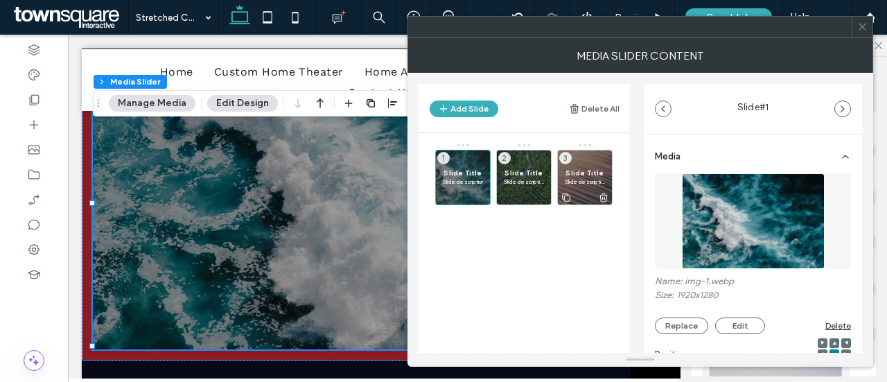
click at [604, 199] on icon at bounding box center [603, 197] width 11 height 12
click at [463, 177] on p "Slide description" at bounding box center [463, 181] width 40 height 8
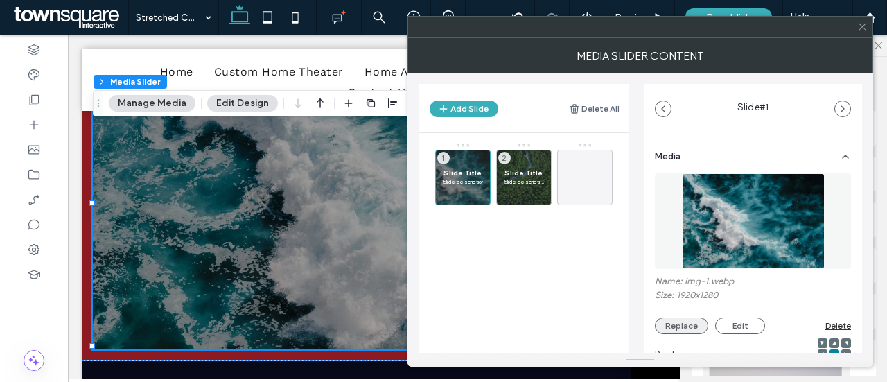
click at [689, 321] on button "Replace" at bounding box center [681, 325] width 53 height 17
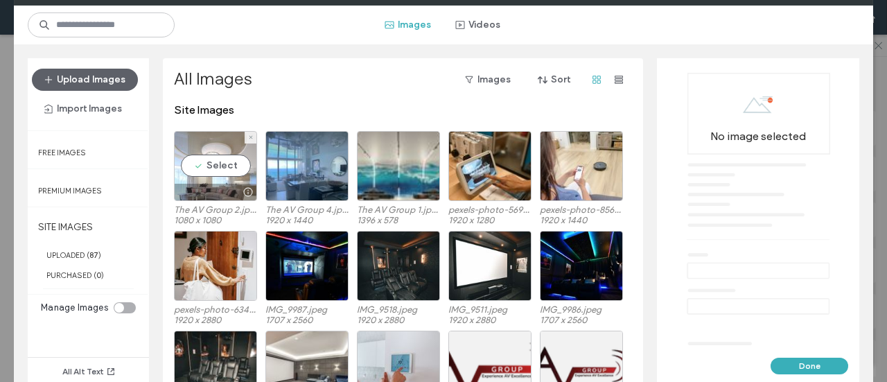
click at [215, 165] on div "Select" at bounding box center [215, 166] width 83 height 70
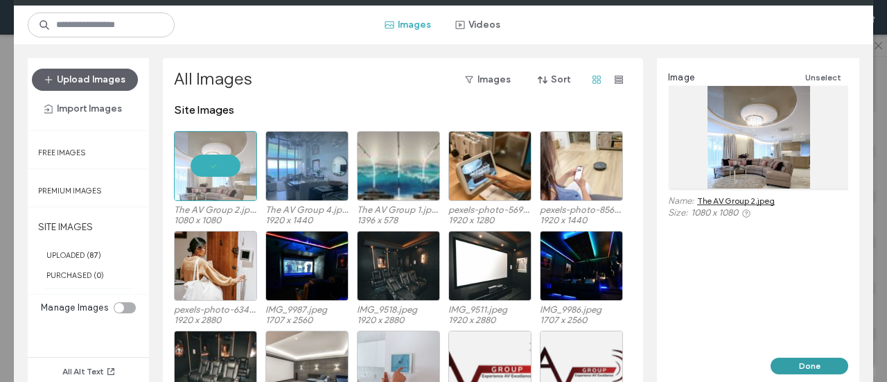
click at [810, 360] on button "Done" at bounding box center [809, 365] width 78 height 17
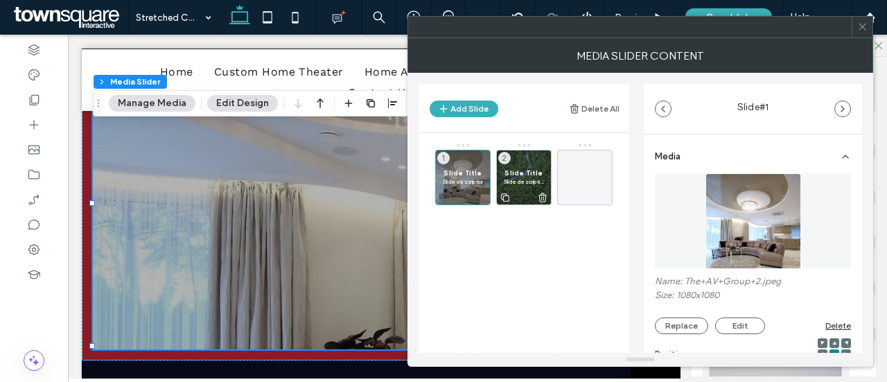
click at [517, 179] on span "Slide description" at bounding box center [524, 181] width 40 height 8
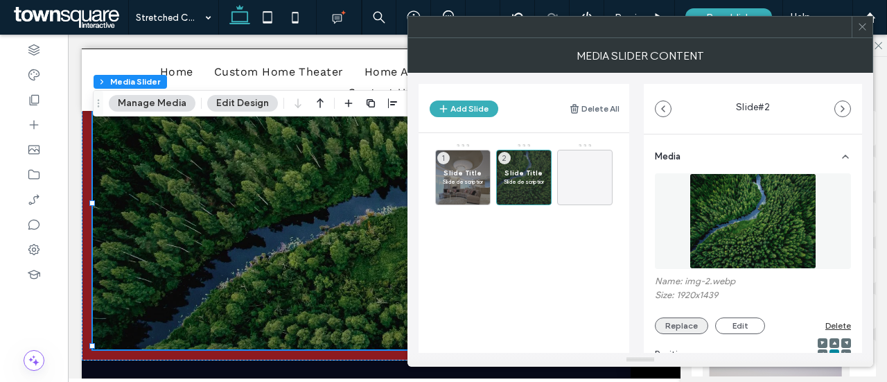
click at [693, 324] on button "Replace" at bounding box center [681, 325] width 53 height 17
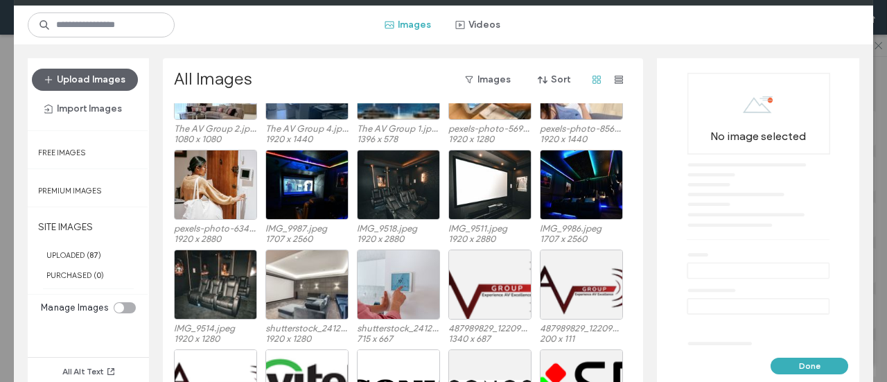
scroll to position [144, 0]
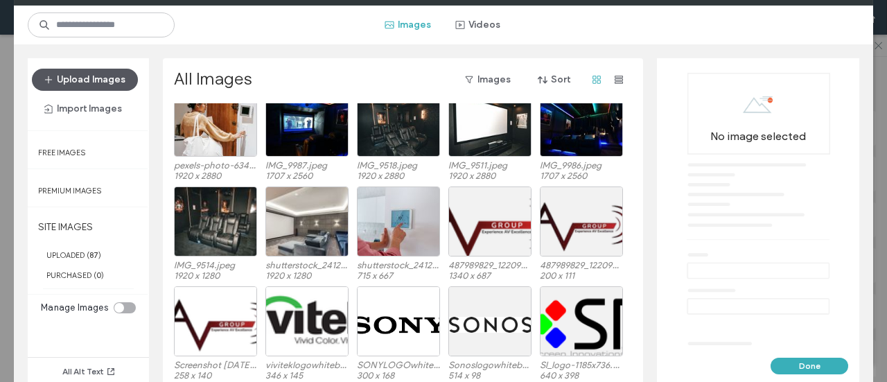
click at [84, 79] on button "Upload Images" at bounding box center [85, 80] width 106 height 22
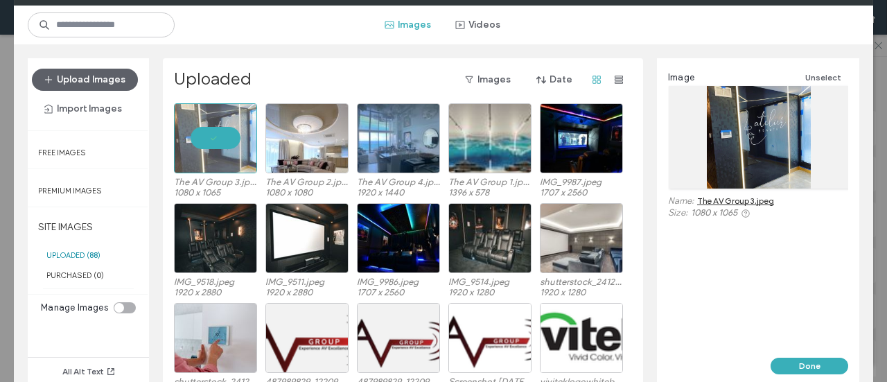
click at [801, 366] on button "Done" at bounding box center [809, 365] width 78 height 17
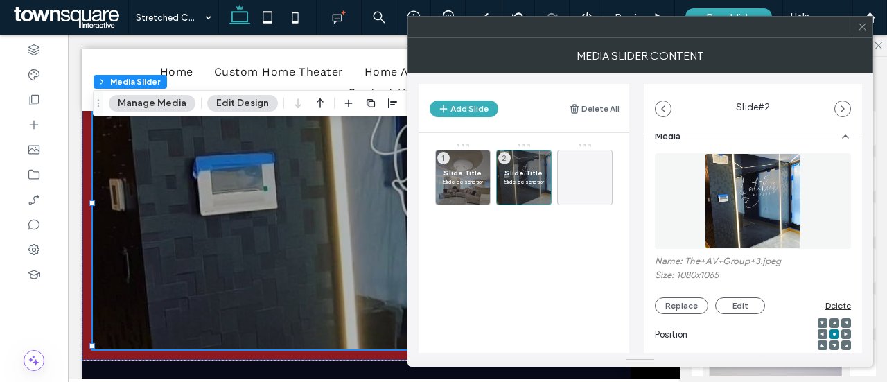
scroll to position [0, 0]
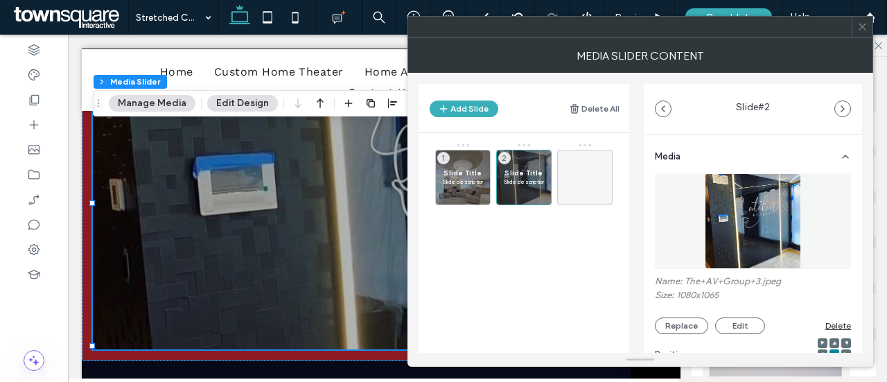
click at [860, 33] on span at bounding box center [862, 27] width 10 height 21
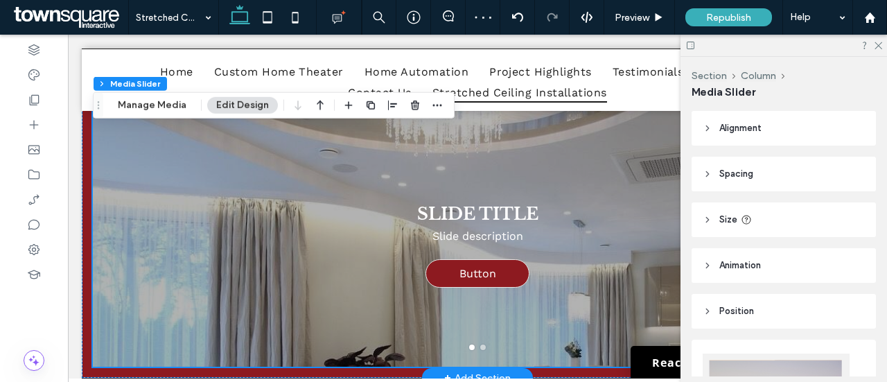
scroll to position [696, 0]
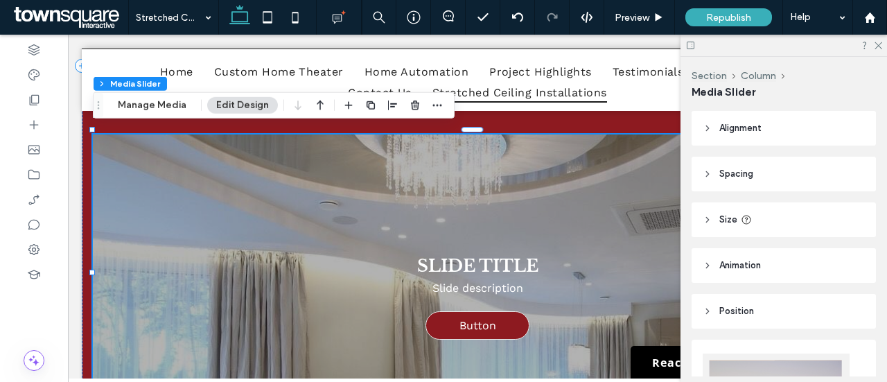
click at [777, 215] on header "Size" at bounding box center [783, 219] width 184 height 35
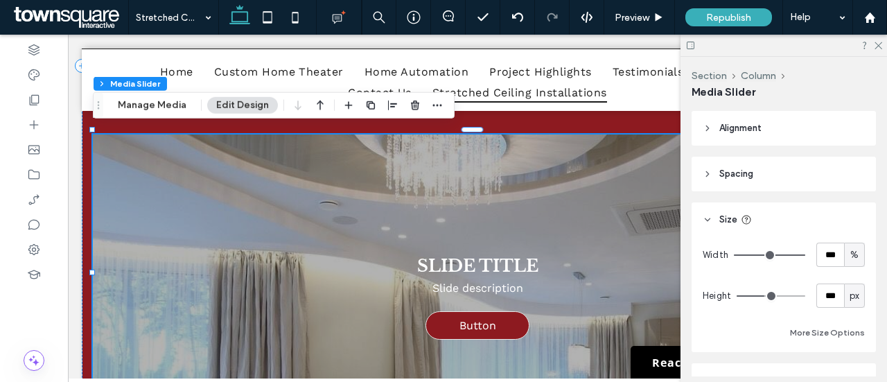
type input "**"
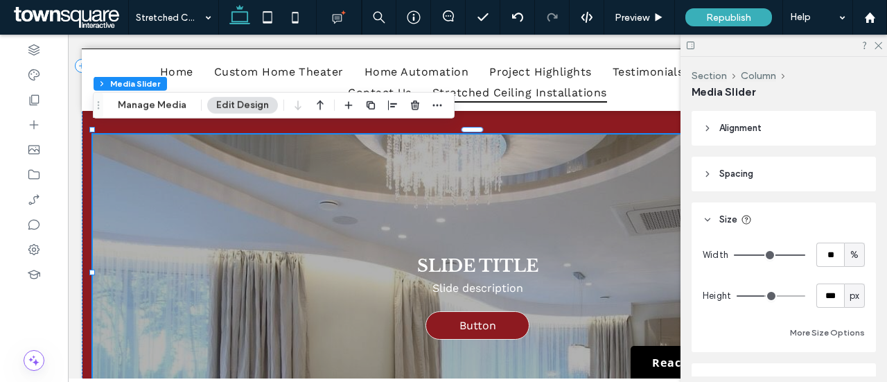
type input "**"
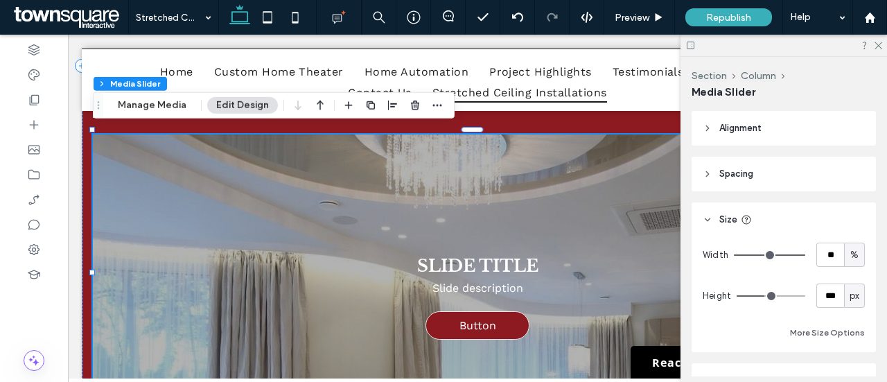
type input "**"
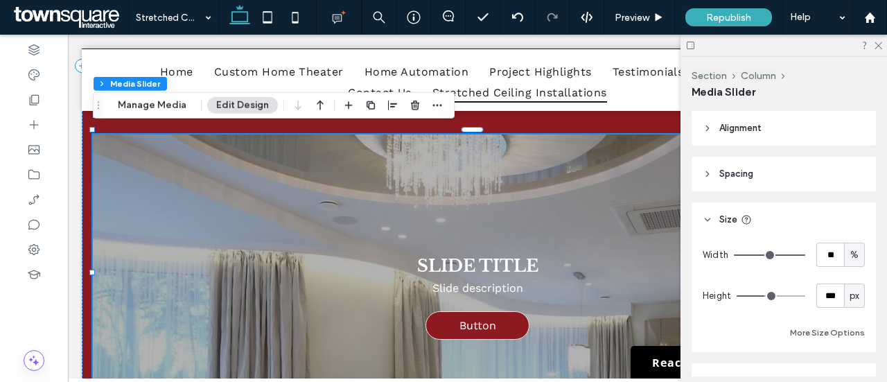
type input "**"
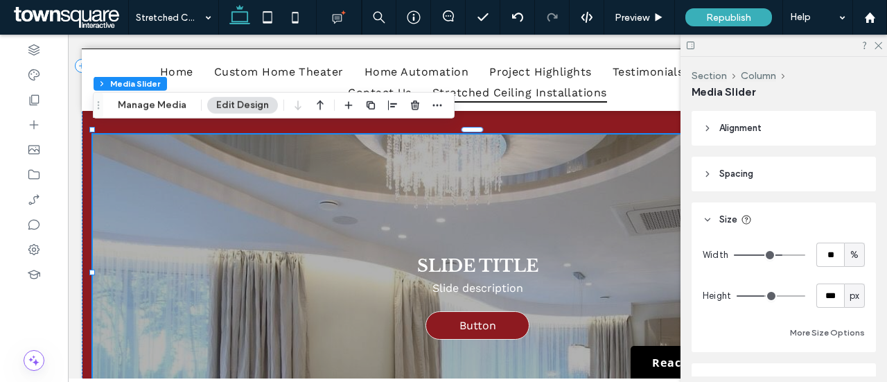
drag, startPoint x: 783, startPoint y: 252, endPoint x: 774, endPoint y: 253, distance: 9.0
click at [774, 254] on input "range" at bounding box center [768, 254] width 71 height 1
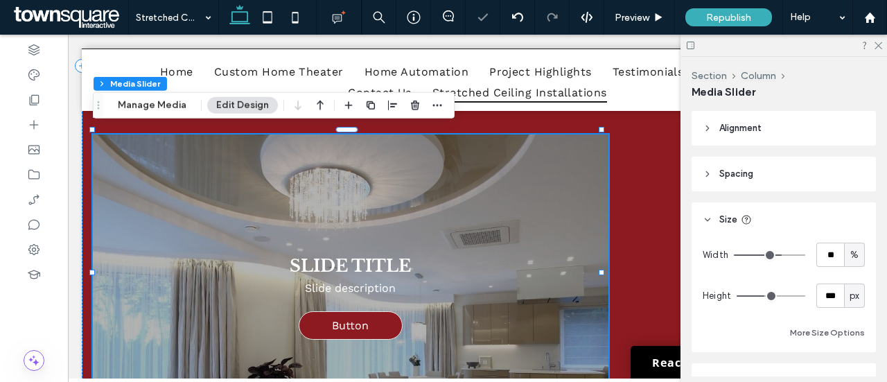
type input "**"
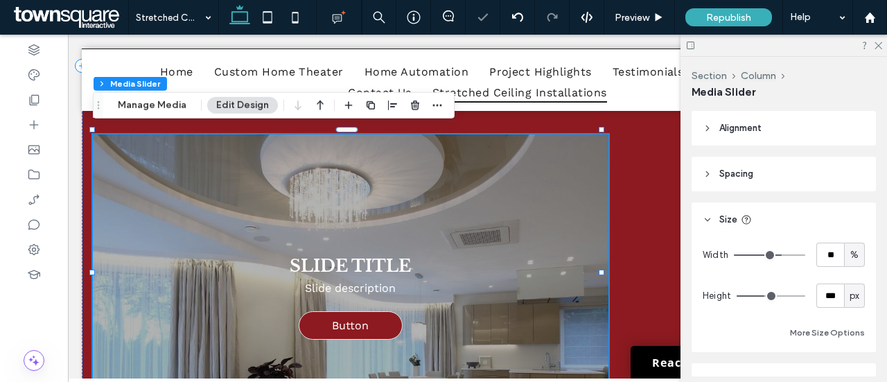
type input "**"
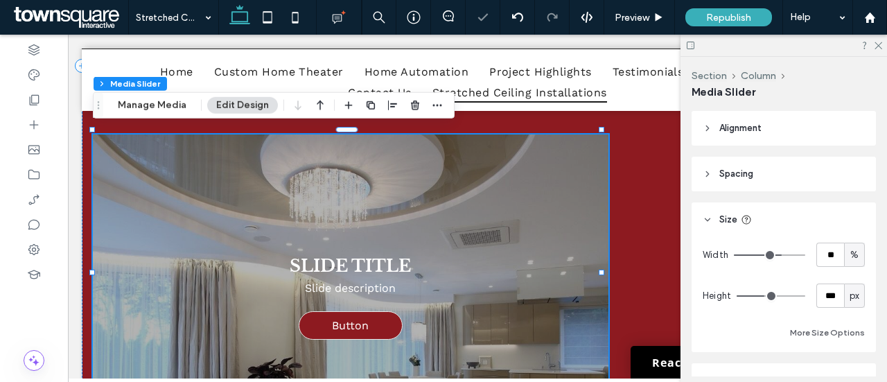
type input "**"
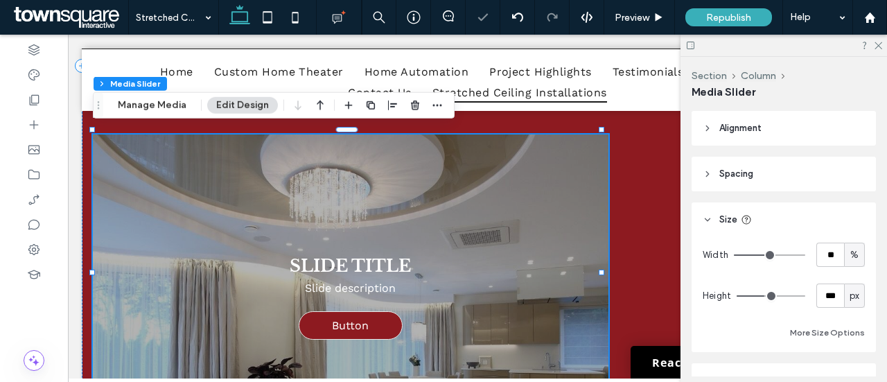
type input "**"
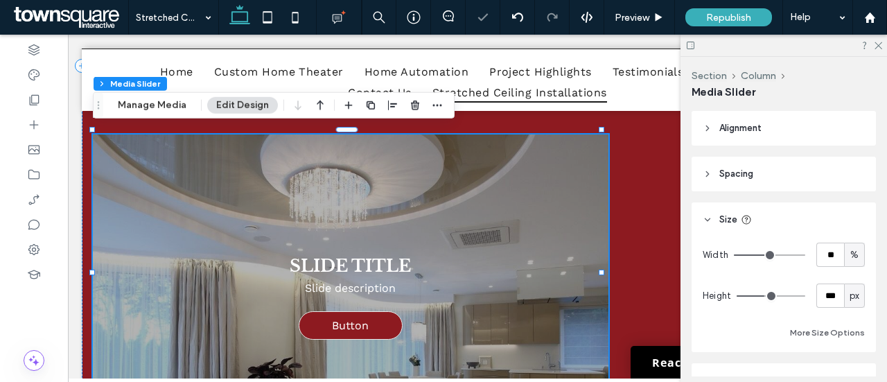
click at [766, 254] on input "range" at bounding box center [768, 254] width 71 height 1
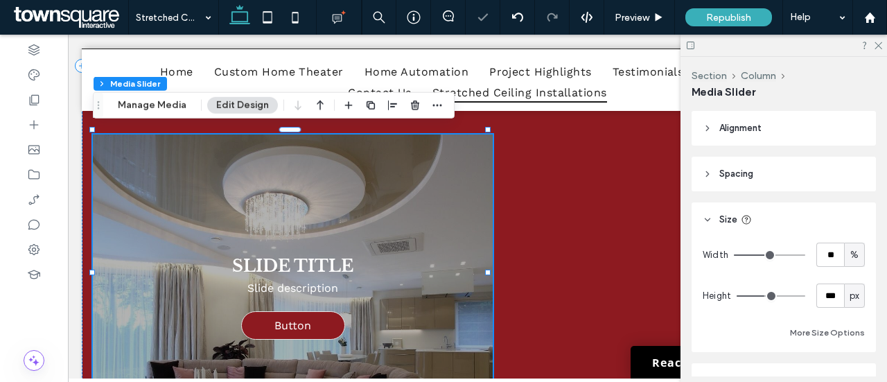
type input "**"
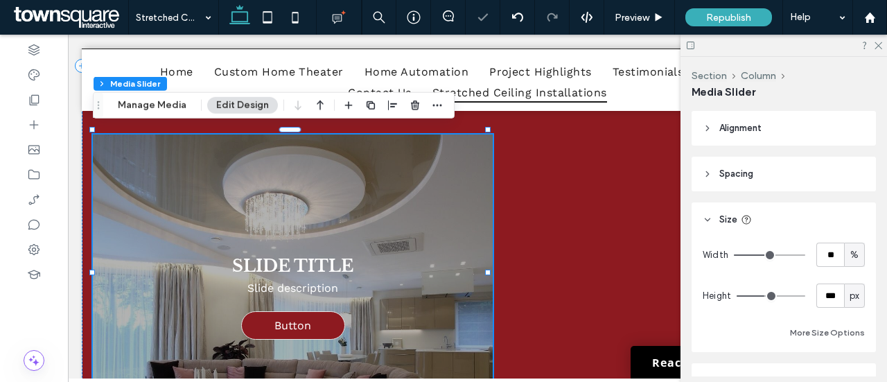
type input "**"
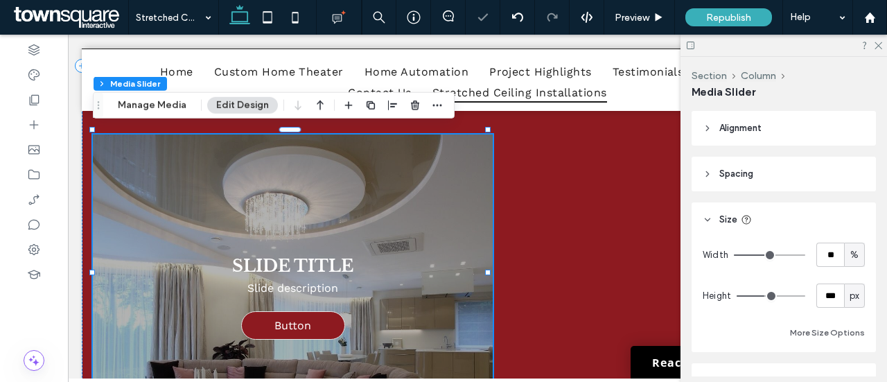
type input "**"
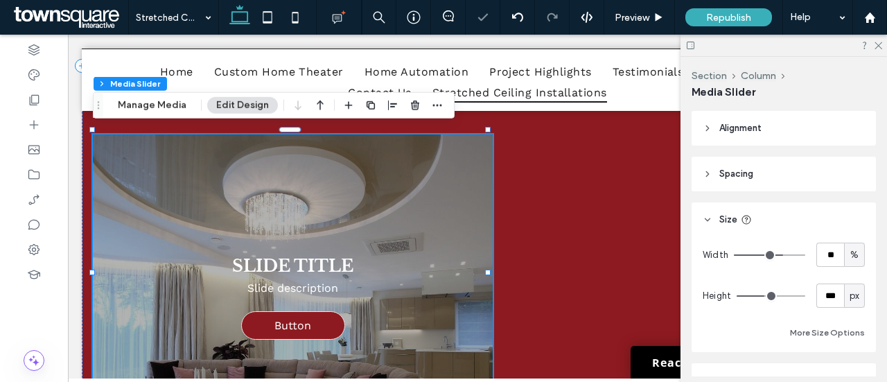
type input "**"
drag, startPoint x: 765, startPoint y: 254, endPoint x: 776, endPoint y: 254, distance: 11.1
type input "**"
click at [776, 254] on input "range" at bounding box center [768, 254] width 71 height 1
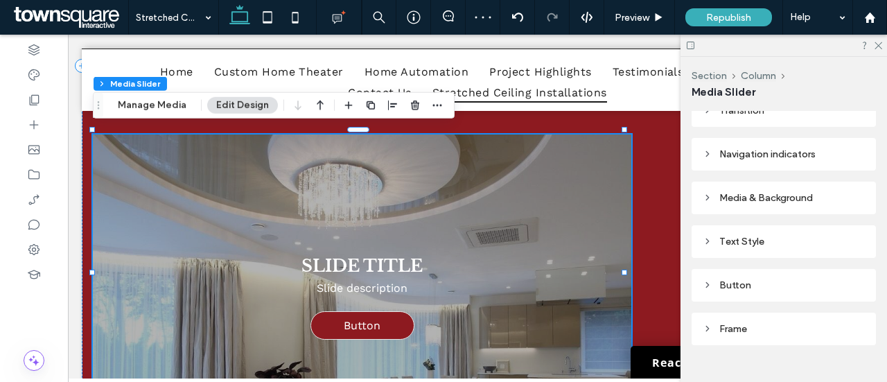
scroll to position [533, 0]
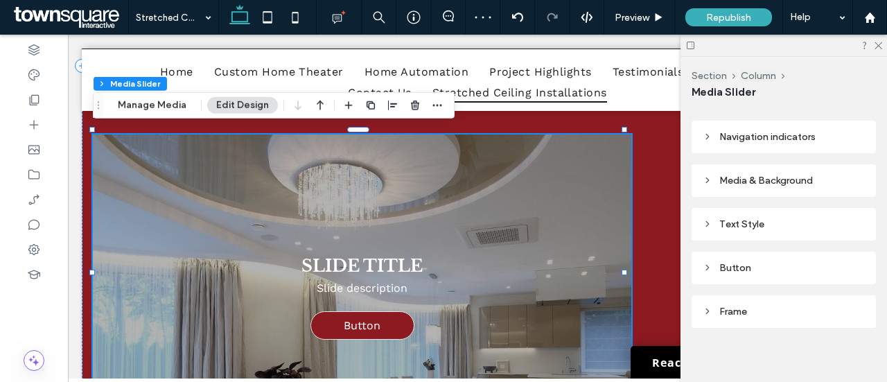
click at [761, 171] on div "Media & Background" at bounding box center [783, 180] width 162 height 19
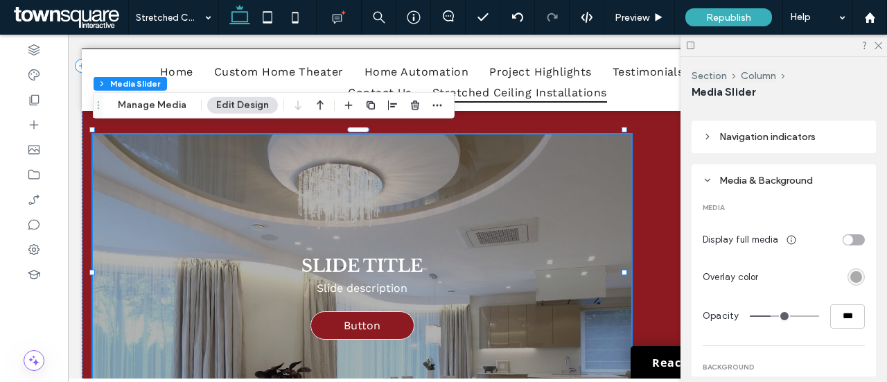
click at [844, 235] on div "toggle" at bounding box center [848, 240] width 10 height 10
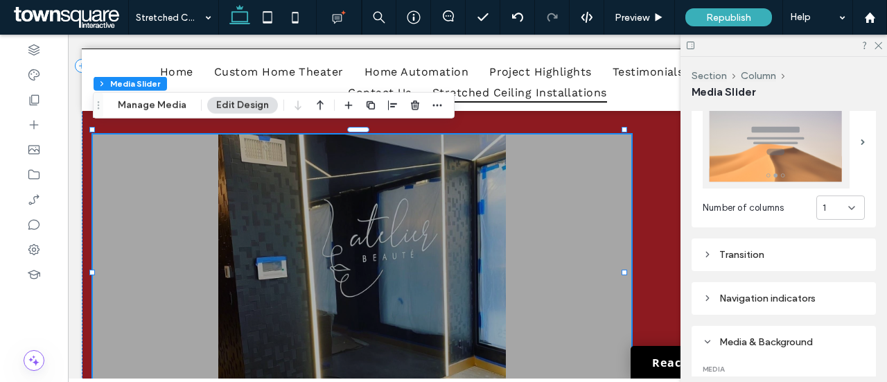
scroll to position [326, 0]
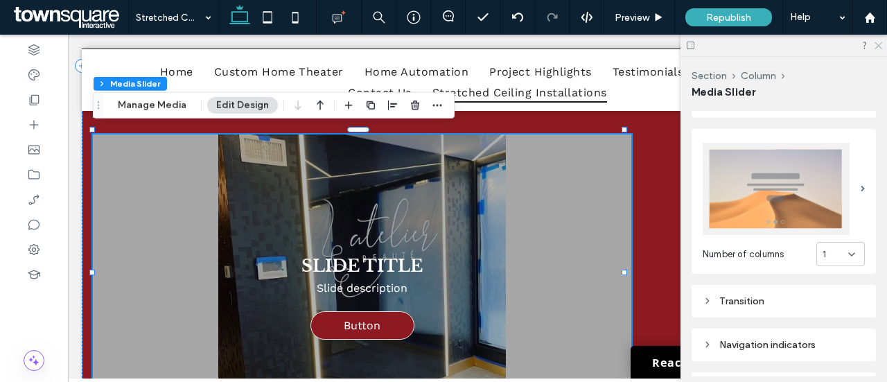
click at [878, 46] on use at bounding box center [878, 46] width 8 height 8
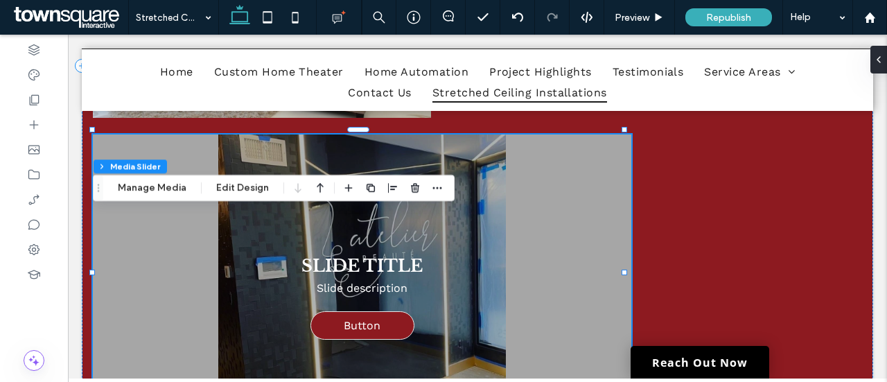
drag, startPoint x: 576, startPoint y: 193, endPoint x: 558, endPoint y: 189, distance: 17.8
click at [576, 193] on div "Slide Title Slide description Button Button" at bounding box center [362, 285] width 538 height 218
click at [411, 192] on use "button" at bounding box center [415, 187] width 8 height 9
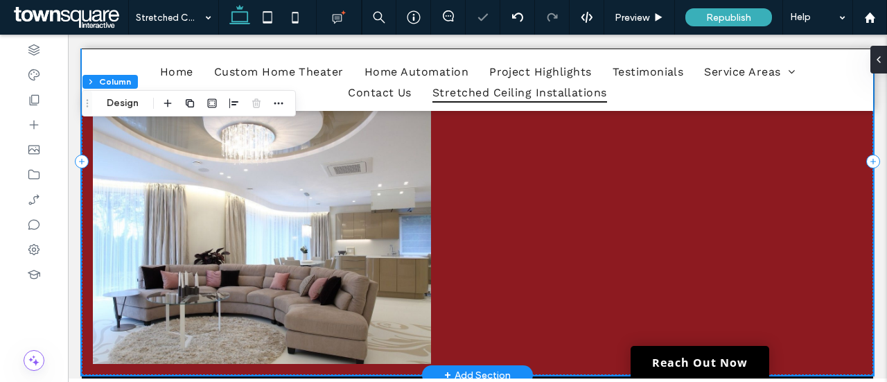
scroll to position [419, 0]
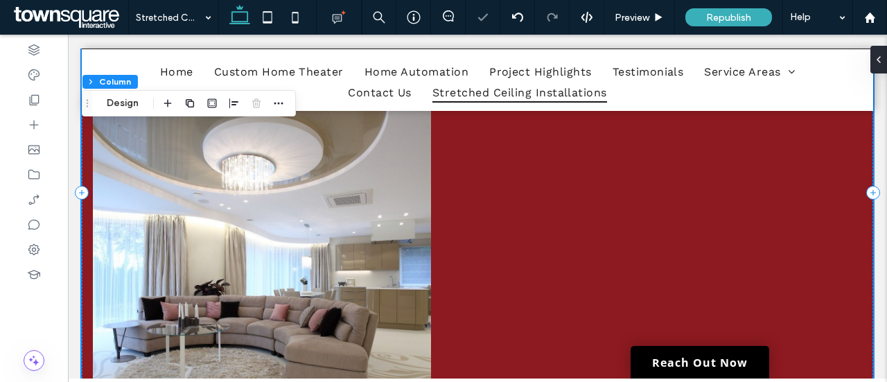
click at [506, 254] on div "Transform your space with The AV Group's premium stretched ceiling installation…" at bounding box center [477, 192] width 791 height 427
click at [37, 125] on icon at bounding box center [34, 125] width 14 height 14
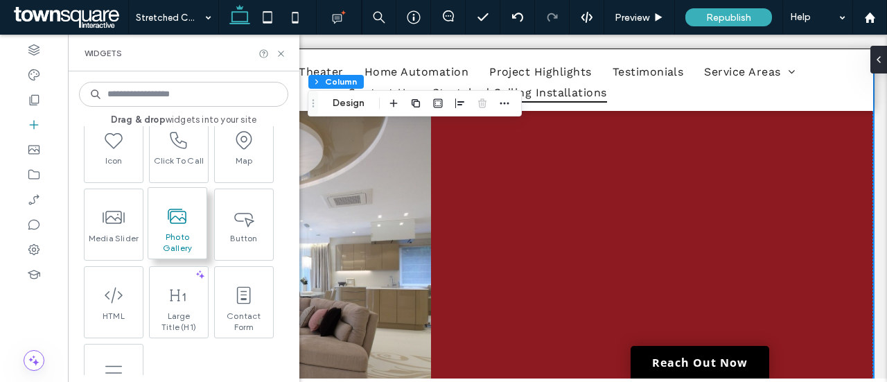
scroll to position [346, 0]
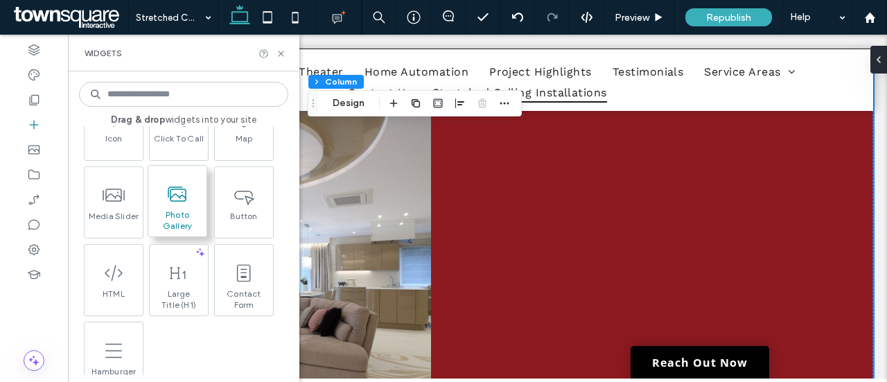
click at [169, 203] on icon at bounding box center [177, 194] width 22 height 22
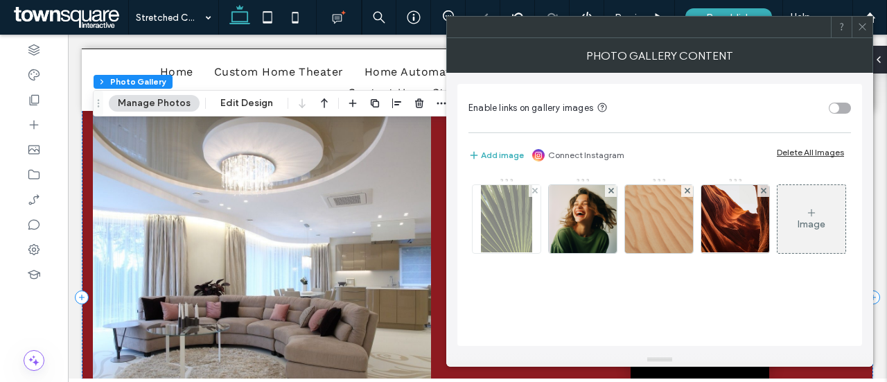
scroll to position [713, 0]
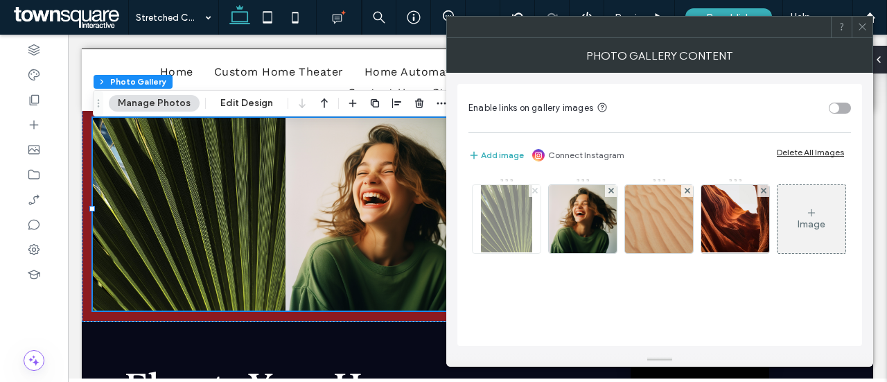
click at [535, 189] on use at bounding box center [534, 191] width 6 height 6
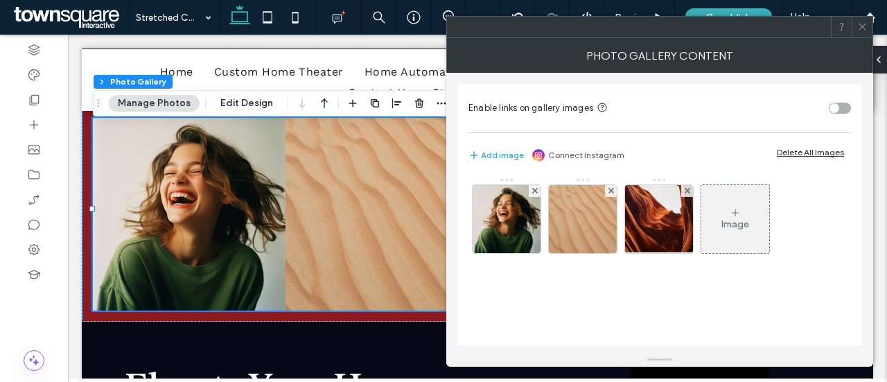
click at [535, 189] on use at bounding box center [534, 191] width 6 height 6
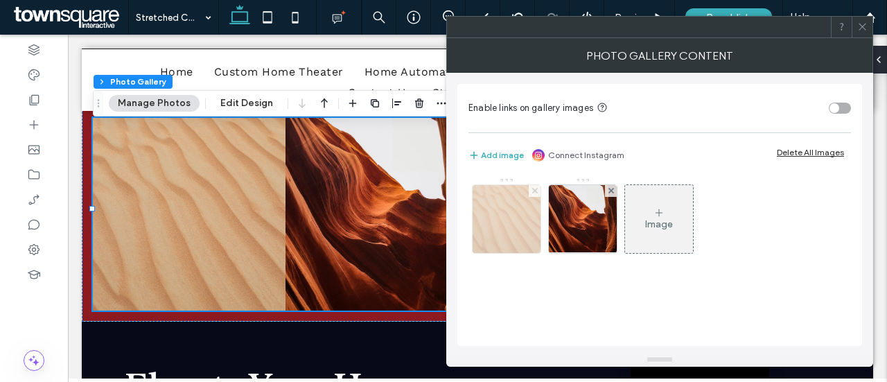
click at [536, 190] on icon at bounding box center [535, 191] width 6 height 6
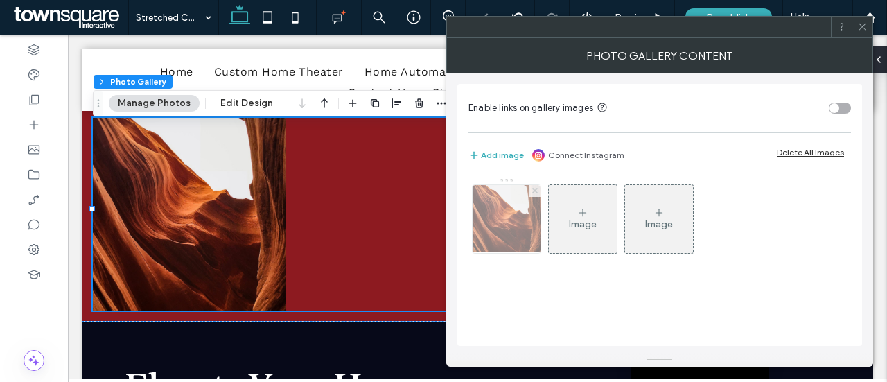
click at [532, 188] on icon at bounding box center [535, 191] width 6 height 6
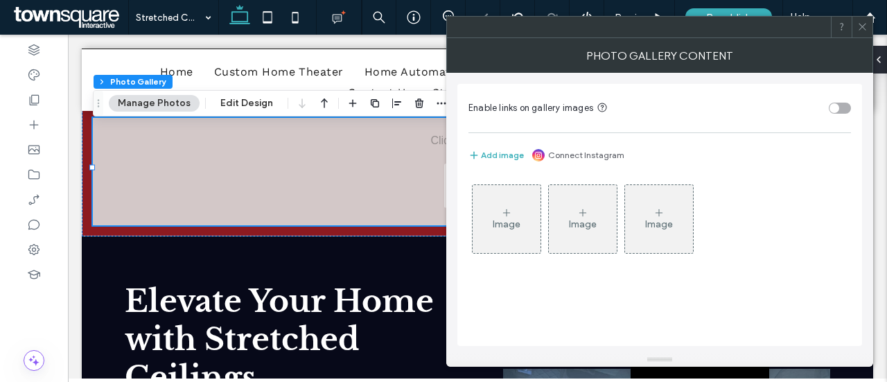
click at [510, 221] on div "Image" at bounding box center [506, 224] width 28 height 12
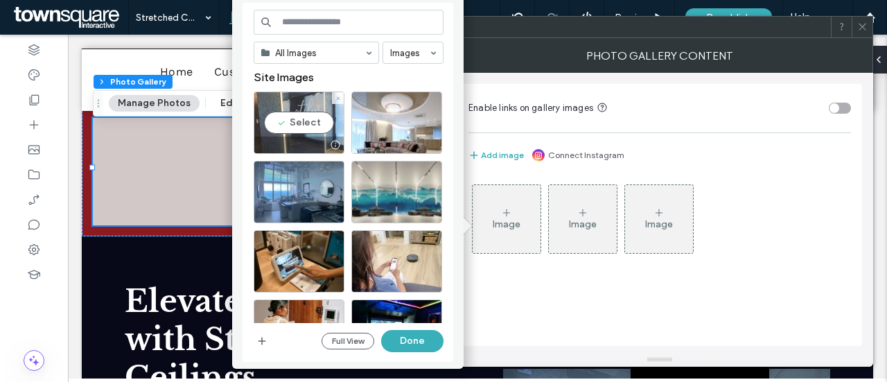
click at [298, 119] on div "Select" at bounding box center [298, 122] width 91 height 62
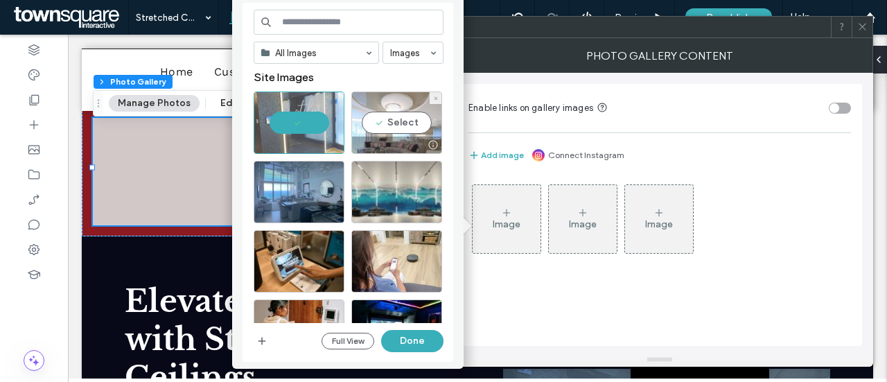
click at [389, 124] on div "Select" at bounding box center [396, 122] width 91 height 62
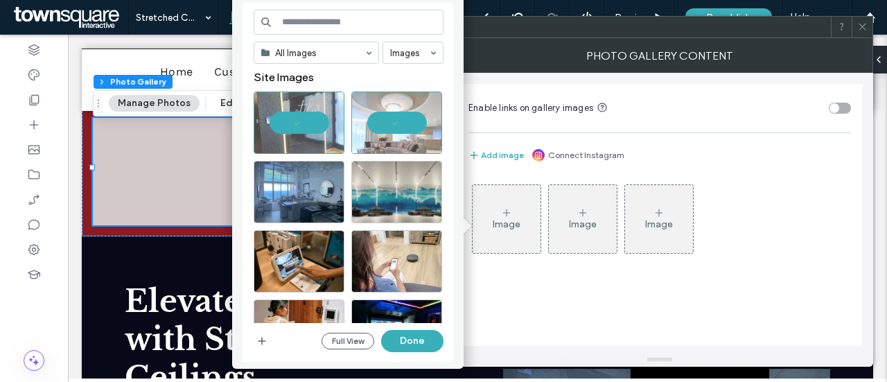
click at [769, 215] on div "Image Image Image" at bounding box center [658, 222] width 381 height 90
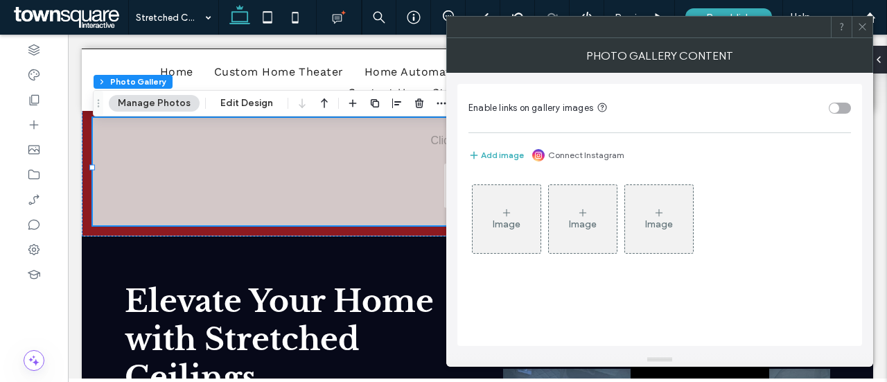
click at [508, 218] on div "Image" at bounding box center [506, 224] width 28 height 12
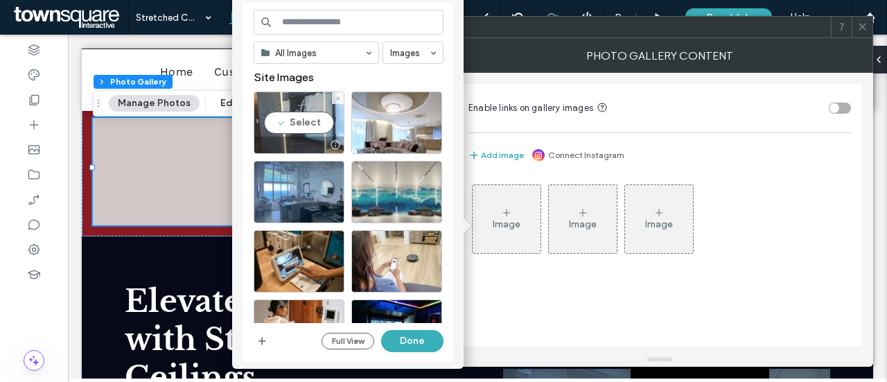
click at [332, 120] on div "Select" at bounding box center [298, 122] width 91 height 62
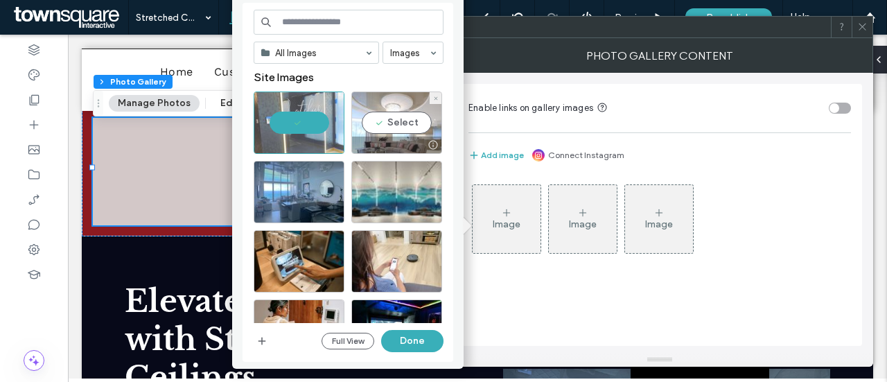
click at [377, 124] on div "Select" at bounding box center [396, 122] width 91 height 62
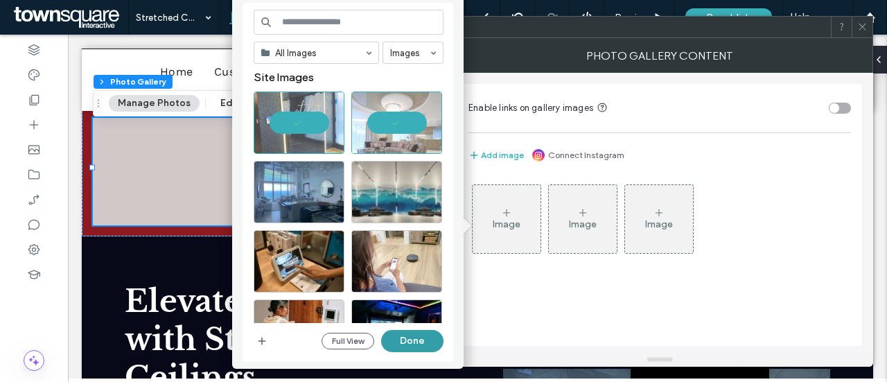
drag, startPoint x: 422, startPoint y: 340, endPoint x: 354, endPoint y: 305, distance: 76.2
click at [422, 340] on button "Done" at bounding box center [412, 341] width 62 height 22
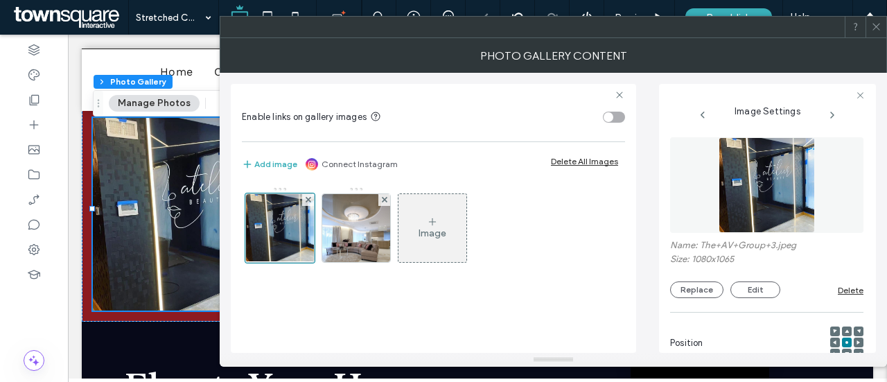
click at [876, 35] on span at bounding box center [876, 27] width 10 height 21
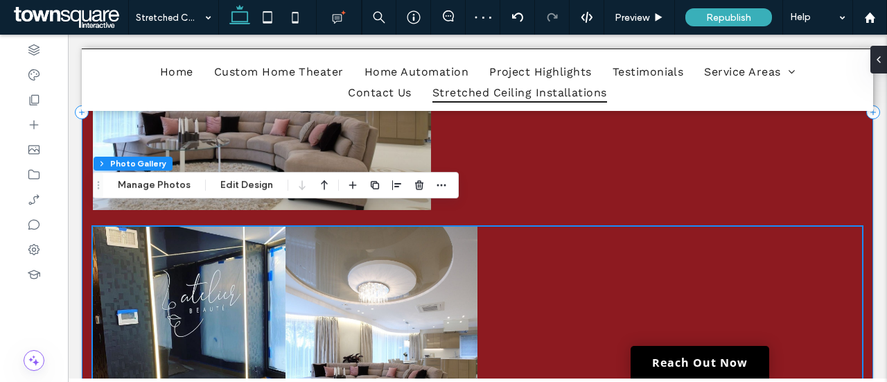
scroll to position [505, 0]
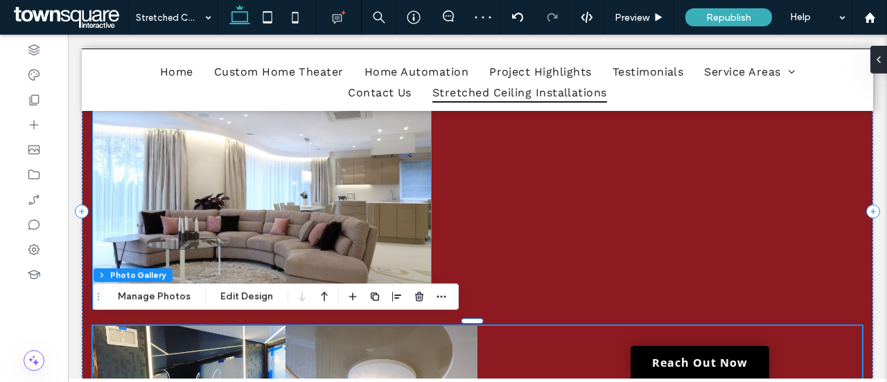
click at [325, 220] on img at bounding box center [262, 140] width 338 height 338
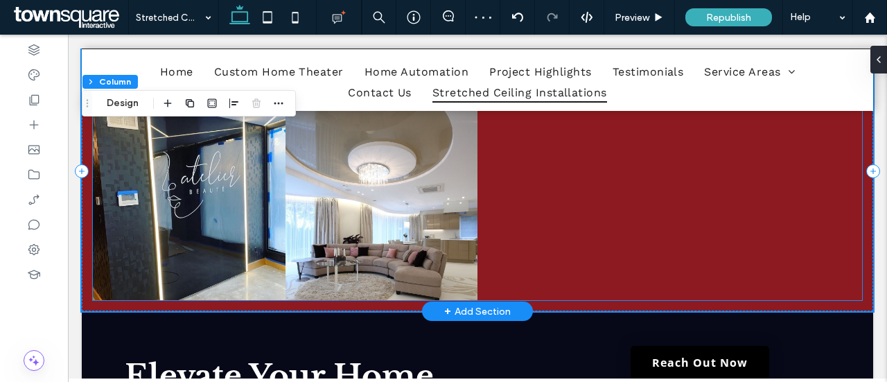
scroll to position [346, 0]
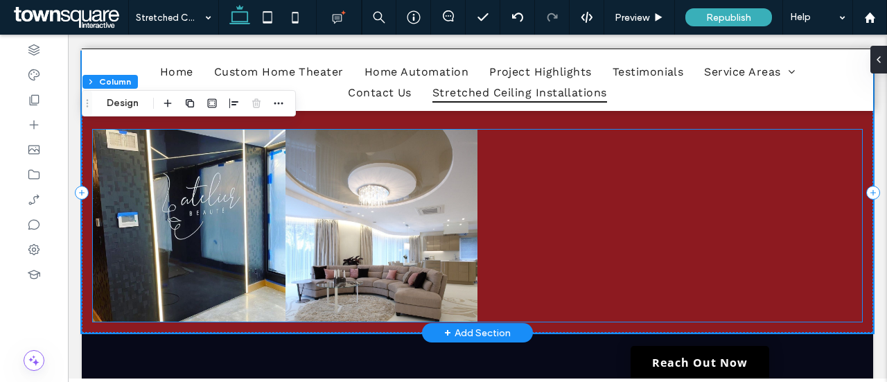
click at [513, 204] on div at bounding box center [573, 226] width 193 height 193
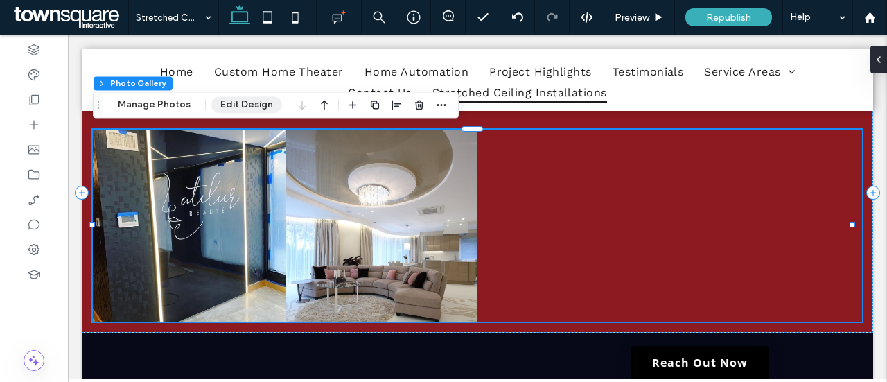
click at [242, 105] on button "Edit Design" at bounding box center [246, 104] width 71 height 17
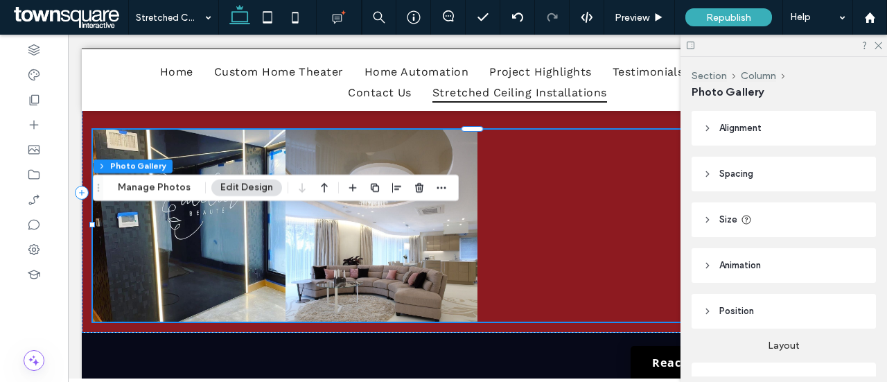
click at [720, 214] on span "Size" at bounding box center [728, 220] width 18 height 14
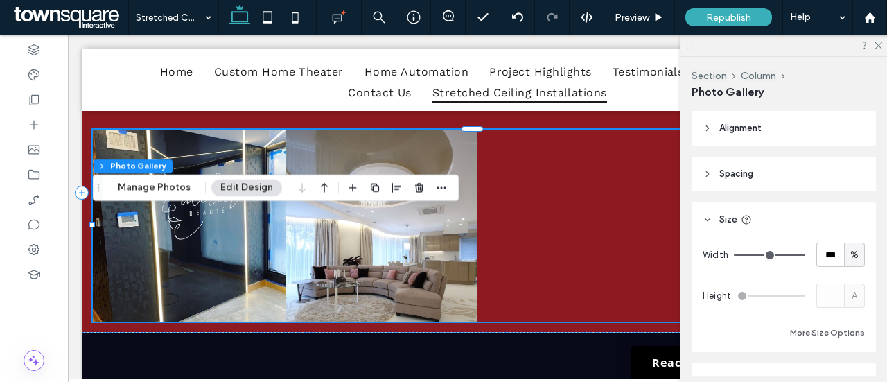
click at [721, 217] on span "Size" at bounding box center [728, 220] width 18 height 14
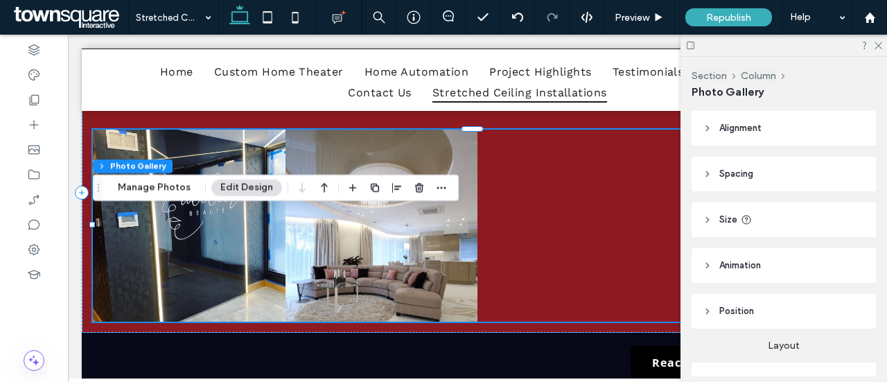
click at [716, 305] on header "Position" at bounding box center [783, 311] width 184 height 35
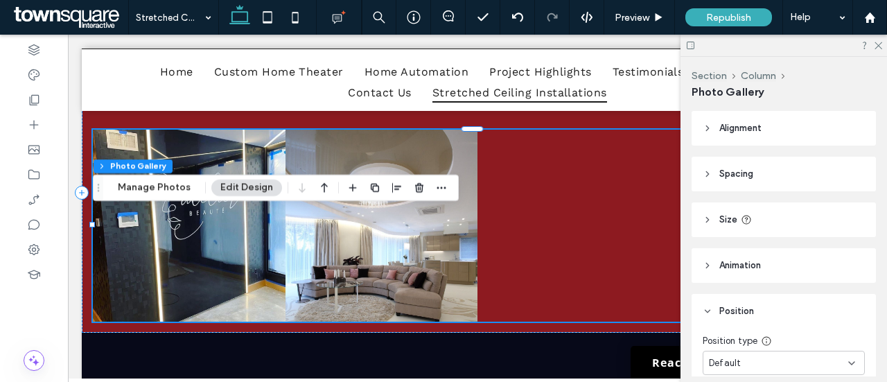
click at [716, 306] on header "Position" at bounding box center [783, 311] width 184 height 35
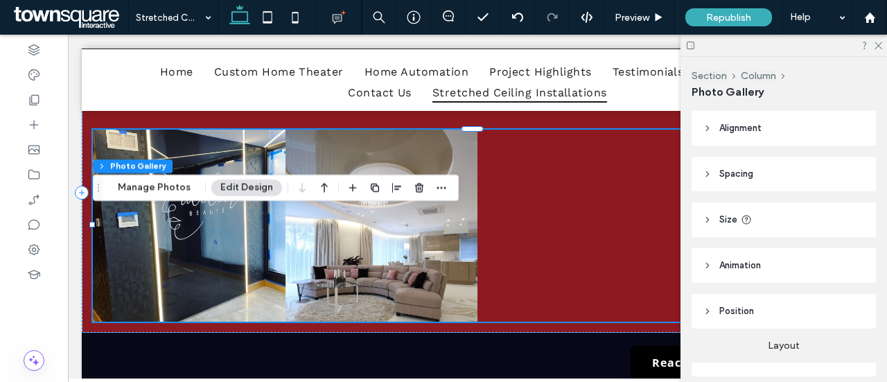
click at [719, 260] on span "Animation" at bounding box center [740, 265] width 42 height 14
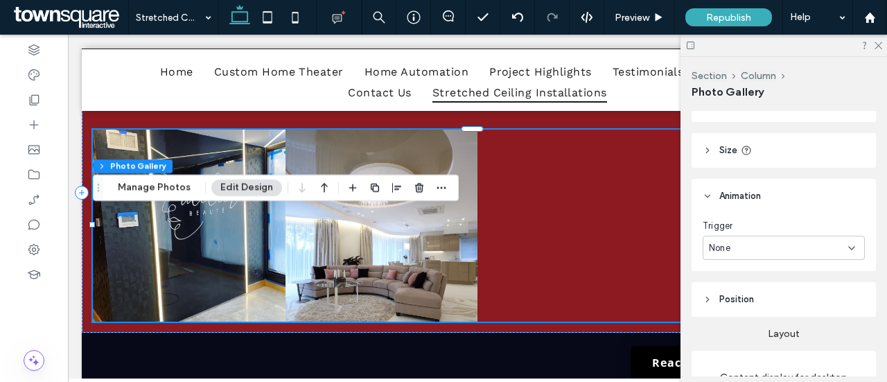
click at [714, 192] on header "Animation" at bounding box center [783, 196] width 184 height 35
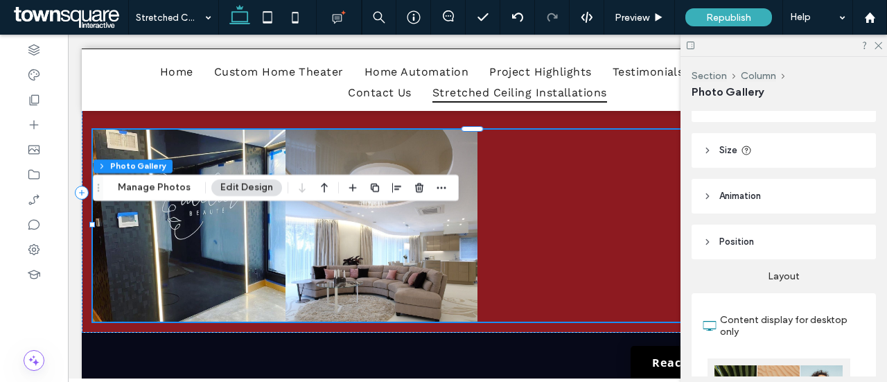
click at [718, 242] on header "Position" at bounding box center [783, 241] width 184 height 35
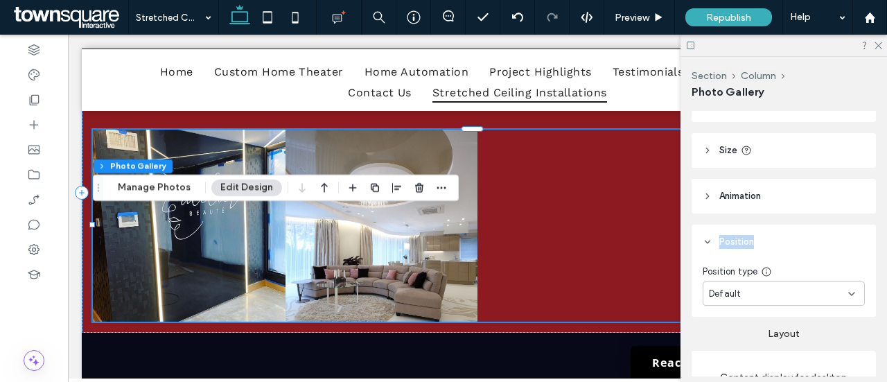
click at [718, 242] on header "Position" at bounding box center [783, 241] width 184 height 35
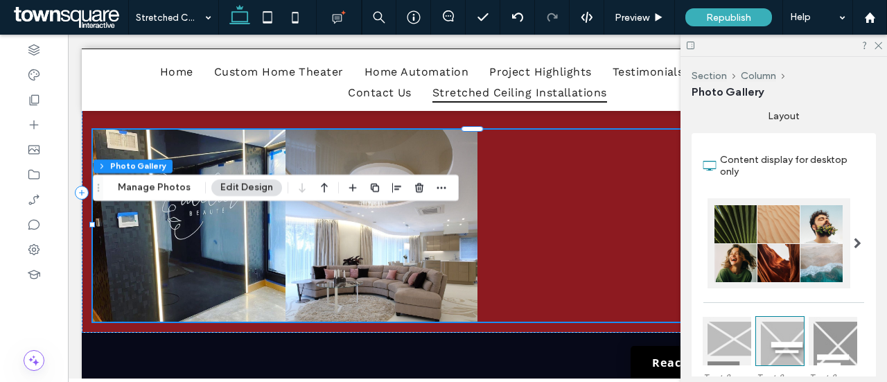
scroll to position [208, 0]
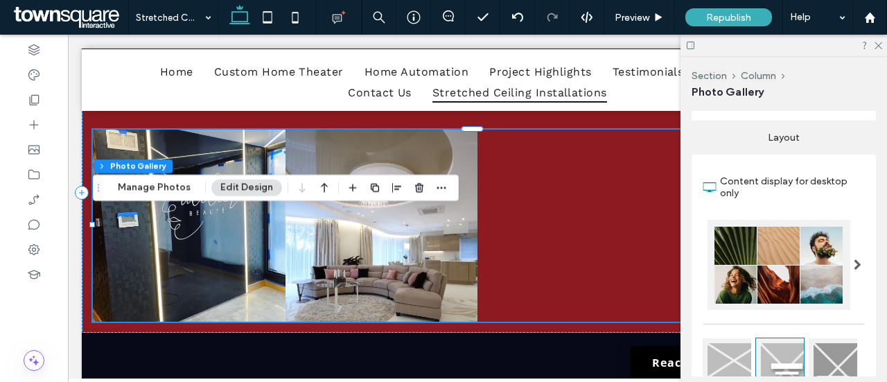
click at [834, 260] on div at bounding box center [778, 265] width 143 height 90
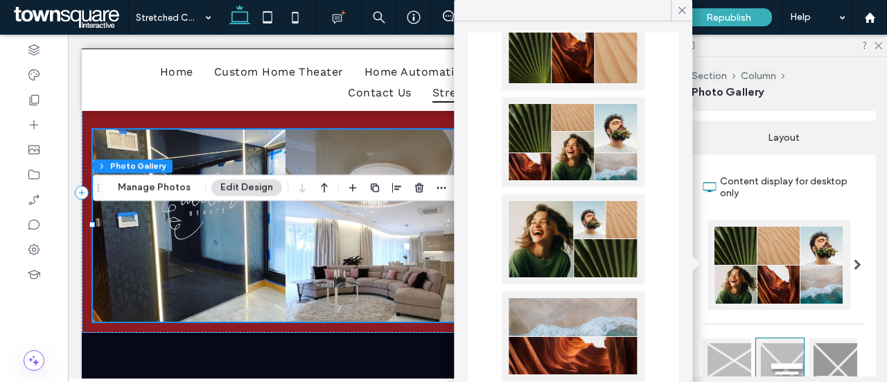
scroll to position [416, 0]
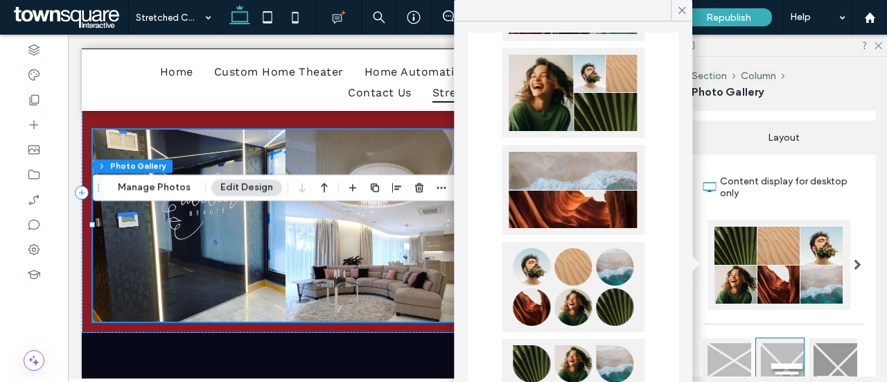
click at [593, 208] on div at bounding box center [572, 190] width 143 height 90
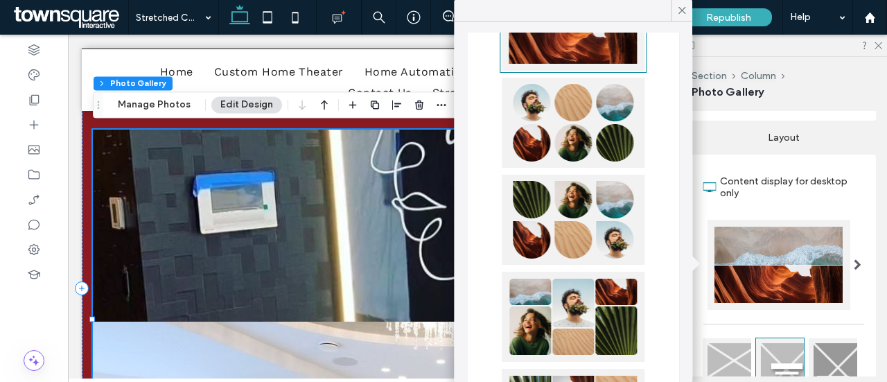
click at [590, 299] on div at bounding box center [572, 317] width 143 height 90
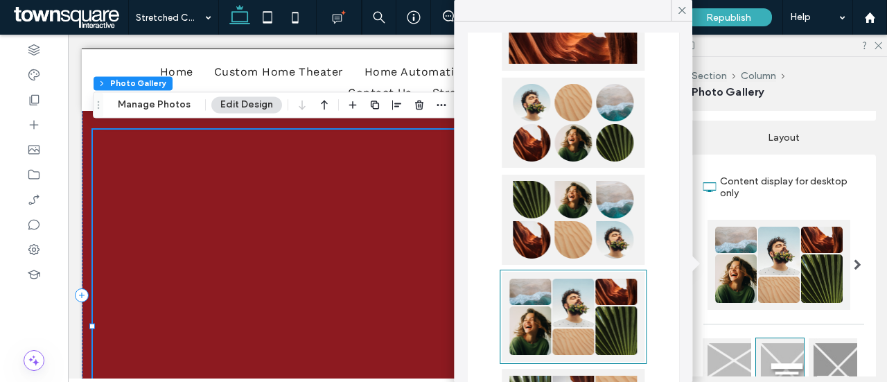
scroll to position [649, 0]
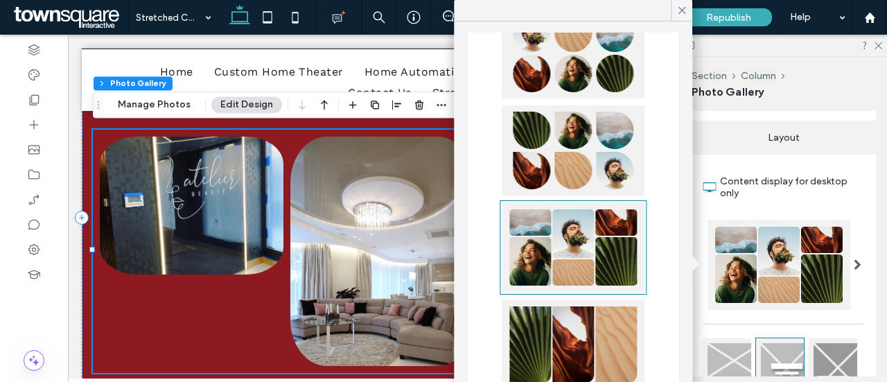
click at [580, 317] on div at bounding box center [572, 344] width 143 height 90
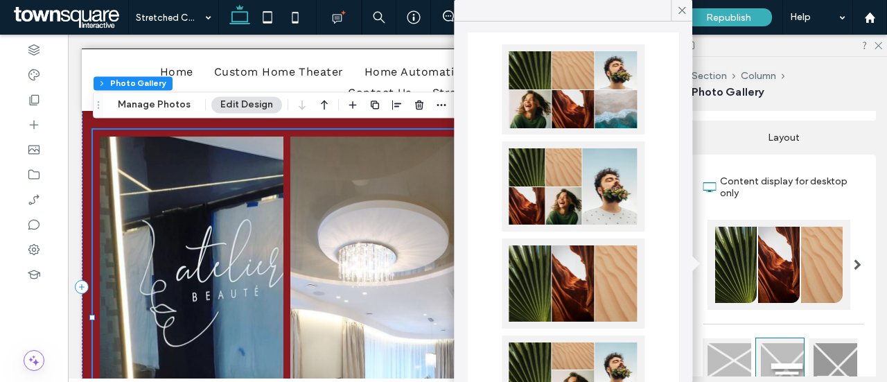
scroll to position [0, 0]
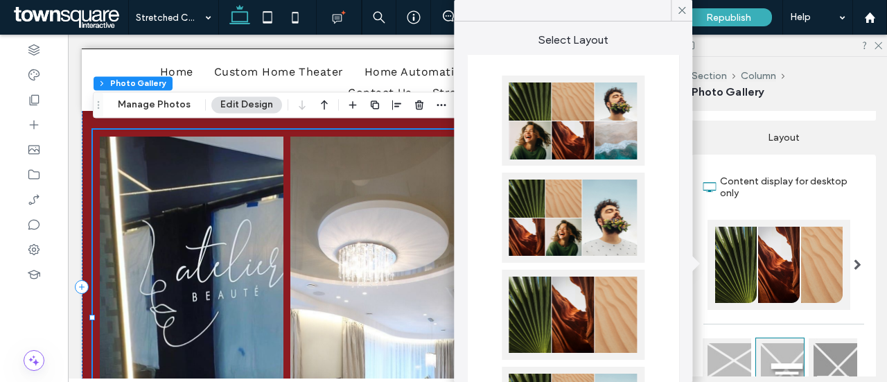
click at [583, 142] on div at bounding box center [572, 120] width 143 height 90
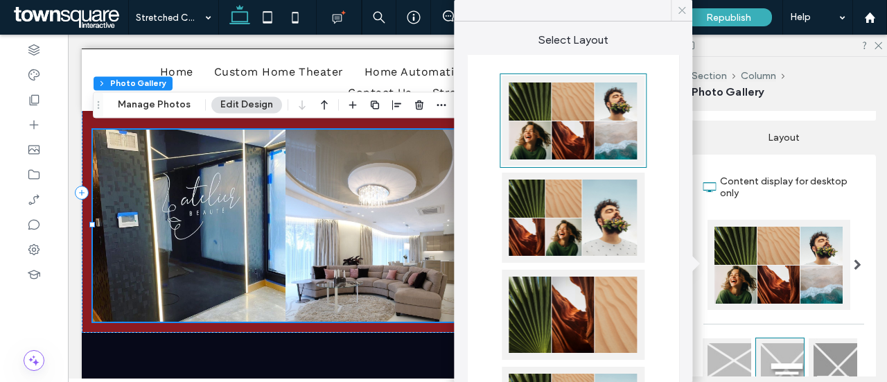
click at [684, 16] on icon at bounding box center [681, 10] width 12 height 12
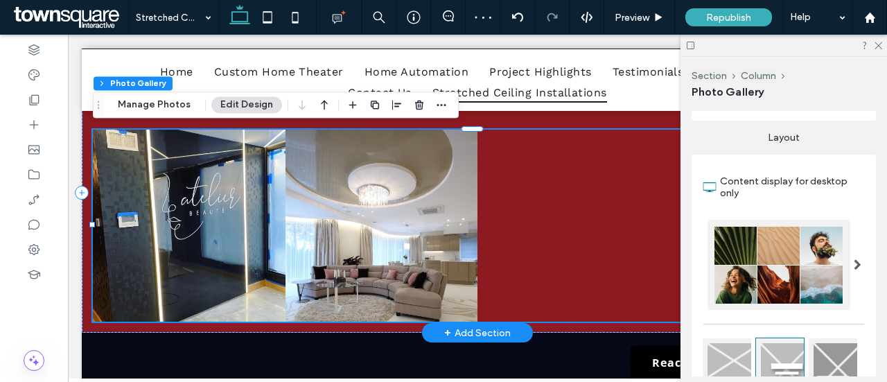
click at [562, 213] on div at bounding box center [573, 226] width 193 height 193
click at [877, 48] on icon at bounding box center [877, 44] width 9 height 9
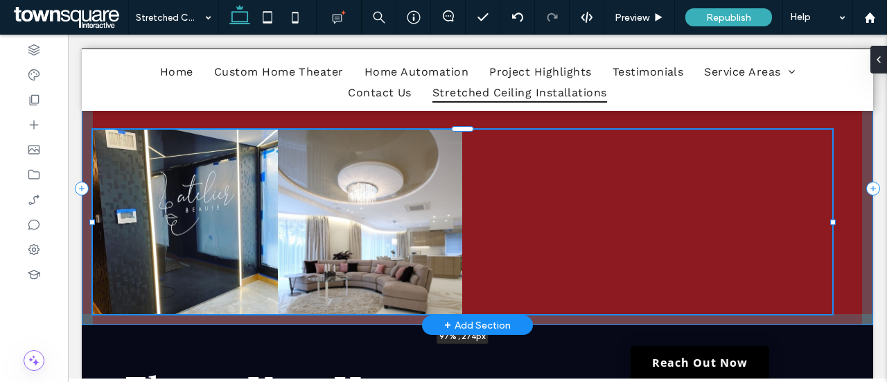
drag, startPoint x: 851, startPoint y: 223, endPoint x: 833, endPoint y: 224, distance: 18.0
click at [94, 130] on div at bounding box center [93, 130] width 1 height 1
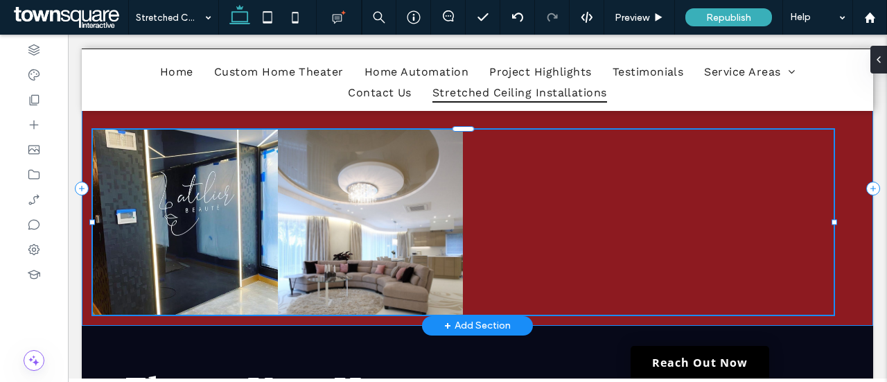
type input "**"
type input "****"
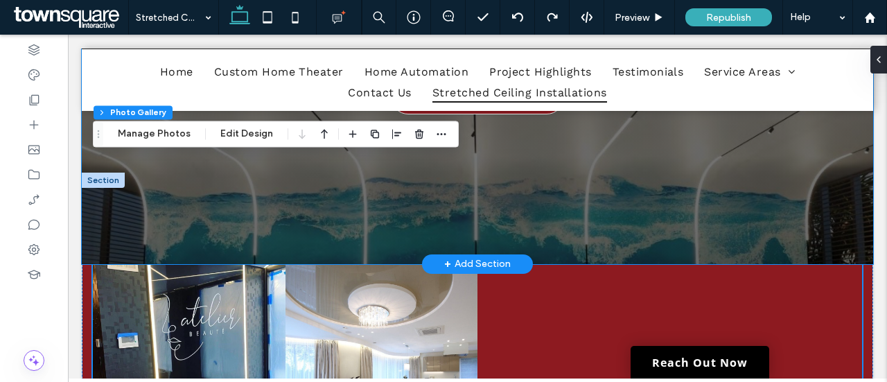
scroll to position [346, 0]
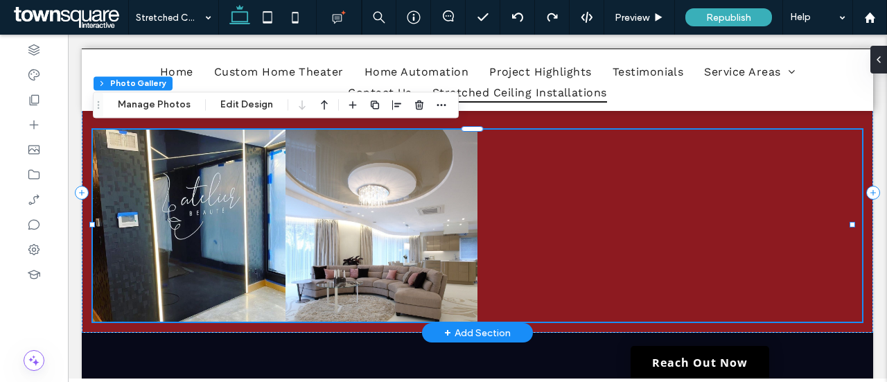
click at [438, 218] on link at bounding box center [381, 226] width 193 height 193
click at [242, 105] on button "Edit Design" at bounding box center [246, 104] width 71 height 17
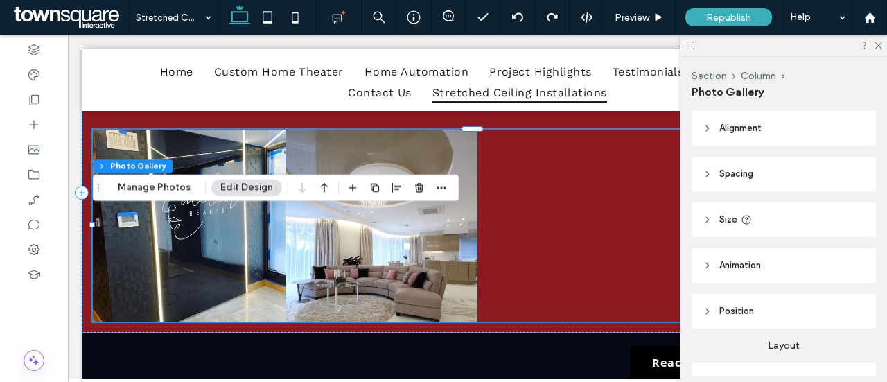
click at [727, 177] on span "Spacing" at bounding box center [736, 174] width 34 height 14
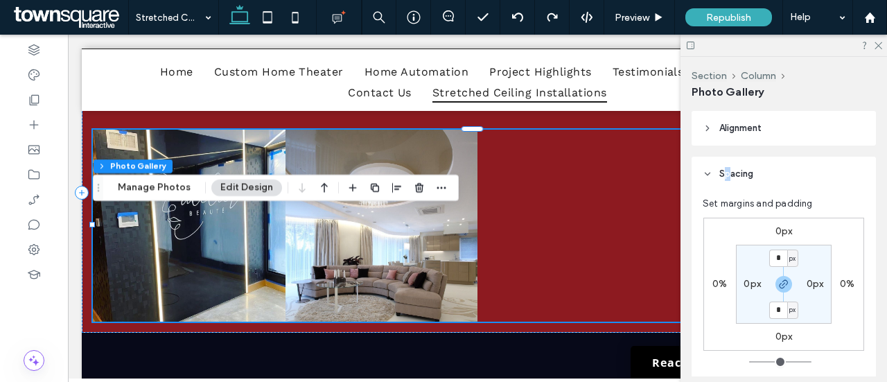
click at [722, 173] on span "Spacing" at bounding box center [736, 174] width 34 height 14
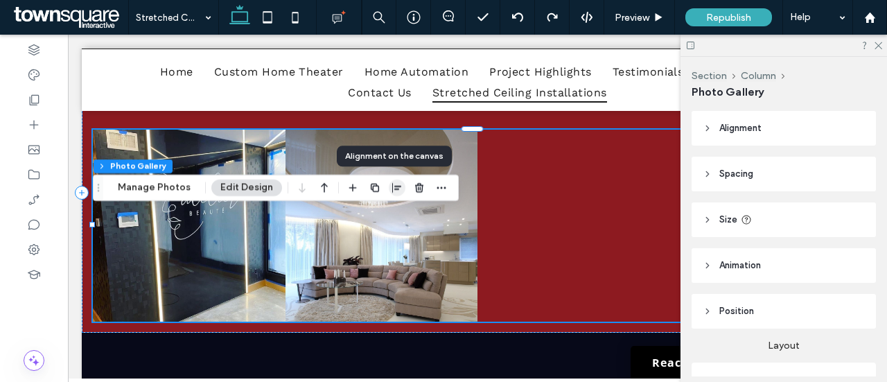
click at [389, 189] on span "button" at bounding box center [397, 187] width 17 height 17
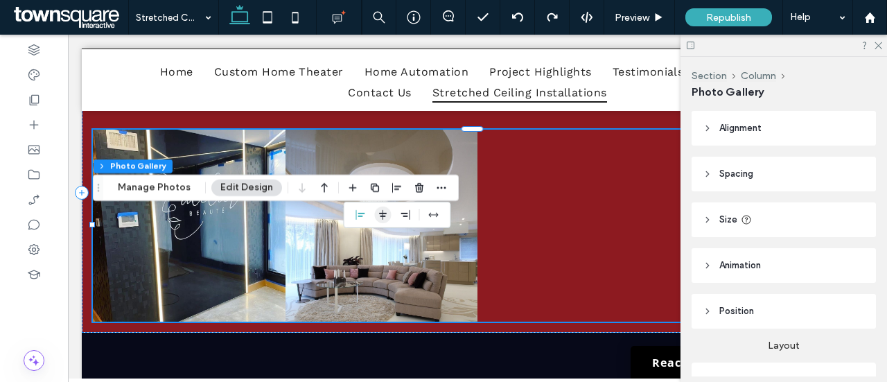
click at [379, 213] on use "center" at bounding box center [383, 215] width 8 height 10
click at [515, 206] on div at bounding box center [573, 226] width 193 height 193
click at [157, 186] on button "Manage Photos" at bounding box center [154, 187] width 91 height 17
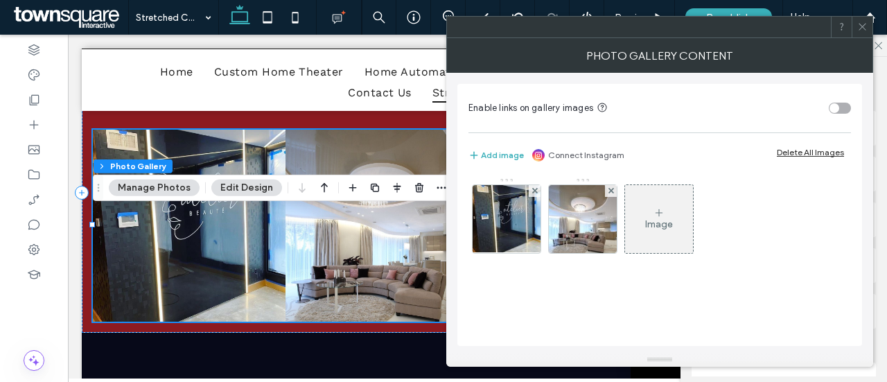
click at [649, 218] on div "Image" at bounding box center [659, 224] width 28 height 12
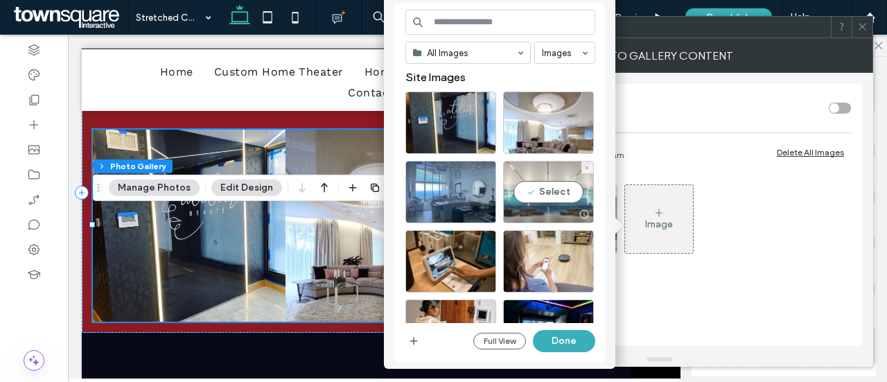
click at [540, 194] on div "Select" at bounding box center [548, 192] width 91 height 62
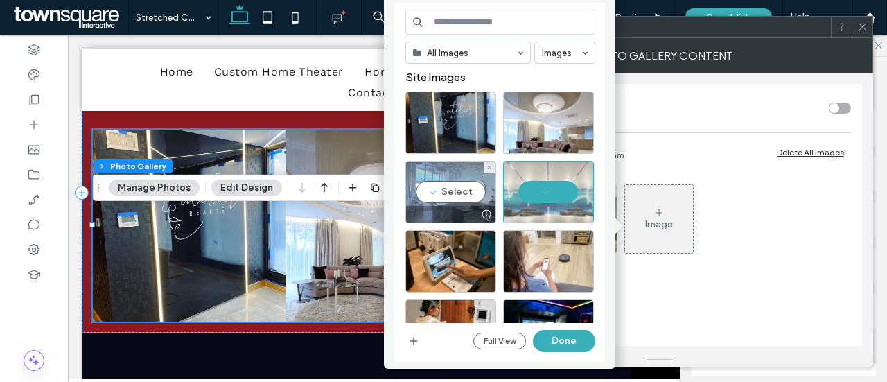
click at [461, 189] on div "Select" at bounding box center [450, 192] width 91 height 62
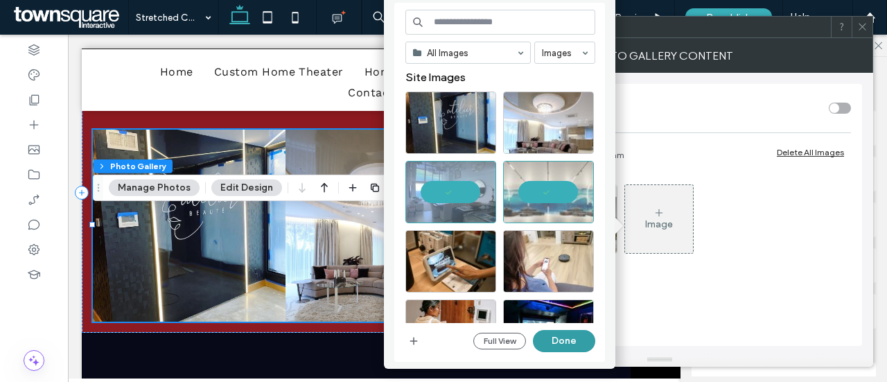
click at [562, 343] on button "Done" at bounding box center [564, 341] width 62 height 22
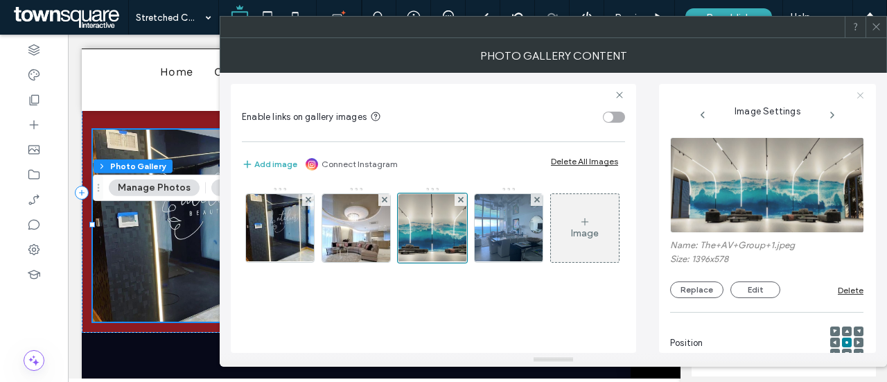
click at [856, 95] on icon at bounding box center [859, 95] width 9 height 9
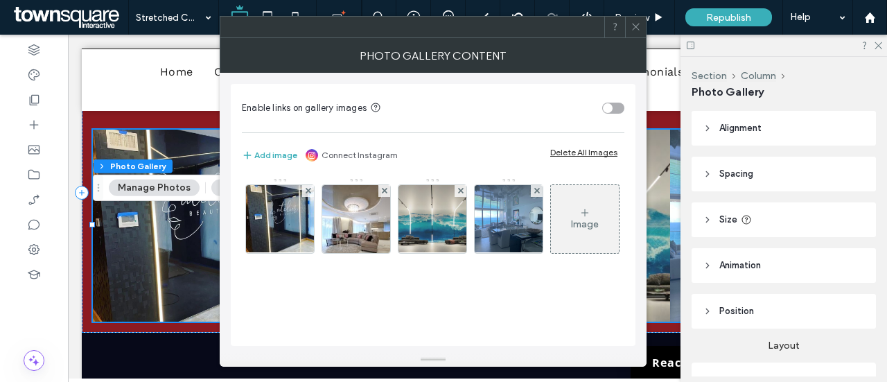
click at [635, 25] on icon at bounding box center [635, 26] width 10 height 10
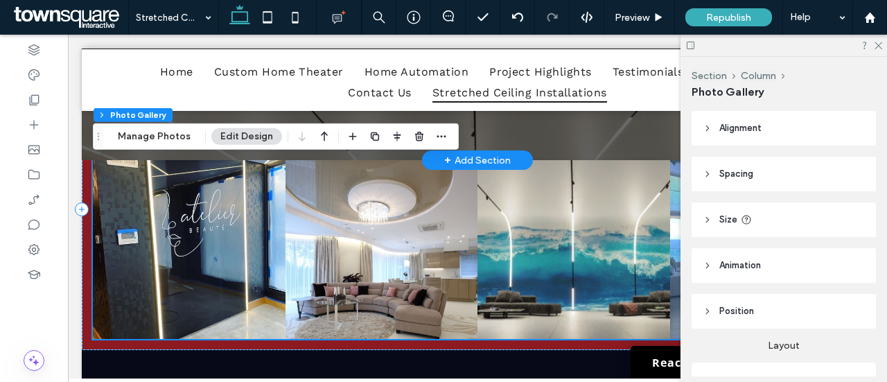
scroll to position [416, 0]
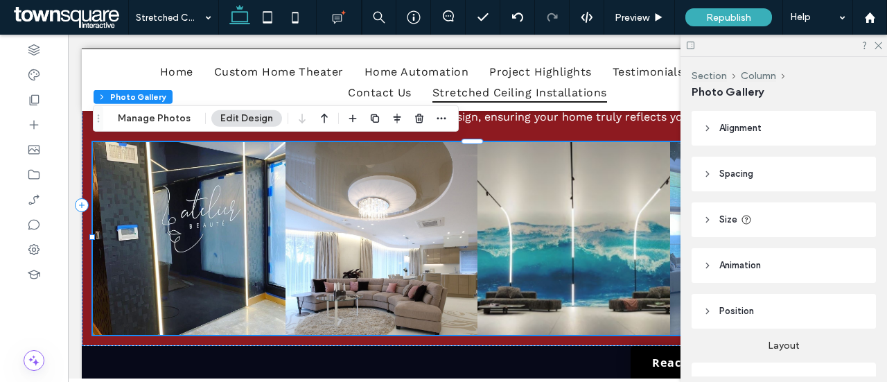
click at [882, 44] on div at bounding box center [783, 45] width 206 height 21
click at [880, 45] on icon at bounding box center [877, 44] width 9 height 9
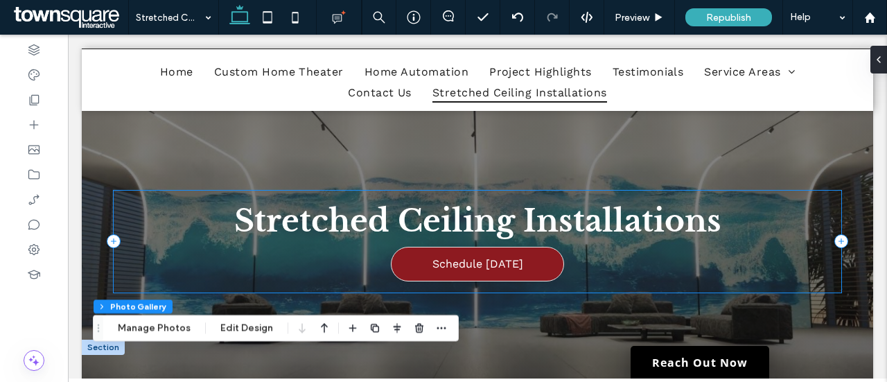
scroll to position [69, 0]
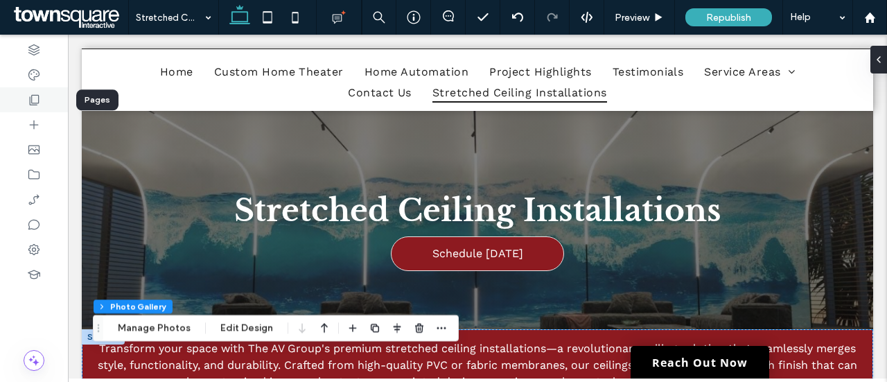
click at [33, 99] on icon at bounding box center [34, 100] width 14 height 14
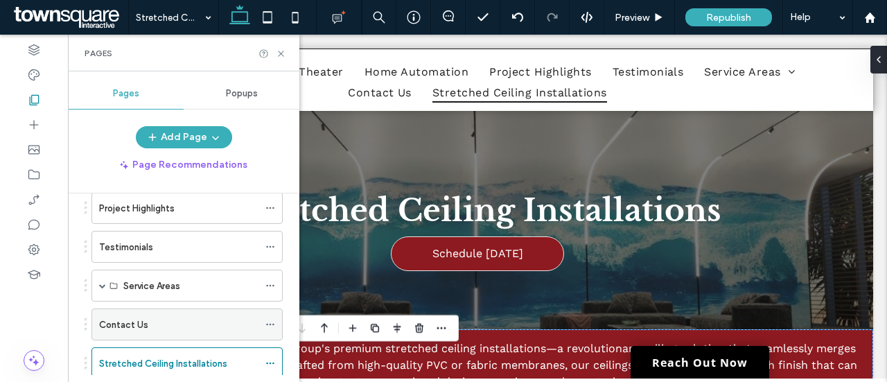
scroll to position [208, 0]
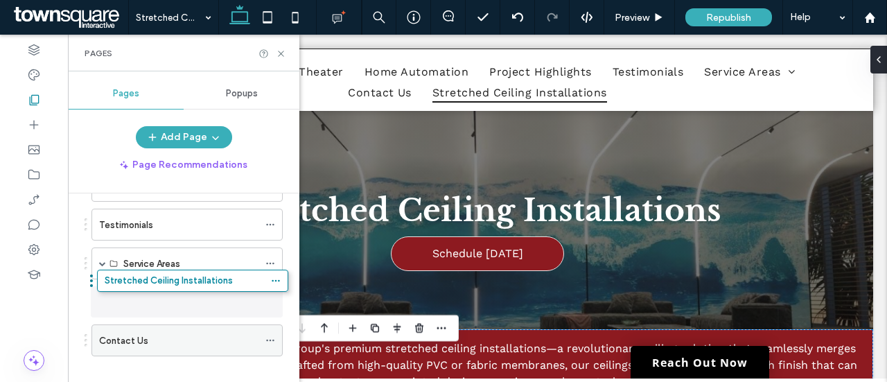
drag, startPoint x: 168, startPoint y: 335, endPoint x: 172, endPoint y: 286, distance: 48.6
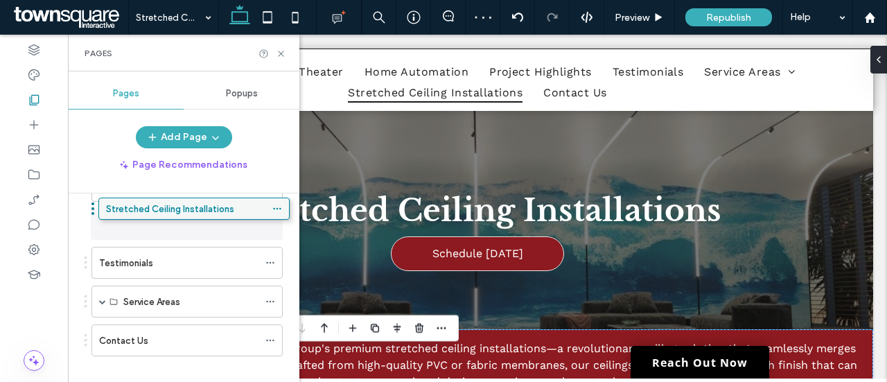
drag, startPoint x: 176, startPoint y: 262, endPoint x: 175, endPoint y: 206, distance: 55.4
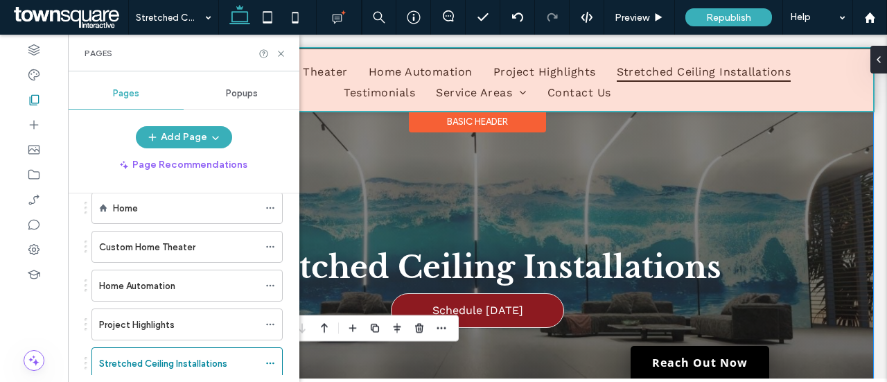
scroll to position [0, 0]
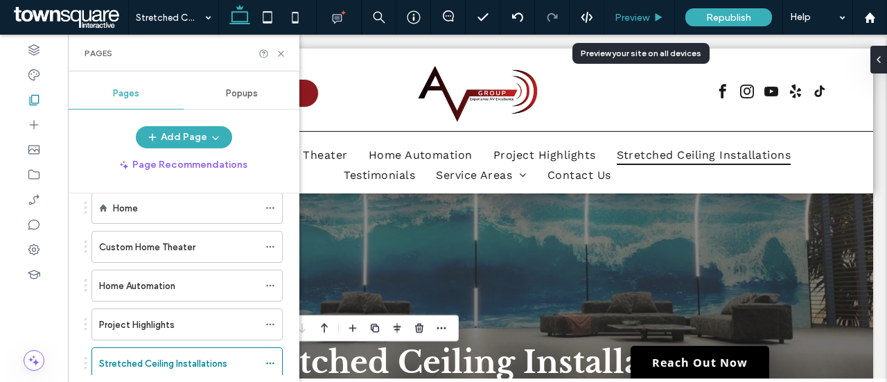
click at [639, 17] on span "Preview" at bounding box center [631, 18] width 35 height 12
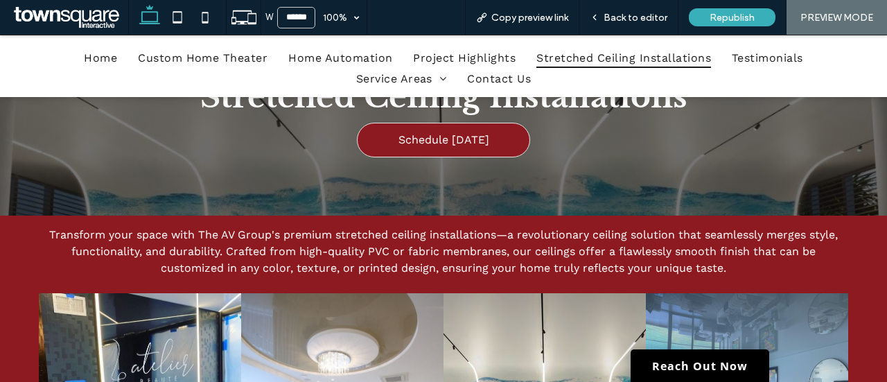
scroll to position [91, 0]
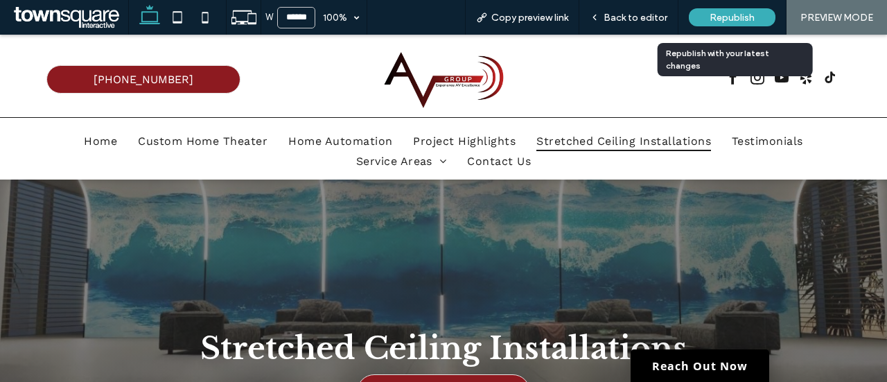
click at [721, 17] on span "Republish" at bounding box center [731, 18] width 45 height 12
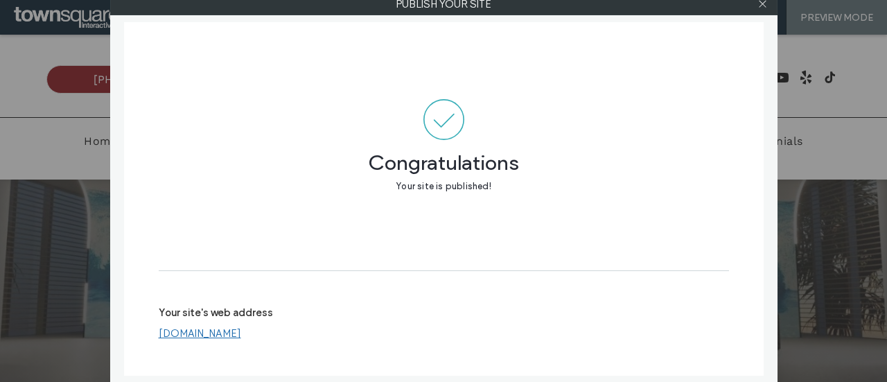
click at [833, 145] on div "Publish your site Congratulations Your site is published! Your site's web addre…" at bounding box center [443, 191] width 887 height 382
click at [206, 333] on link "www.theavgrouptx.com" at bounding box center [200, 333] width 82 height 12
click at [760, 3] on icon at bounding box center [762, 4] width 10 height 10
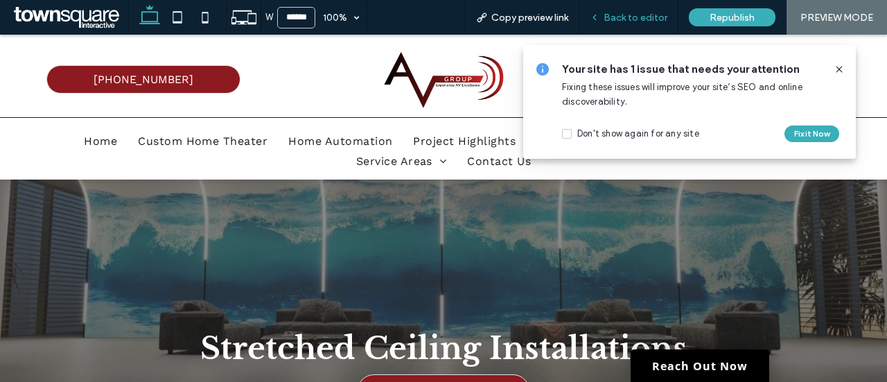
click at [629, 19] on span "Back to editor" at bounding box center [635, 18] width 64 height 12
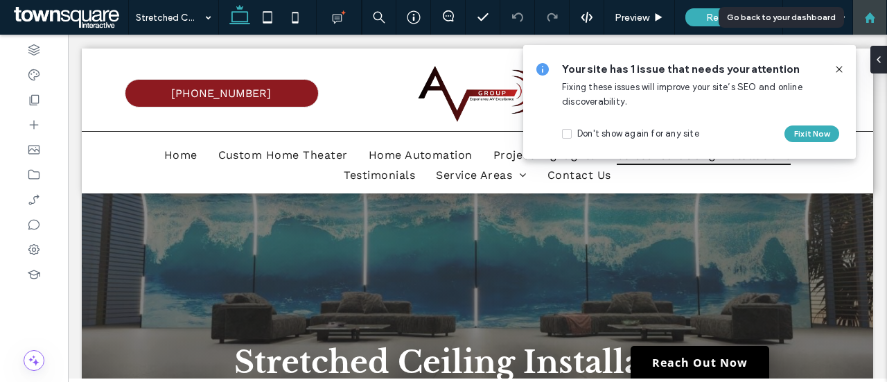
click at [865, 16] on use at bounding box center [869, 17] width 10 height 10
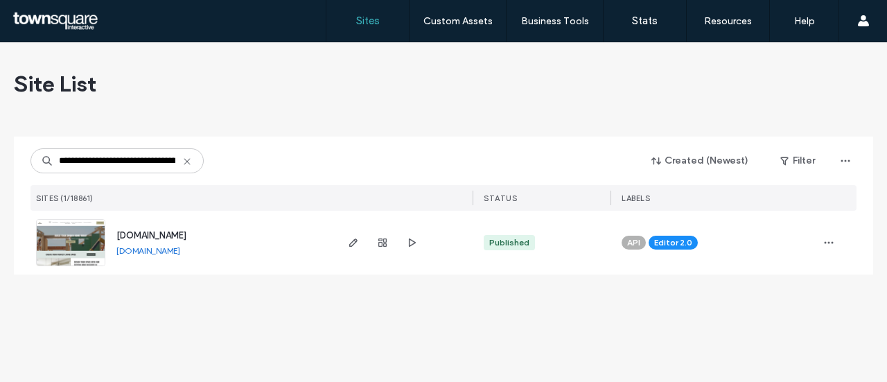
scroll to position [0, 55]
click at [353, 240] on use "button" at bounding box center [353, 242] width 8 height 8
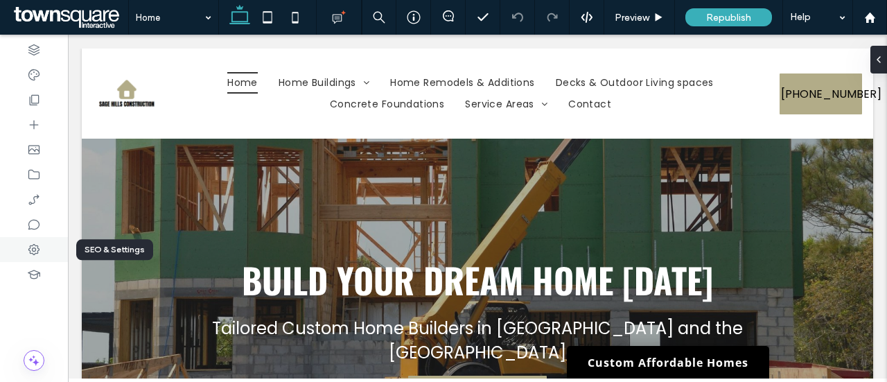
click at [35, 242] on icon at bounding box center [34, 249] width 14 height 14
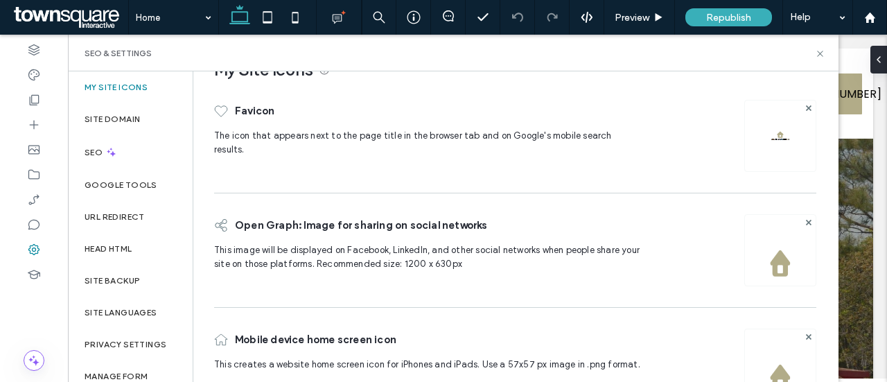
scroll to position [80, 0]
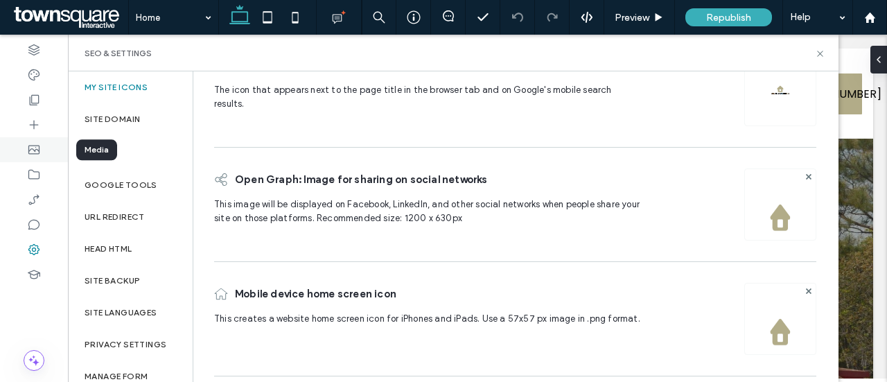
click at [36, 145] on use at bounding box center [33, 149] width 11 height 9
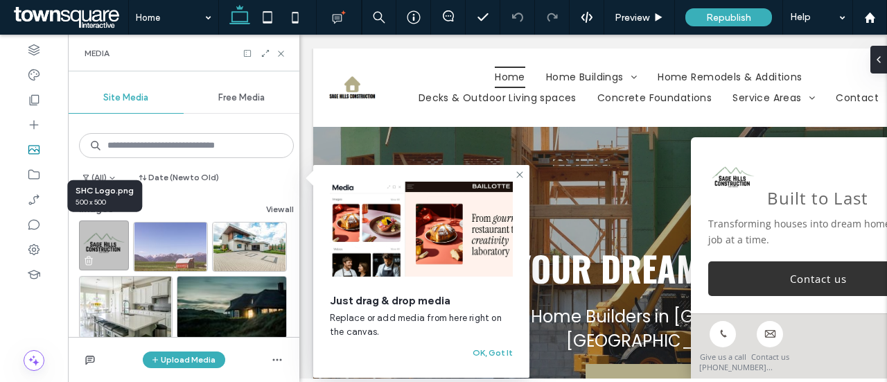
click at [111, 243] on img at bounding box center [104, 245] width 50 height 50
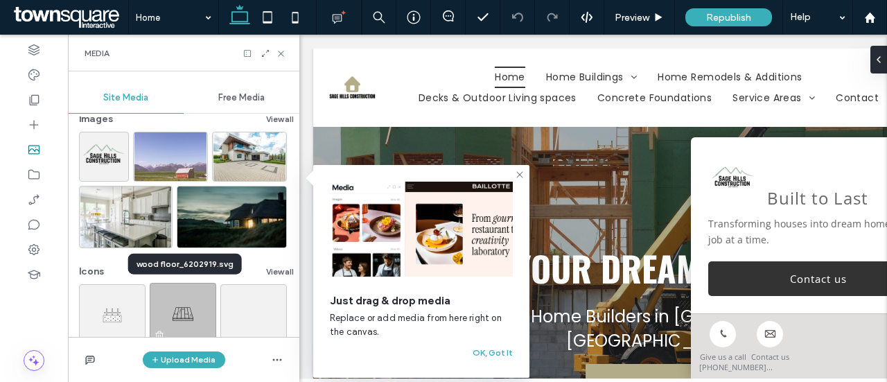
scroll to position [0, 0]
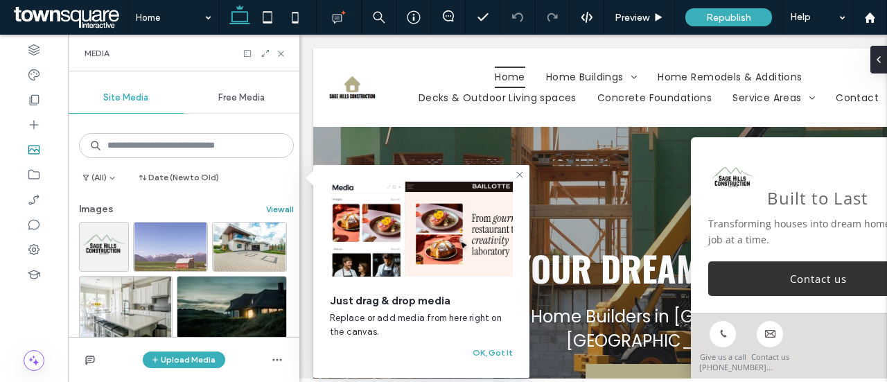
click at [277, 211] on button "View all" at bounding box center [280, 209] width 28 height 17
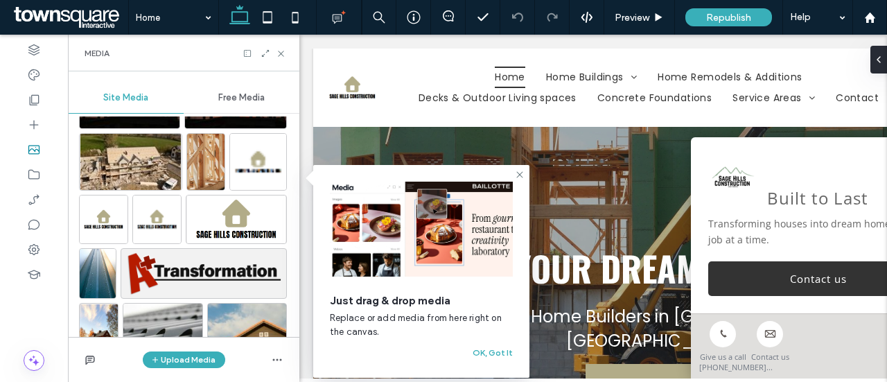
scroll to position [900, 0]
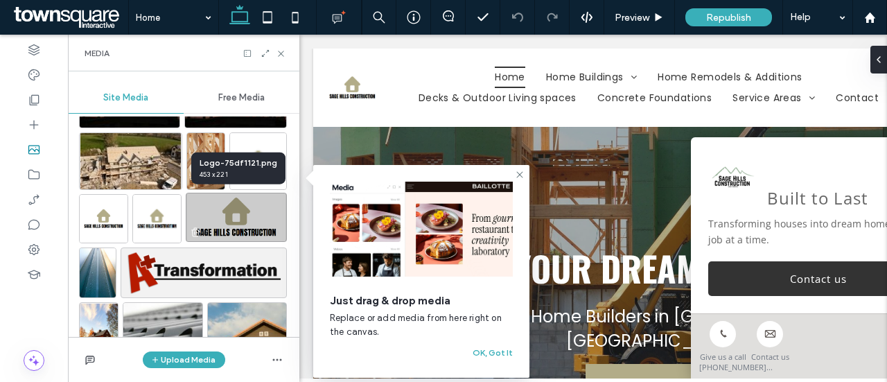
click at [231, 215] on img at bounding box center [236, 217] width 101 height 49
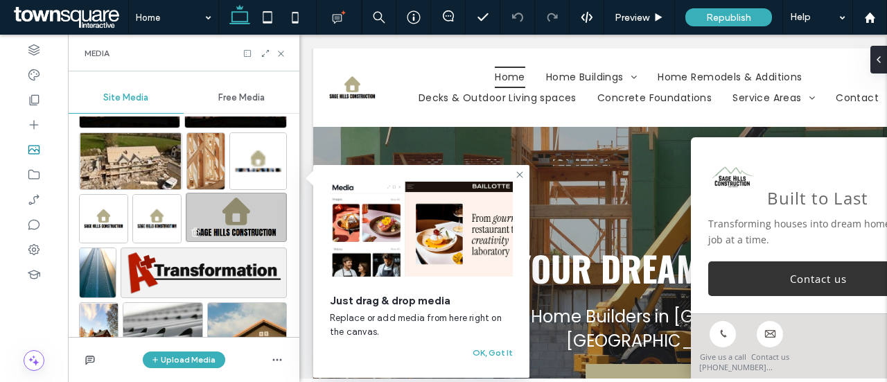
click at [232, 224] on img at bounding box center [236, 217] width 101 height 49
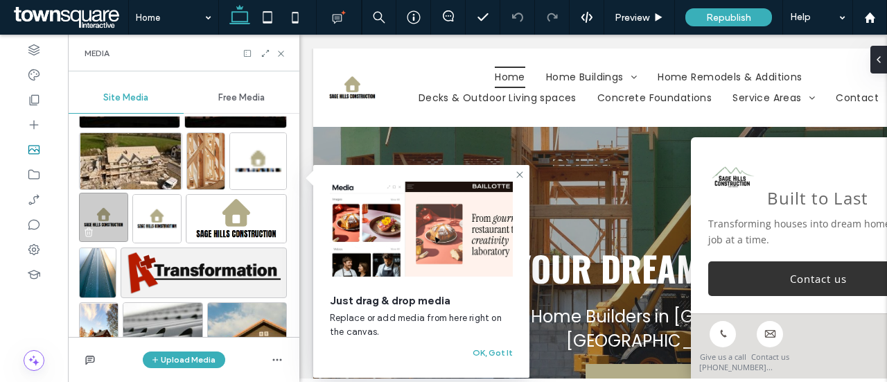
click at [97, 215] on img at bounding box center [103, 217] width 49 height 49
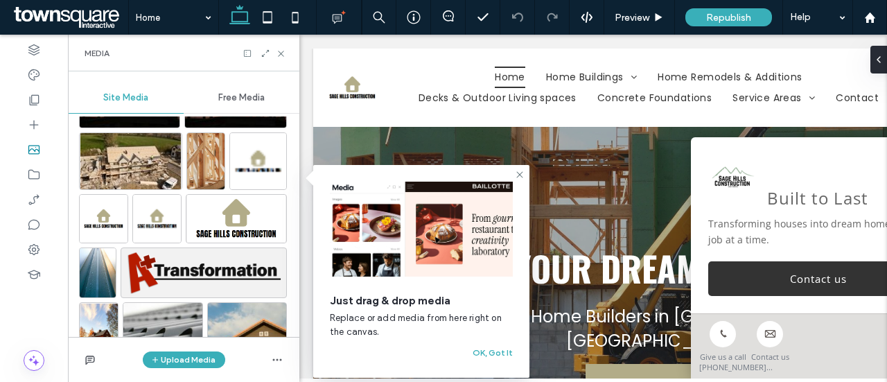
click at [272, 49] on div "Media" at bounding box center [183, 53] width 198 height 11
click at [269, 53] on icon at bounding box center [265, 53] width 10 height 10
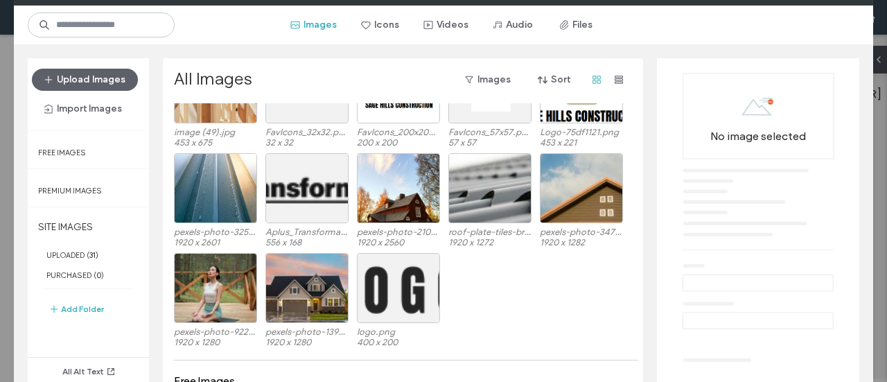
scroll to position [583, 0]
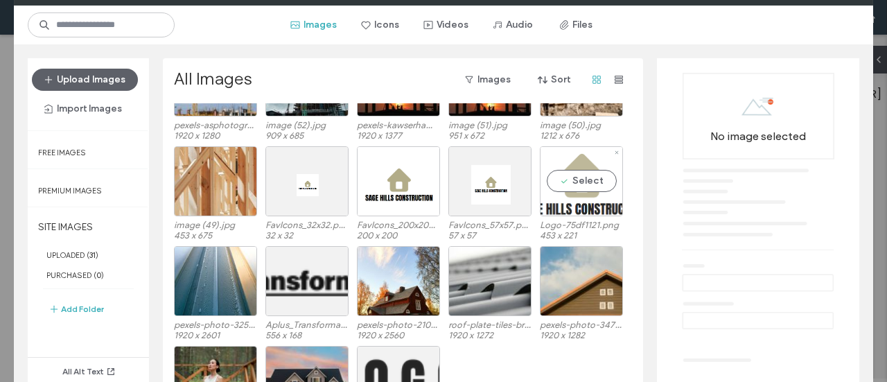
click at [582, 178] on div "Select" at bounding box center [581, 181] width 83 height 70
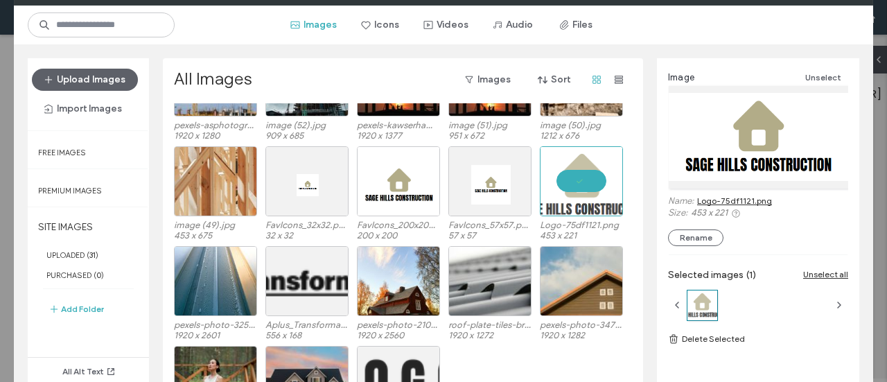
drag, startPoint x: 767, startPoint y: 142, endPoint x: 752, endPoint y: 189, distance: 49.5
click at [812, 202] on div "Name: Logo-75df1121.png" at bounding box center [758, 201] width 180 height 12
click at [739, 202] on link "Logo-75df1121.png" at bounding box center [734, 200] width 75 height 10
click at [882, 24] on div "Media Manager Images Icons Videos Audio Files Upload Images Import Images Free …" at bounding box center [443, 191] width 887 height 382
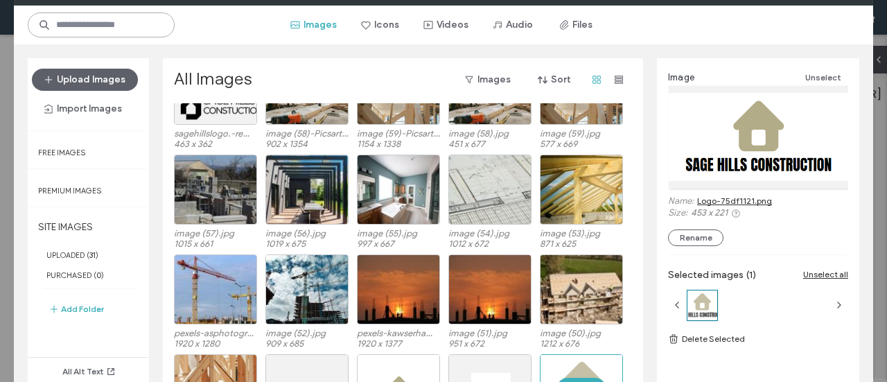
click at [114, 30] on input at bounding box center [101, 24] width 147 height 25
click at [879, 24] on div "Media Manager Images Icons Videos Audio Files Upload Images Import Images Free …" at bounding box center [443, 191] width 887 height 382
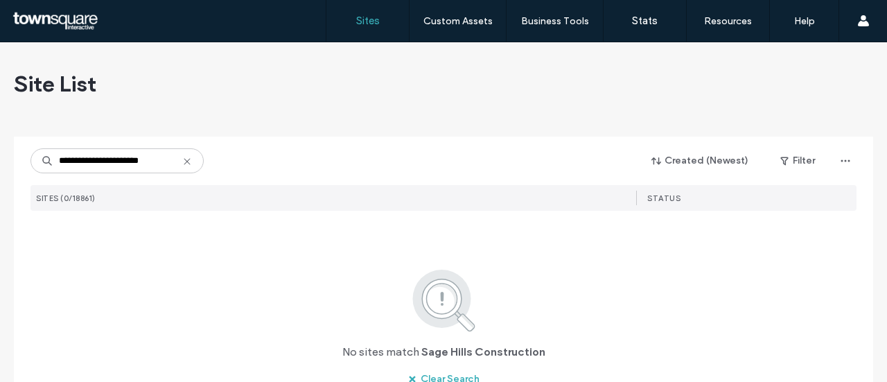
click at [6, 157] on div "**********" at bounding box center [443, 251] width 887 height 419
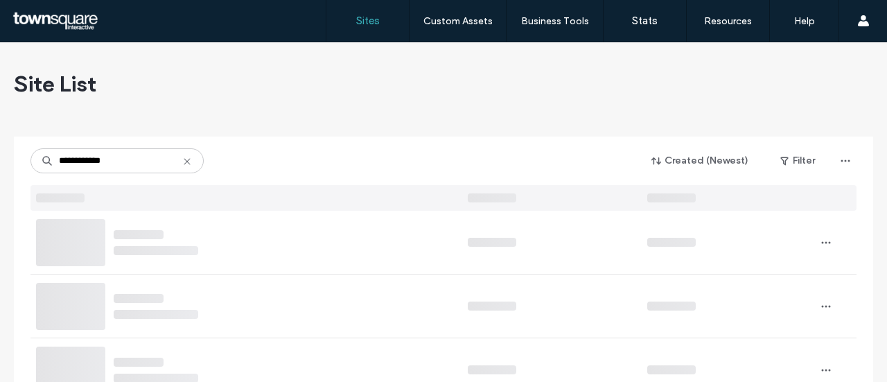
type input "**********"
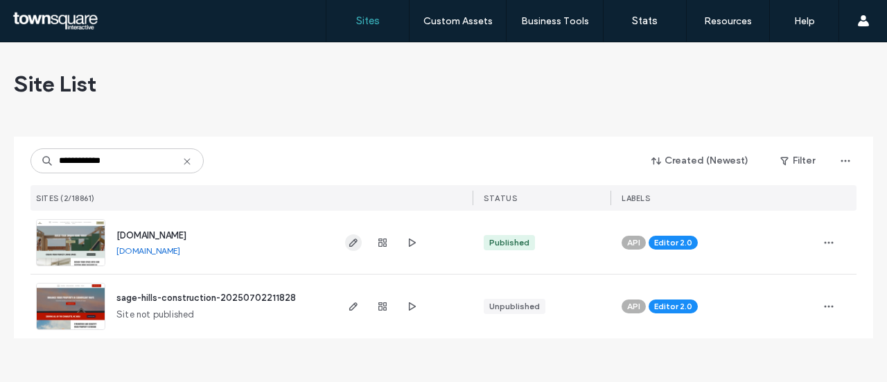
click at [356, 245] on icon "button" at bounding box center [353, 242] width 11 height 11
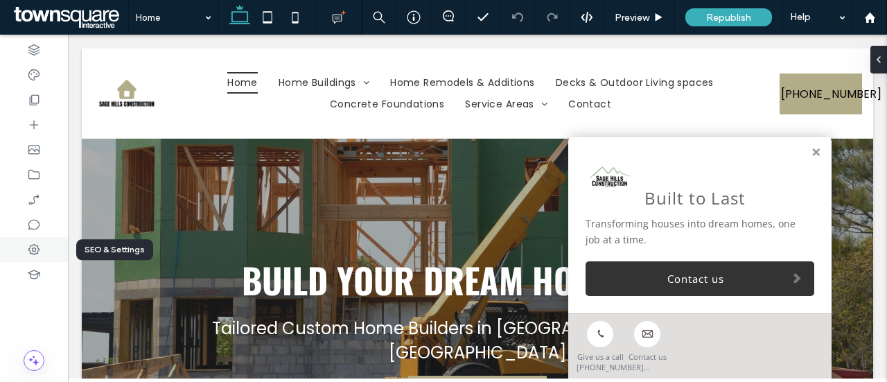
click at [36, 251] on icon at bounding box center [34, 249] width 14 height 14
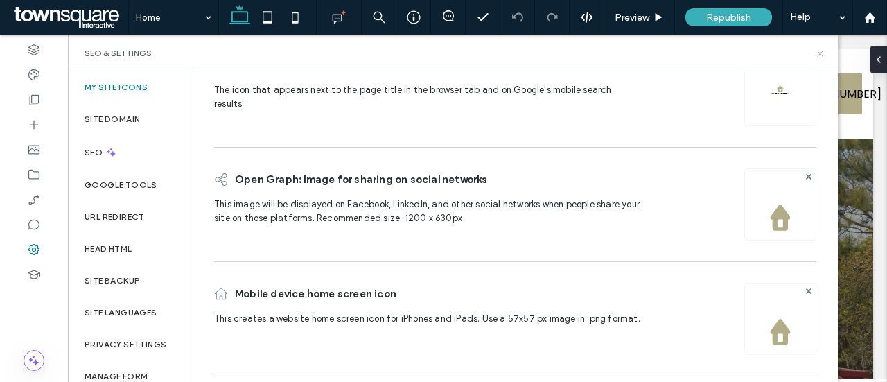
click at [822, 54] on icon at bounding box center [820, 53] width 10 height 10
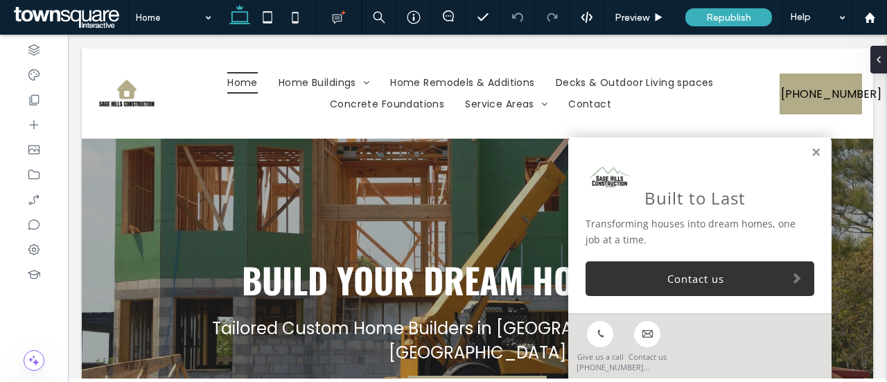
click at [663, 186] on div "Built to Last" at bounding box center [699, 181] width 229 height 55
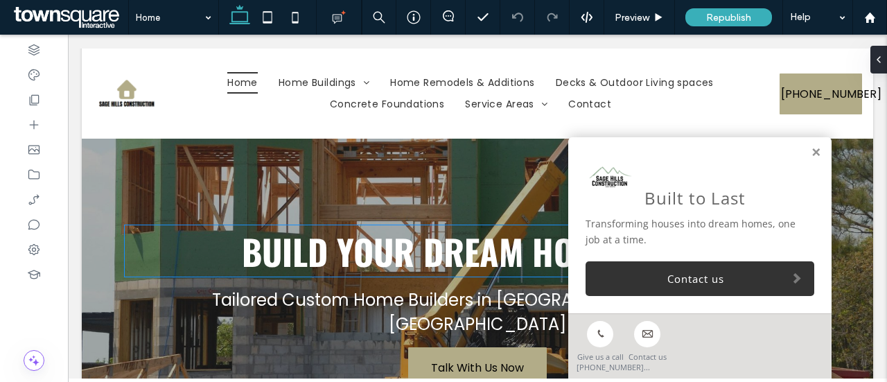
scroll to position [69, 0]
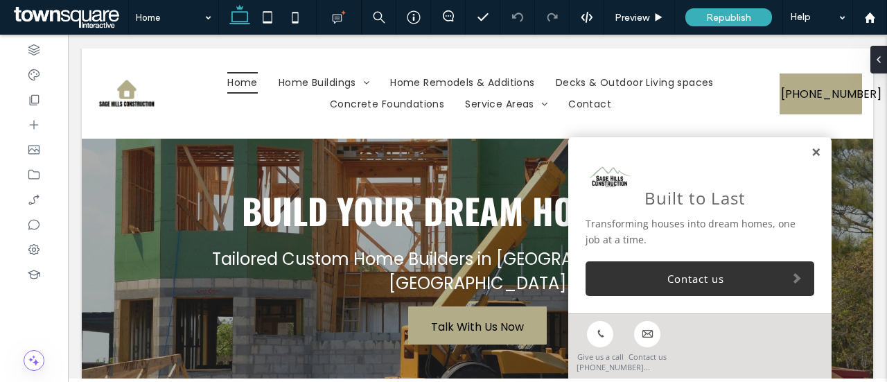
click at [810, 154] on link at bounding box center [815, 153] width 10 height 12
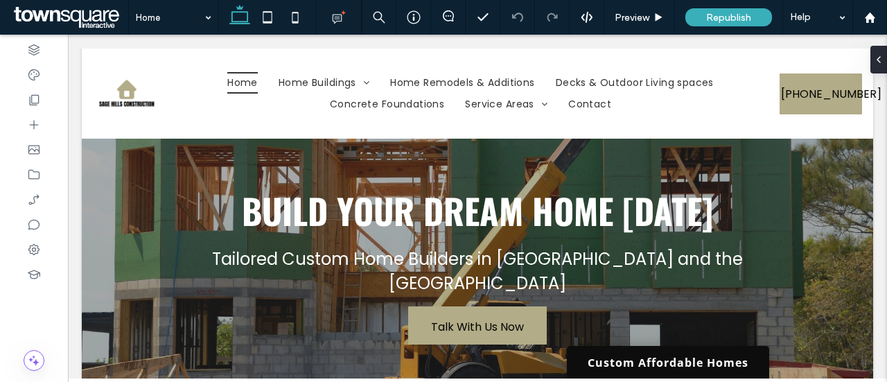
click at [713, 360] on link "Custom Affordable Homes" at bounding box center [668, 362] width 202 height 33
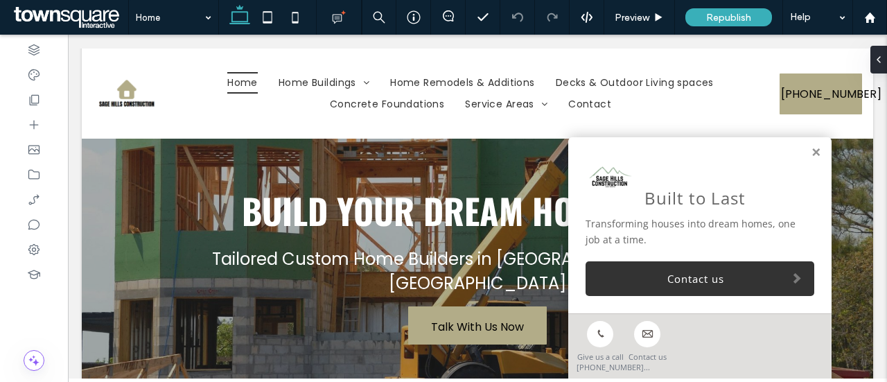
click at [715, 235] on div "Transforming houses into dream homes, one job at a time." at bounding box center [699, 231] width 229 height 31
click at [33, 246] on icon at bounding box center [34, 249] width 14 height 14
